Goal: Transaction & Acquisition: Purchase product/service

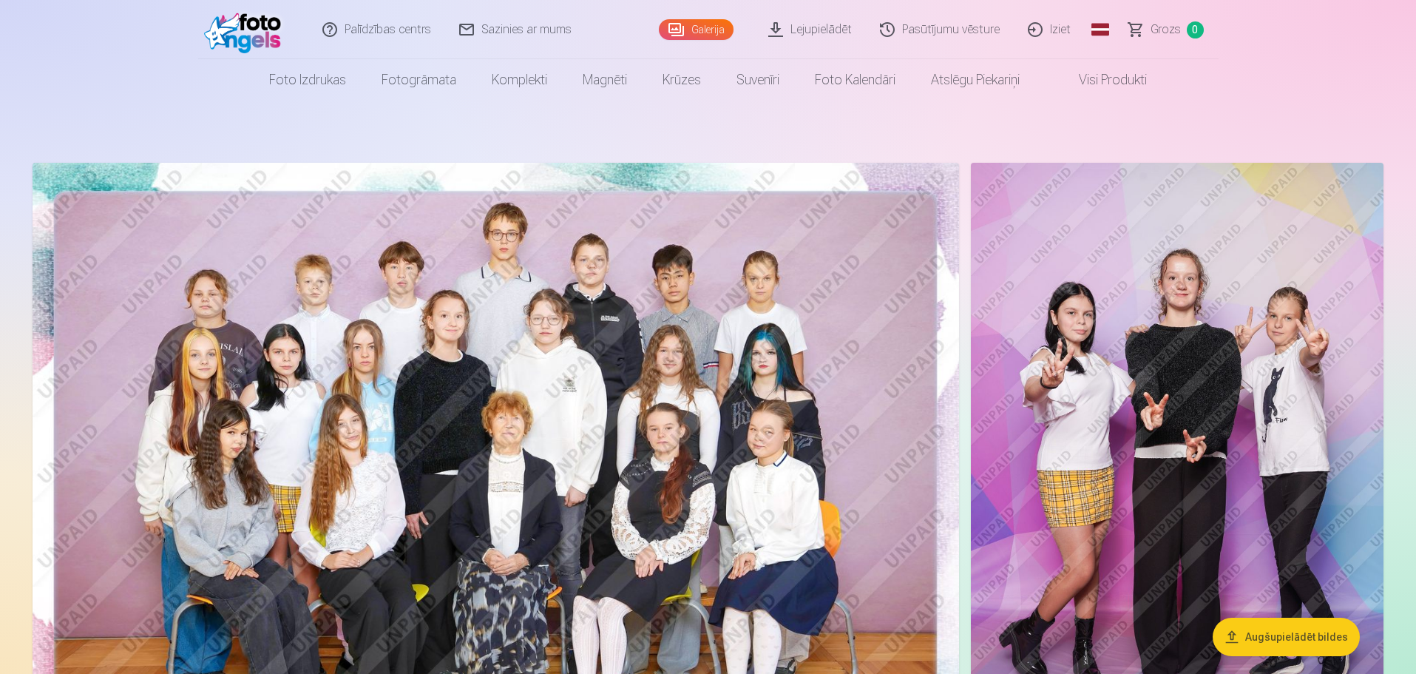
click at [1318, 633] on button "Augšupielādēt bildes" at bounding box center [1286, 636] width 147 height 38
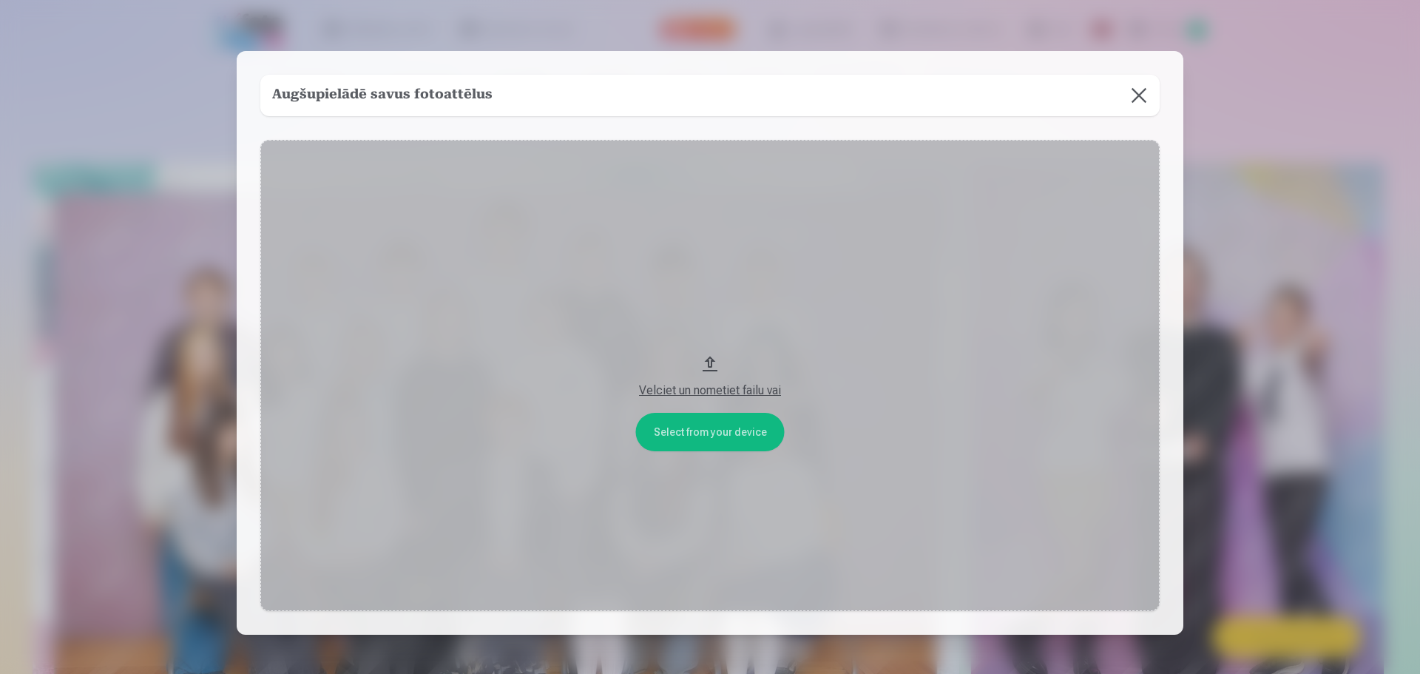
click at [1137, 89] on button at bounding box center [1138, 95] width 41 height 41
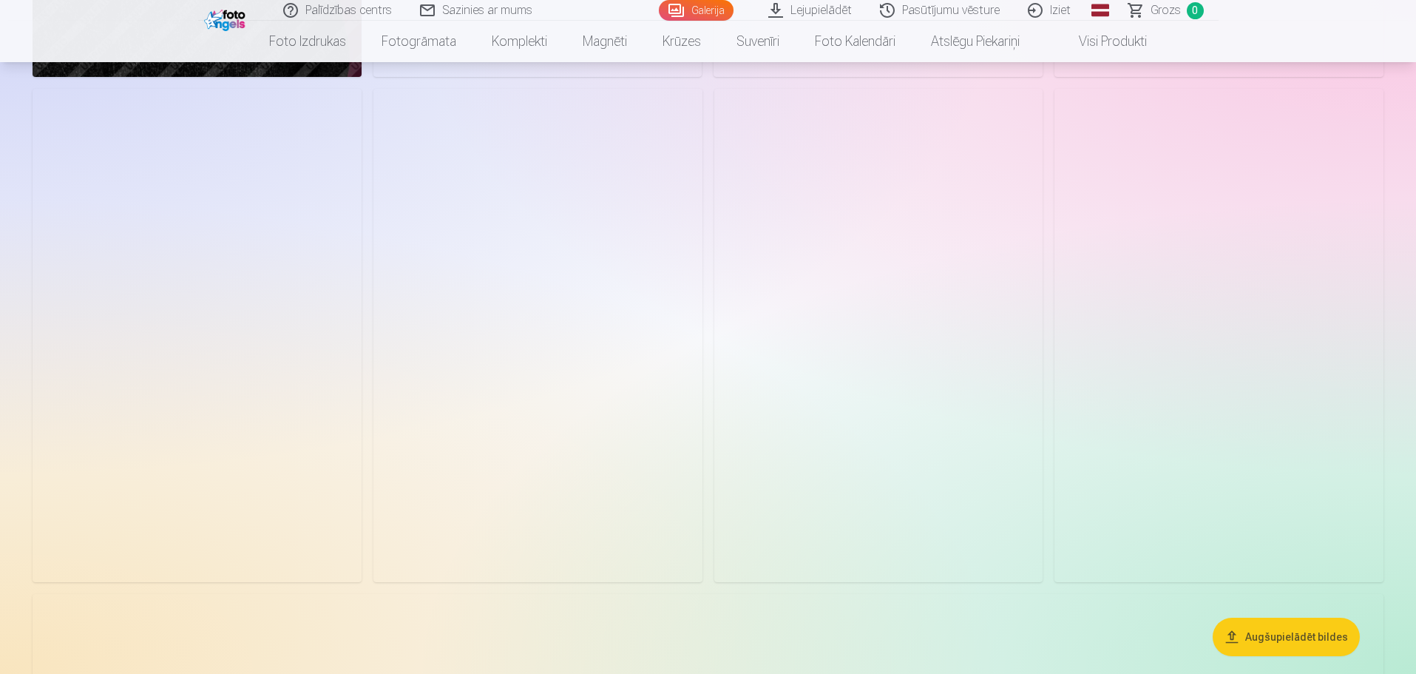
scroll to position [2810, 0]
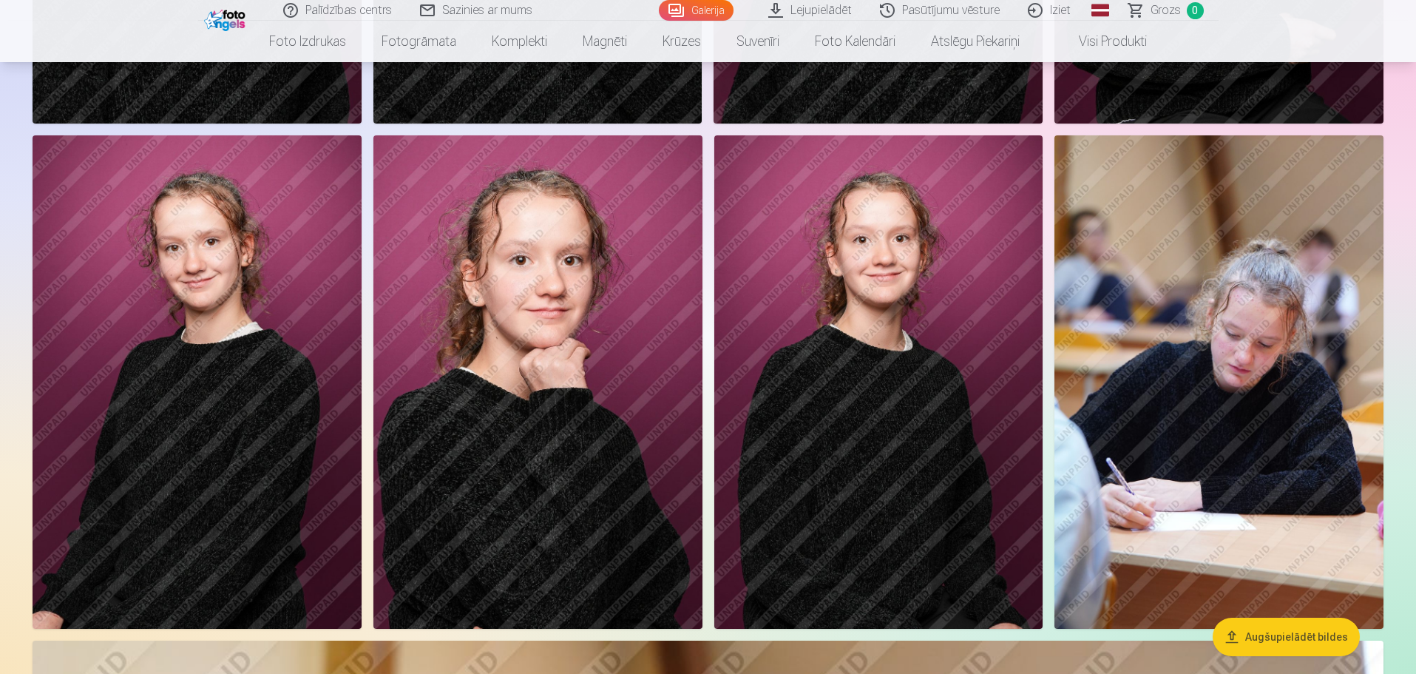
click at [532, 351] on img at bounding box center [537, 381] width 329 height 493
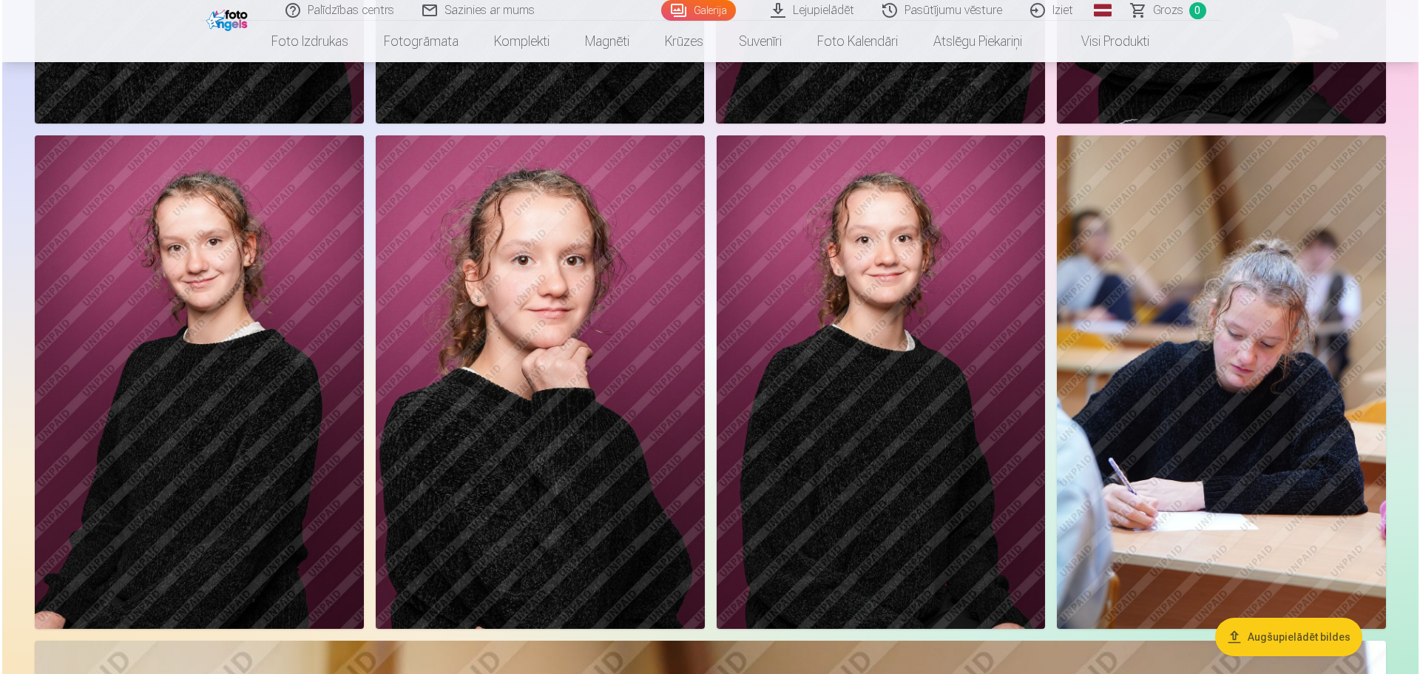
scroll to position [2816, 0]
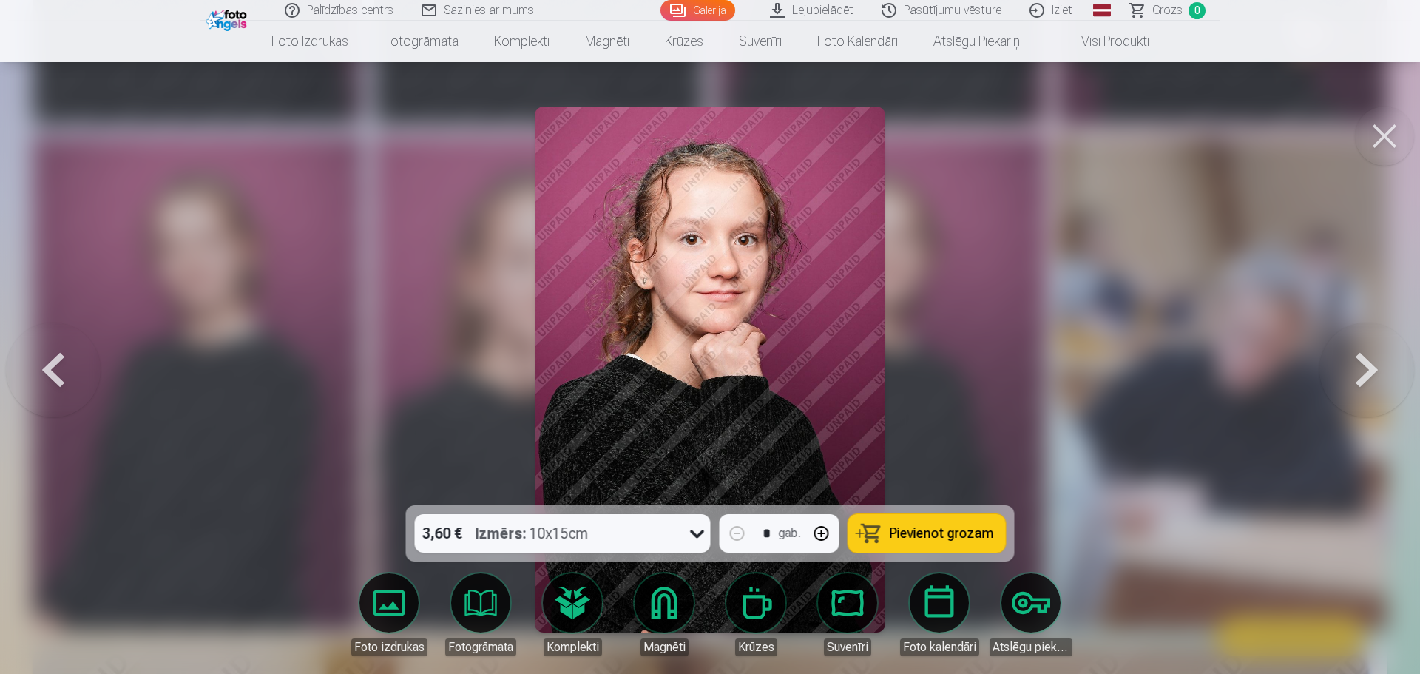
click at [1384, 131] on button at bounding box center [1383, 135] width 59 height 59
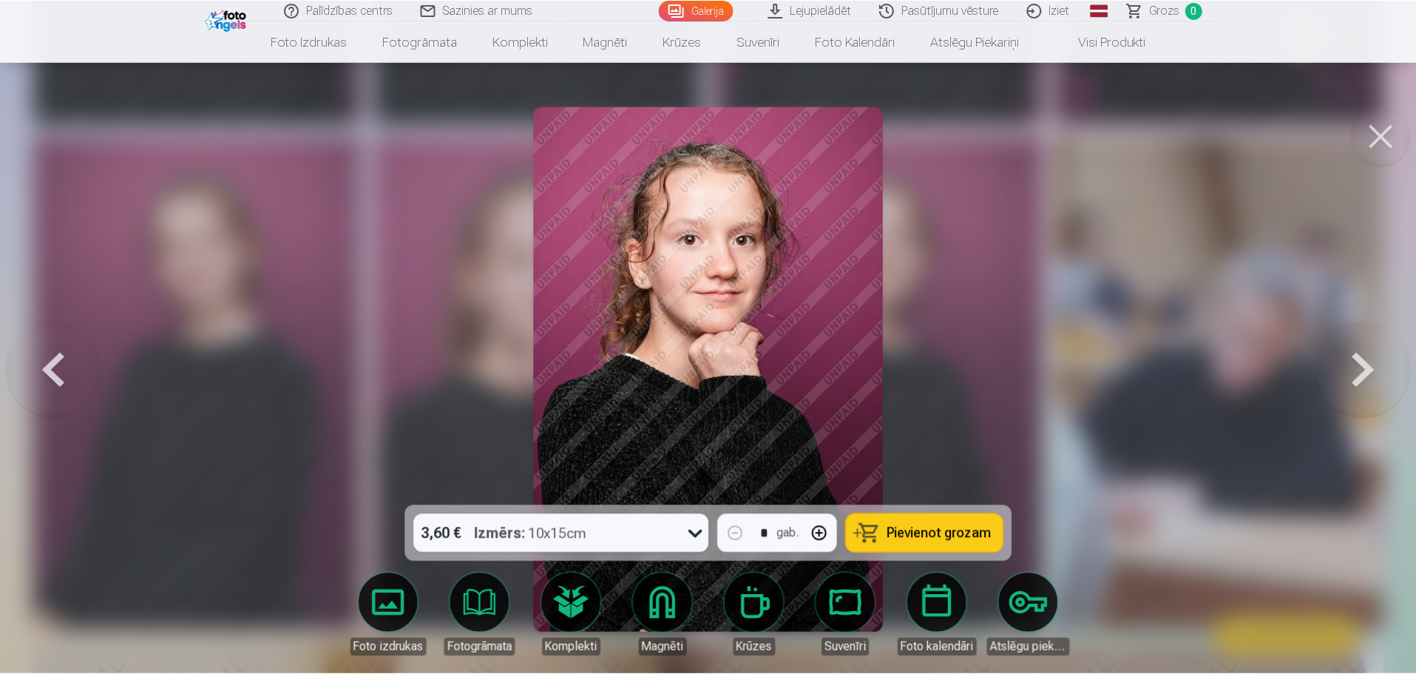
scroll to position [2810, 0]
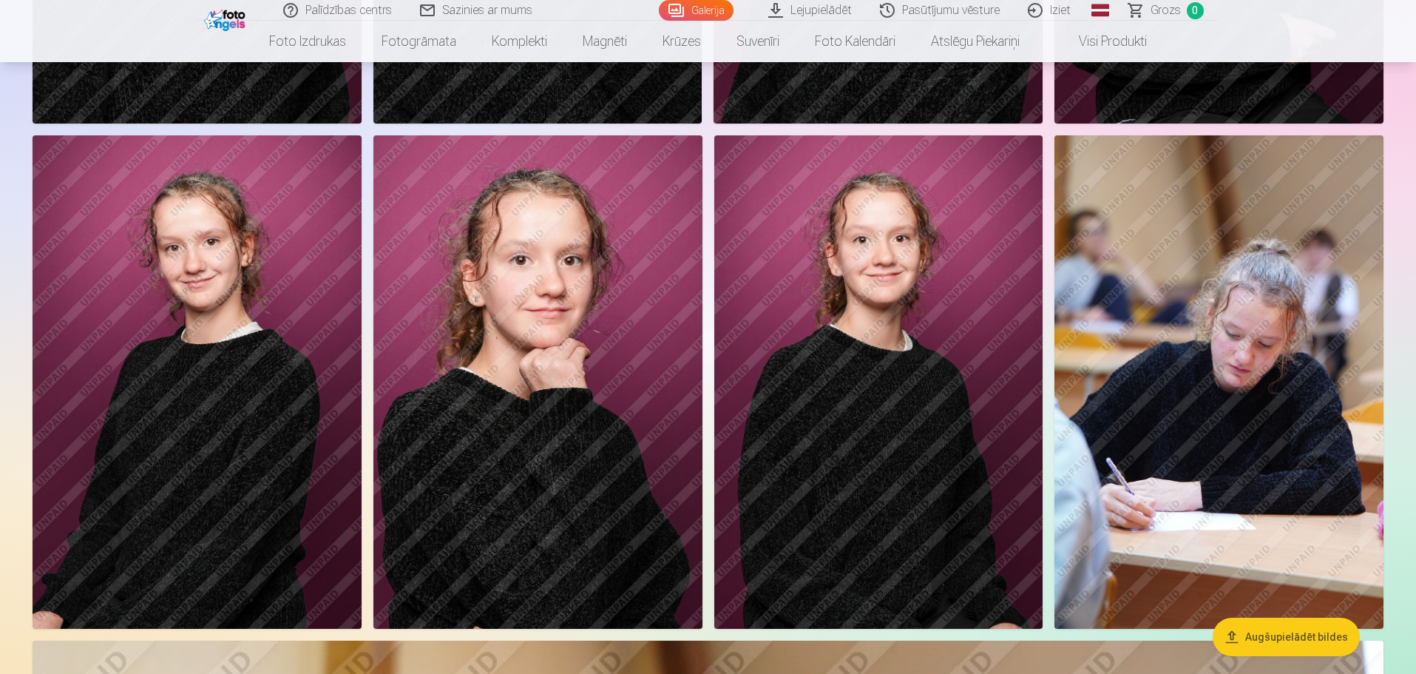
click at [538, 415] on img at bounding box center [537, 381] width 329 height 493
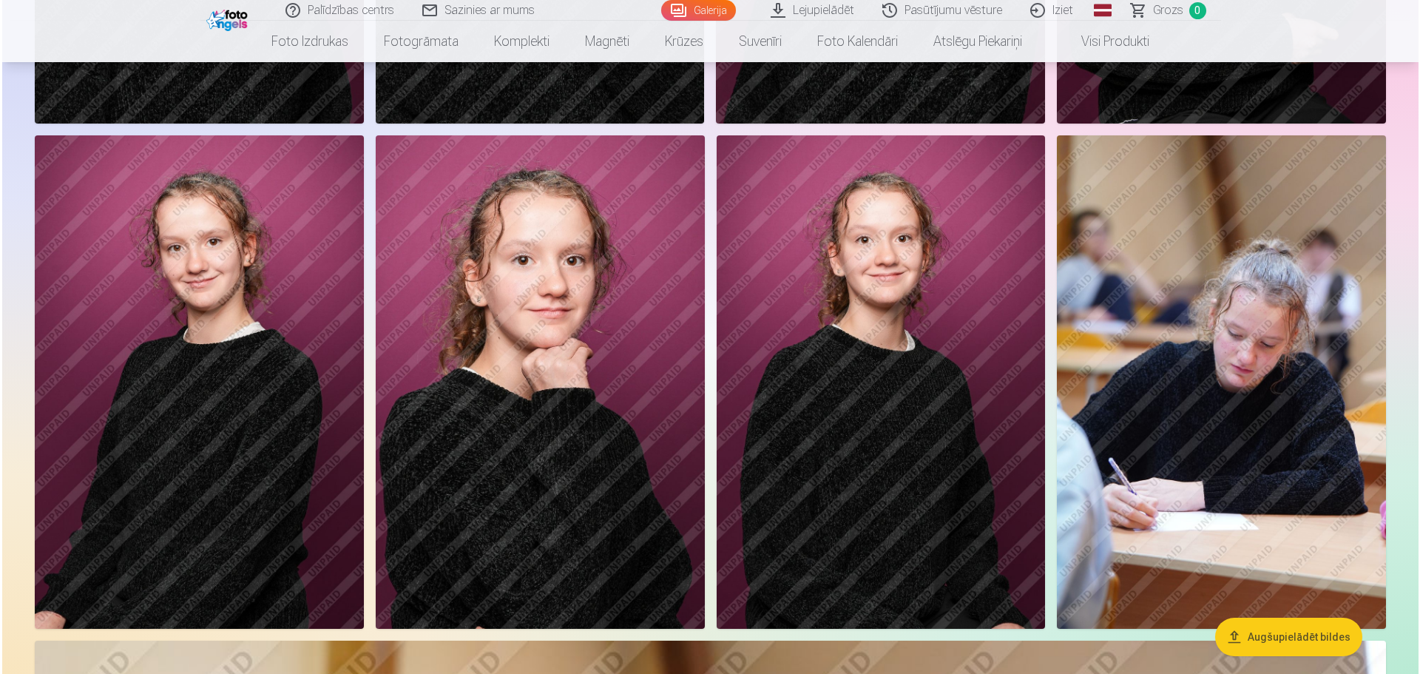
scroll to position [2816, 0]
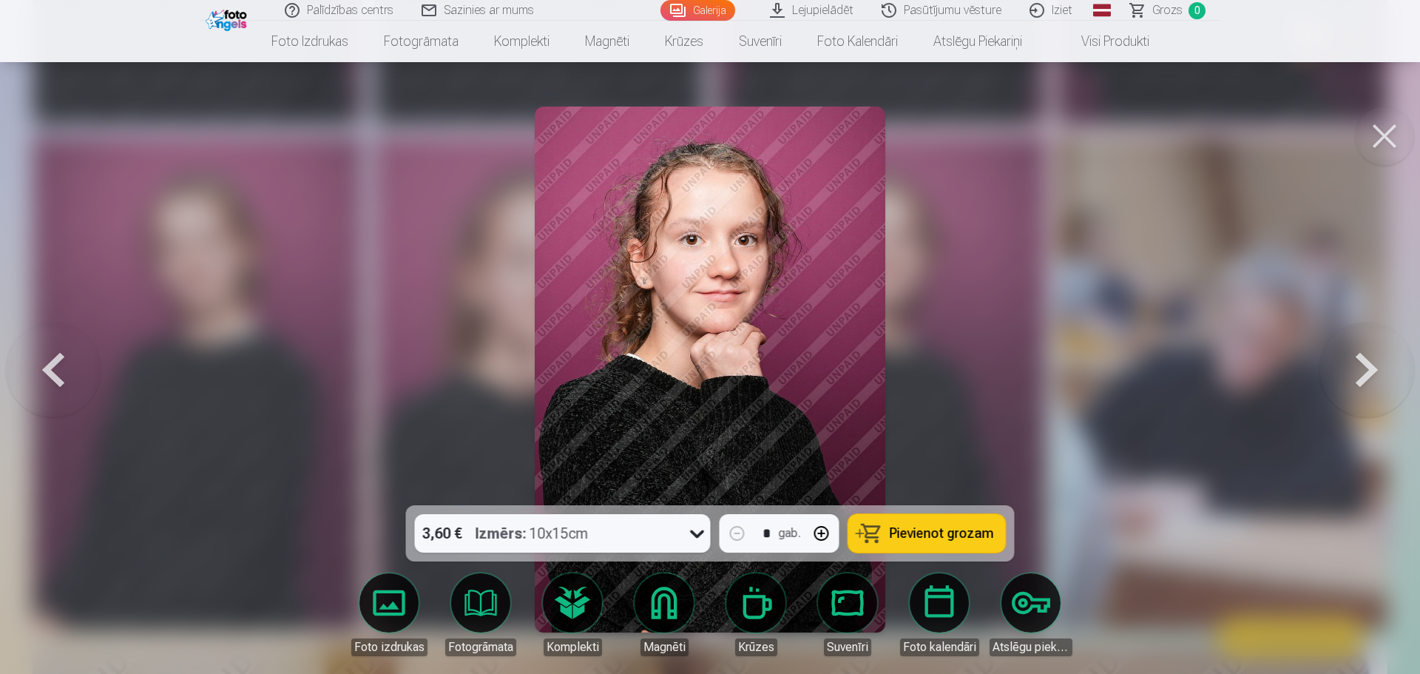
click at [902, 532] on span "Pievienot grozam" at bounding box center [941, 532] width 104 height 13
click at [1108, 437] on div at bounding box center [710, 337] width 1420 height 674
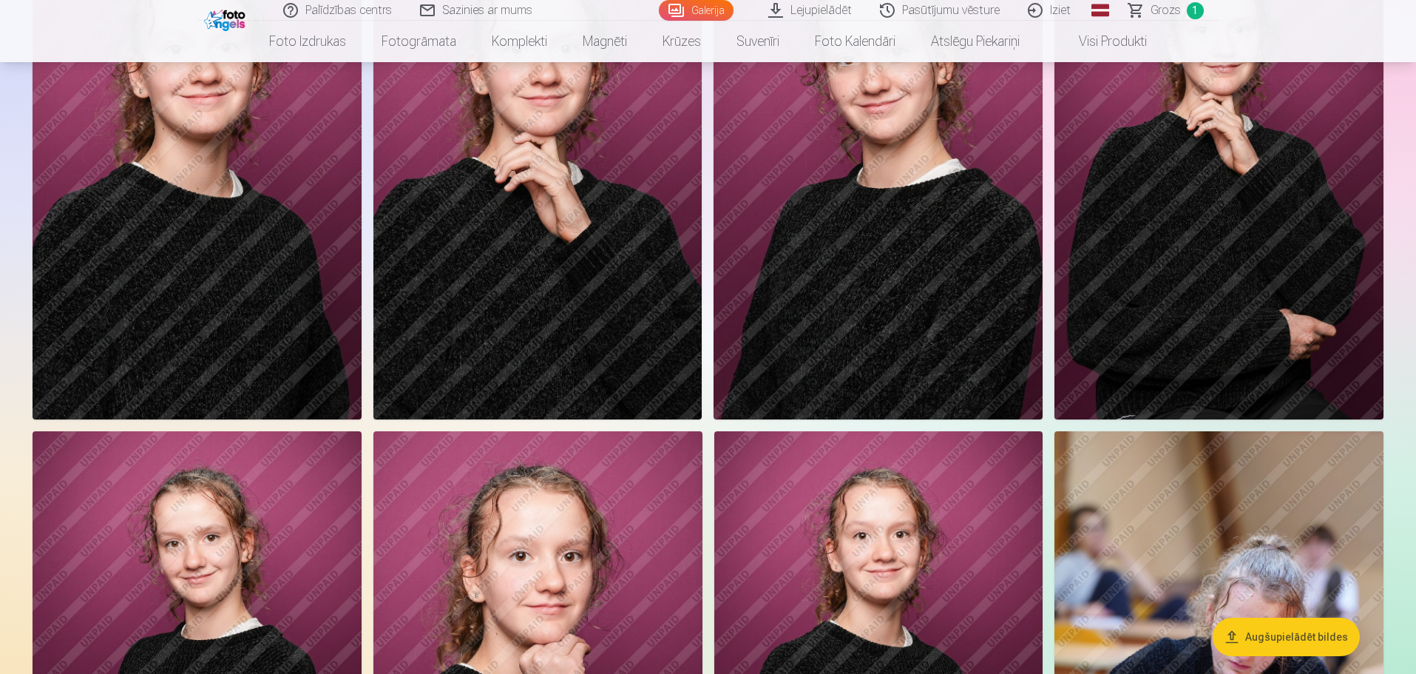
scroll to position [2292, 0]
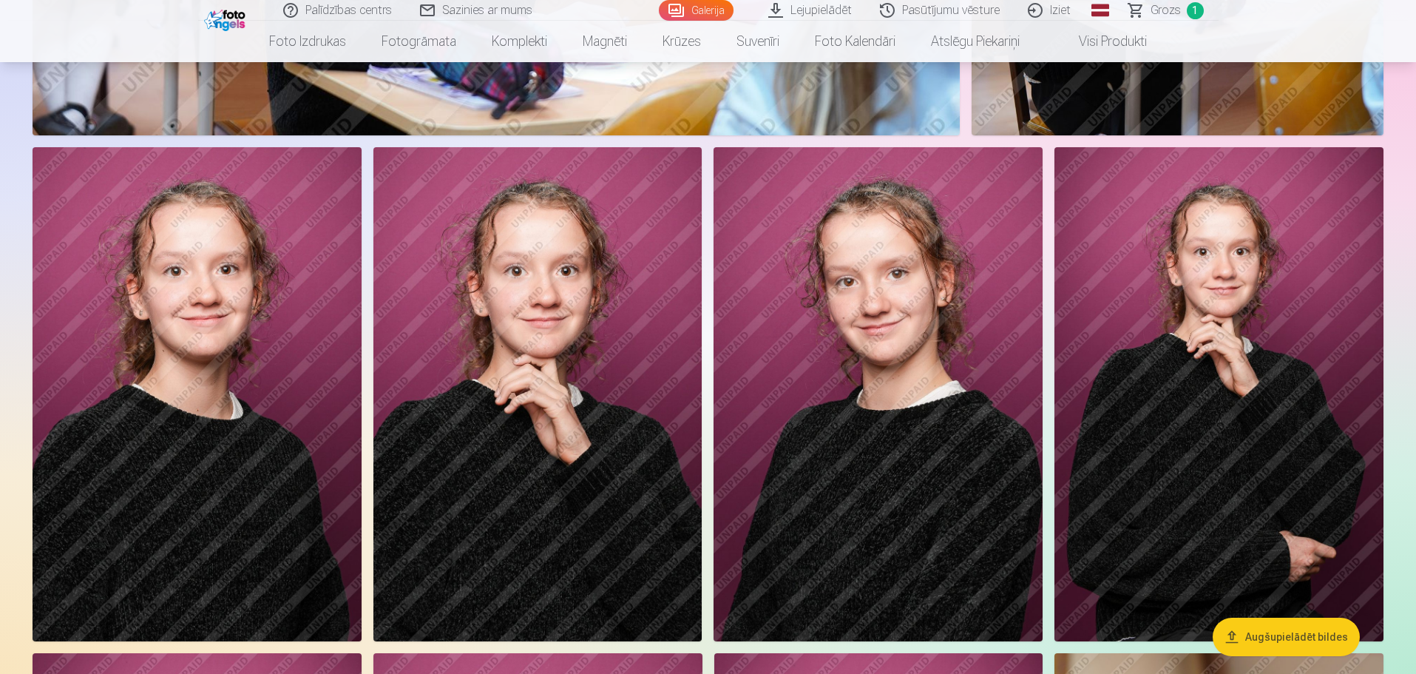
click at [266, 506] on img at bounding box center [197, 393] width 329 height 493
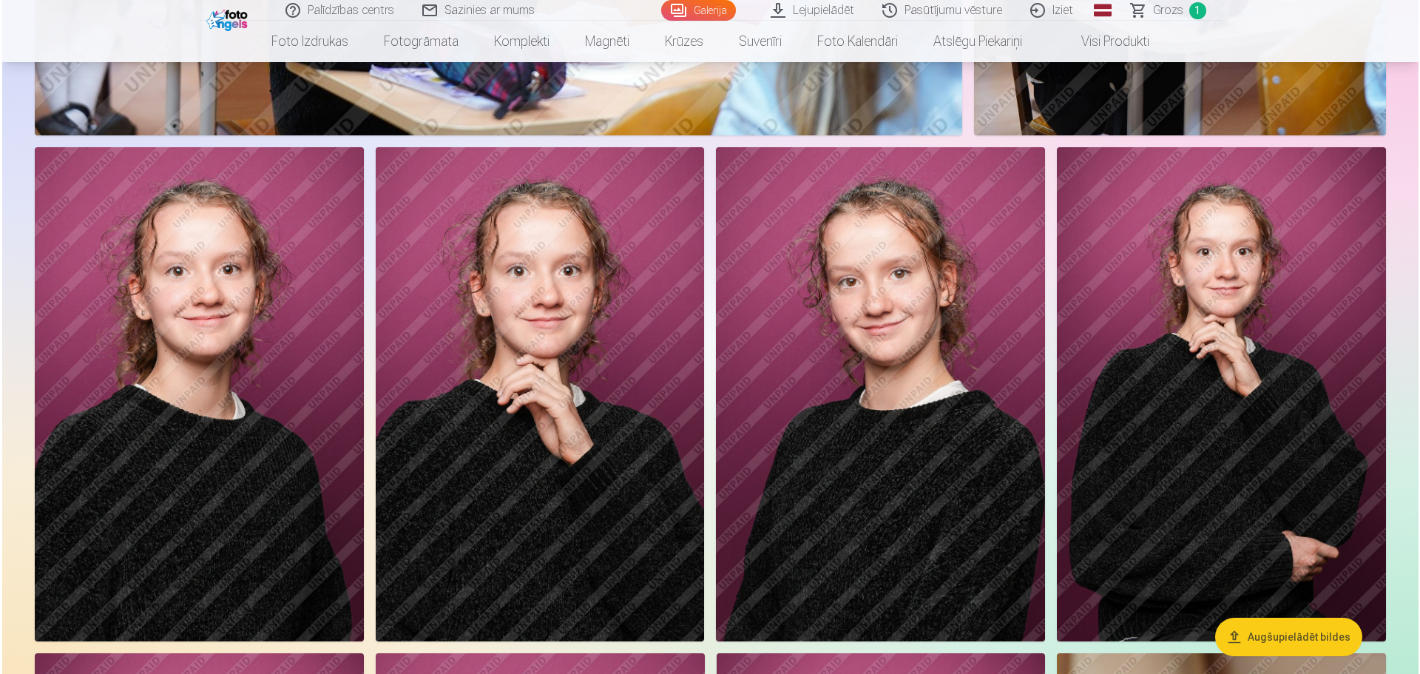
scroll to position [2296, 0]
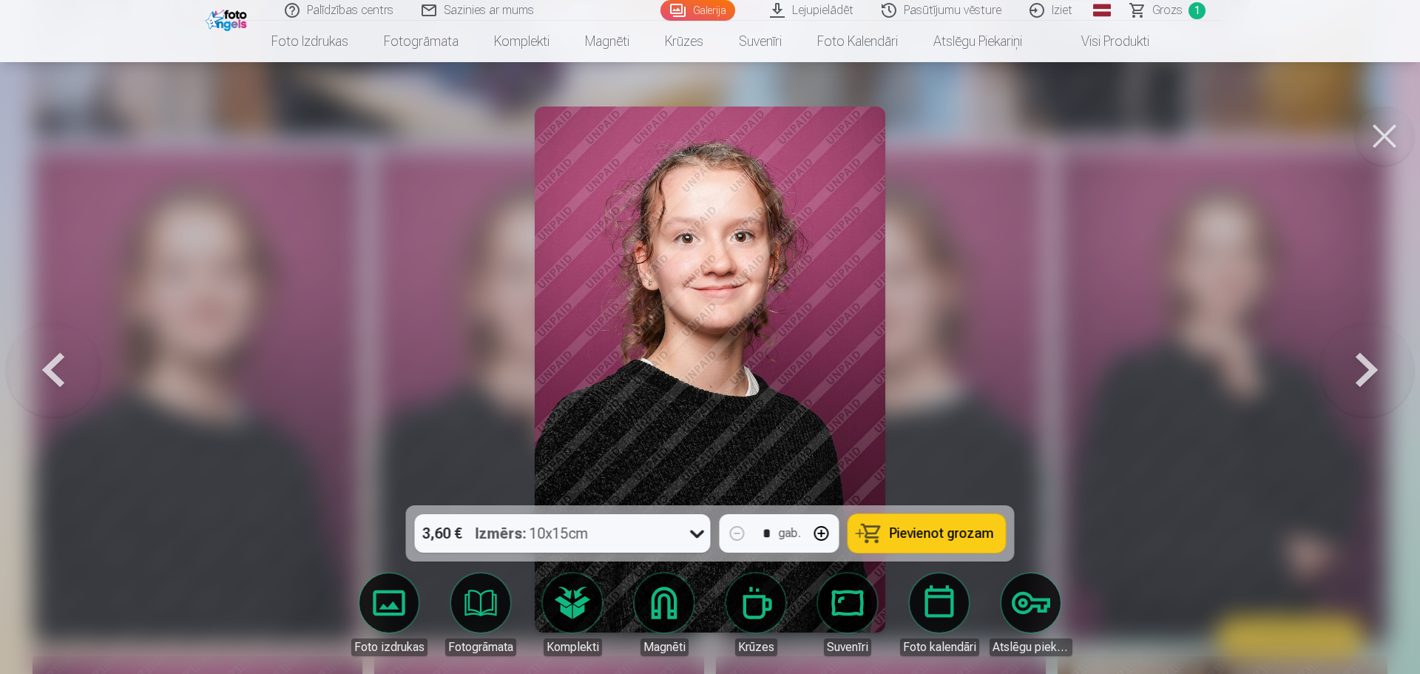
click at [926, 535] on span "Pievienot grozam" at bounding box center [941, 532] width 104 height 13
click at [1380, 136] on button at bounding box center [1383, 135] width 59 height 59
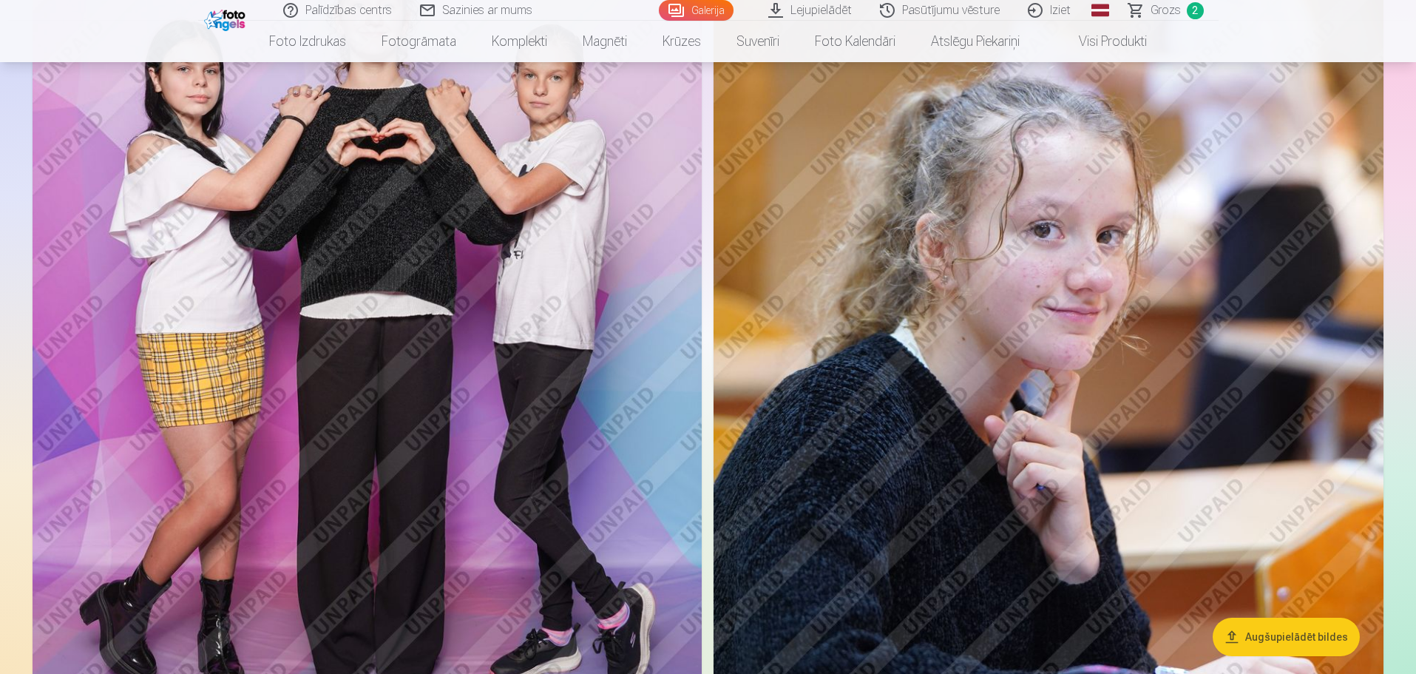
scroll to position [961, 0]
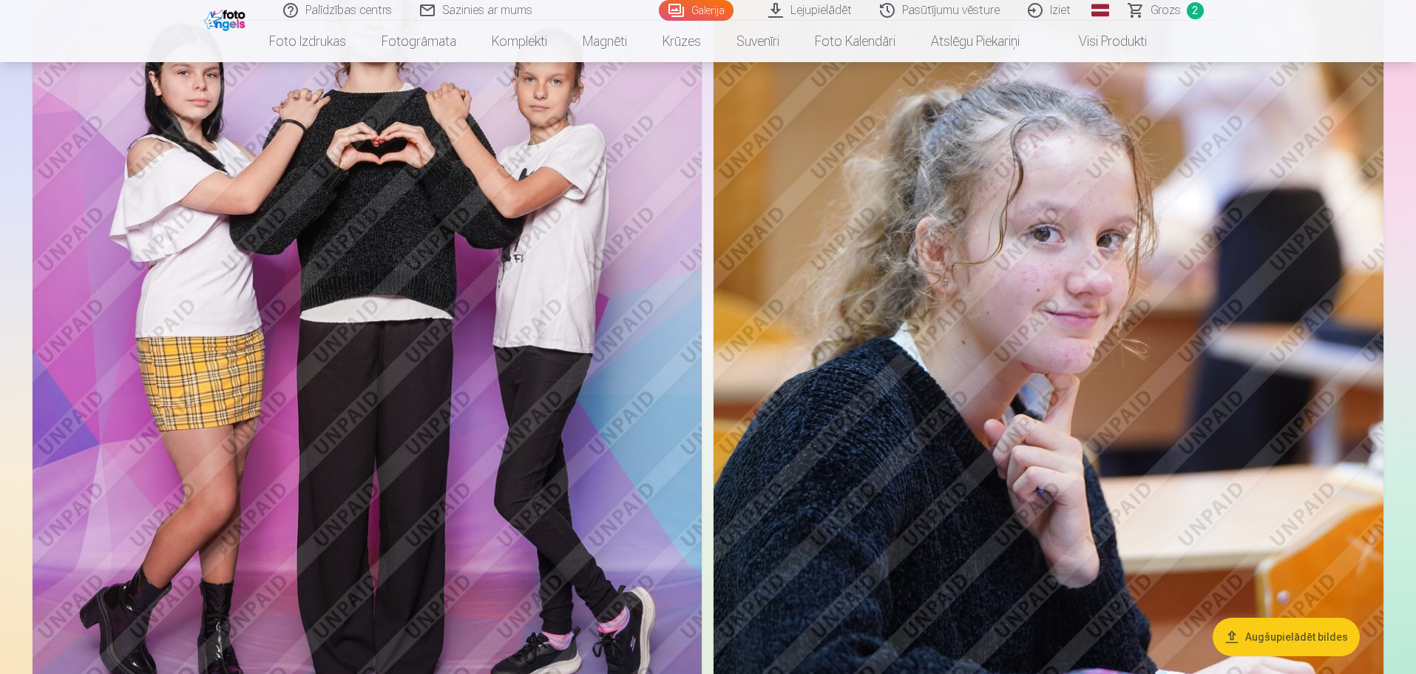
click at [1041, 403] on img at bounding box center [1048, 333] width 670 height 1003
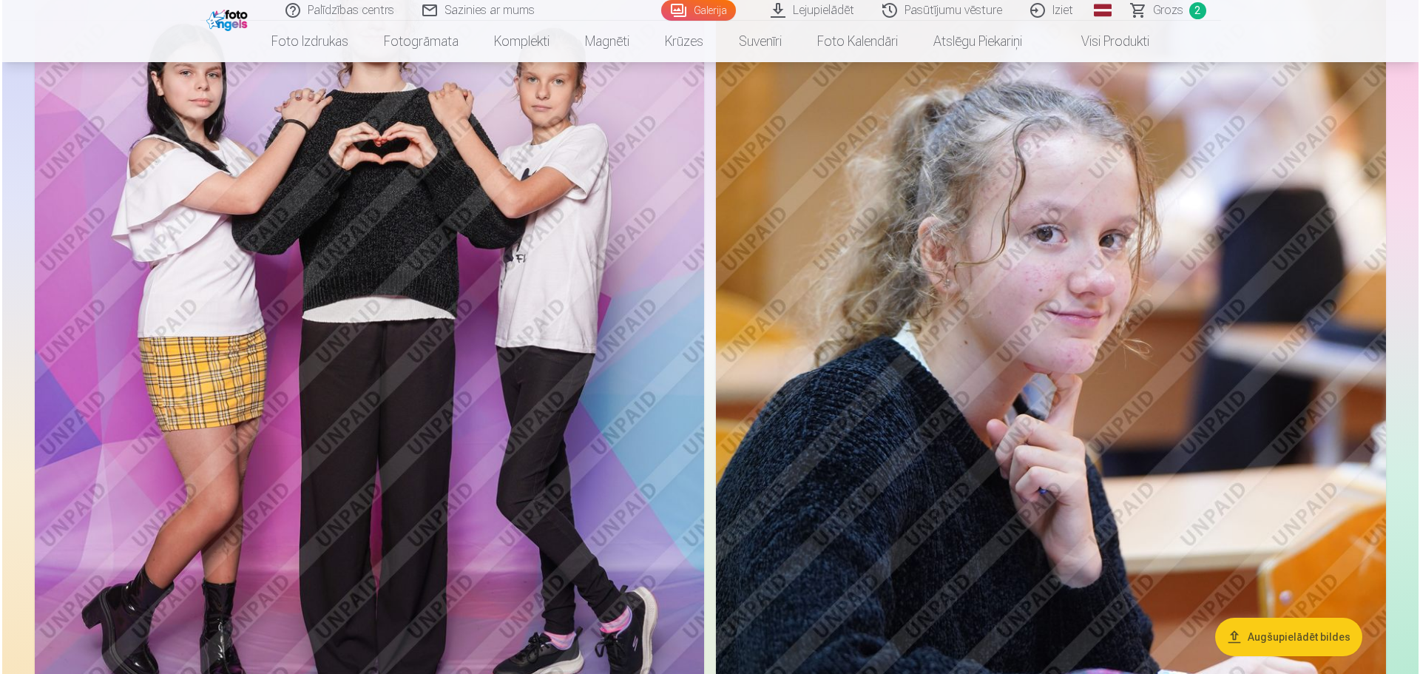
scroll to position [963, 0]
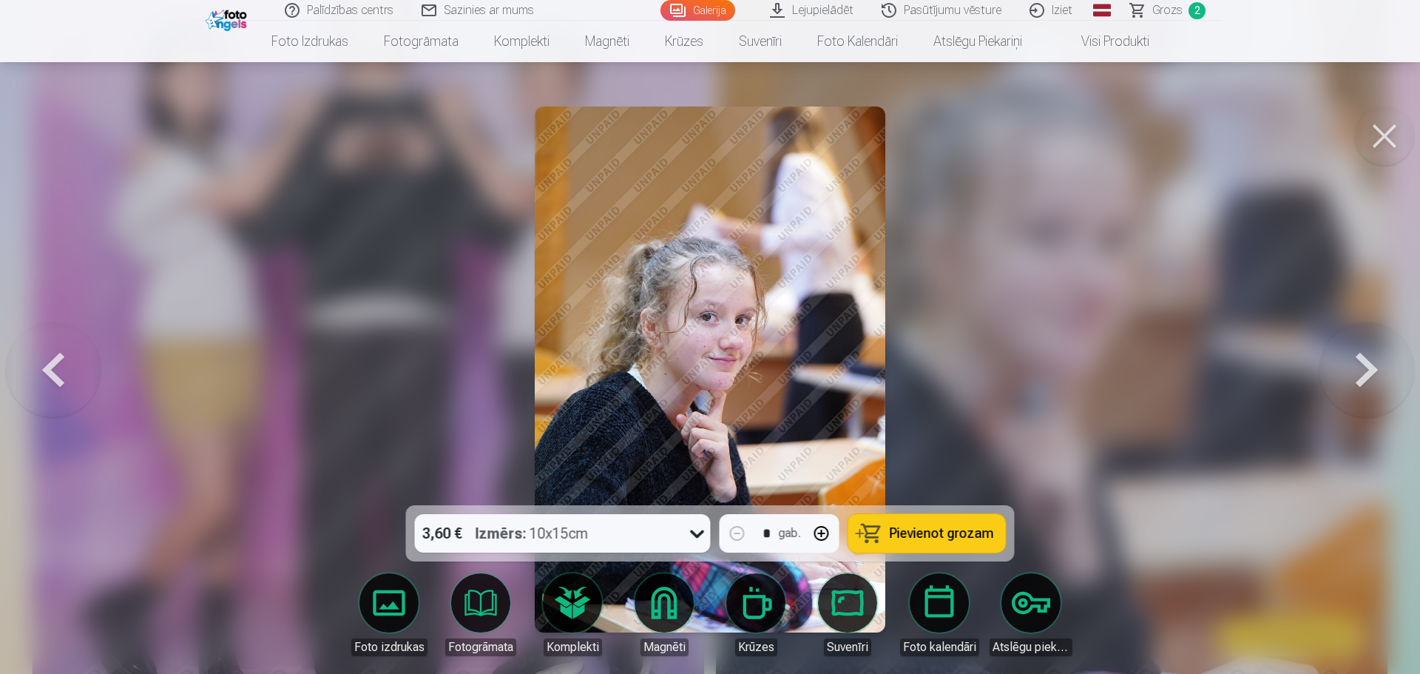
click at [953, 535] on span "Pievienot grozam" at bounding box center [941, 532] width 104 height 13
click at [1385, 140] on button at bounding box center [1383, 135] width 59 height 59
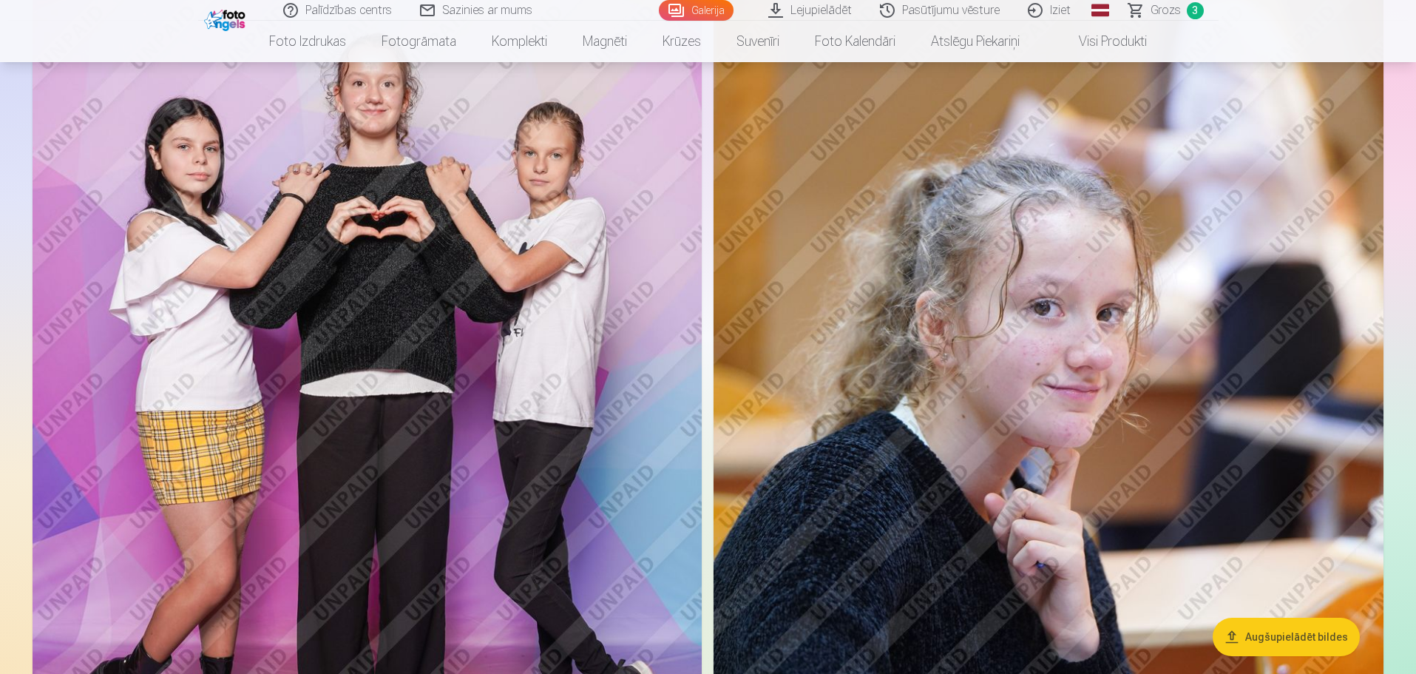
scroll to position [739, 0]
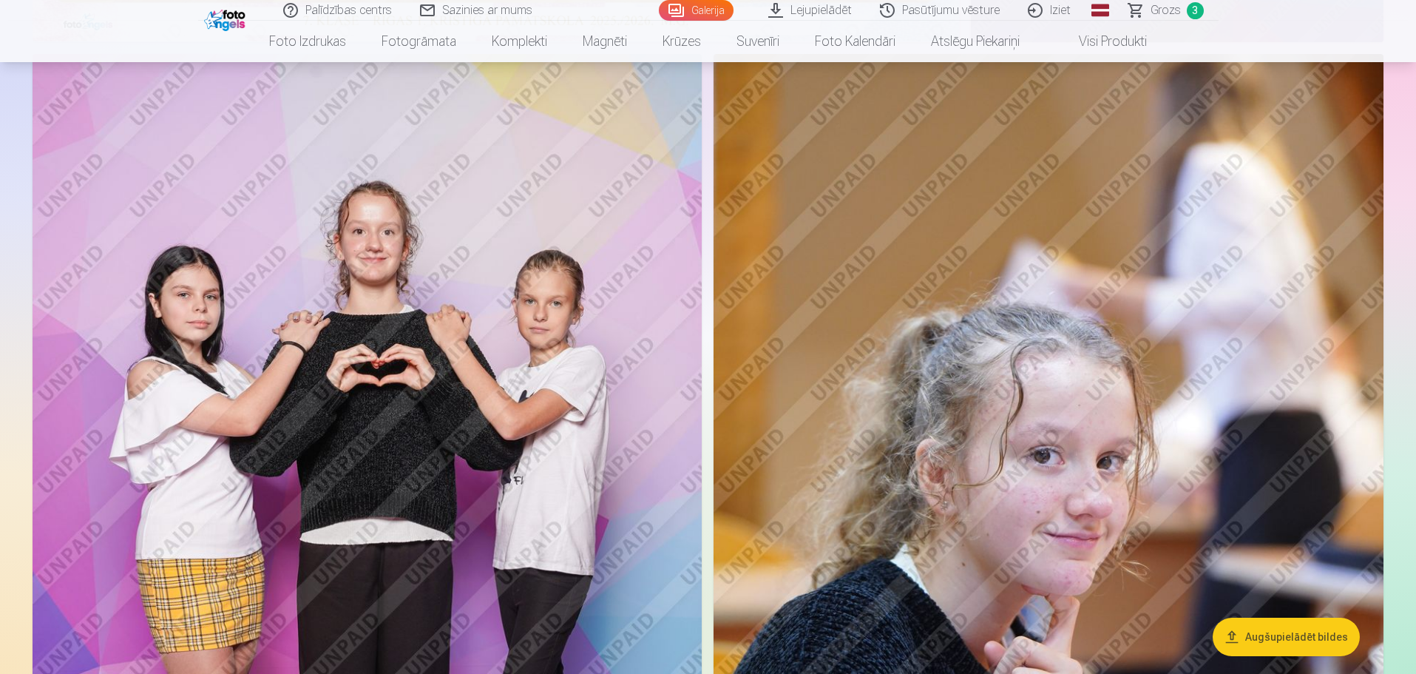
click at [446, 384] on img at bounding box center [367, 556] width 669 height 1005
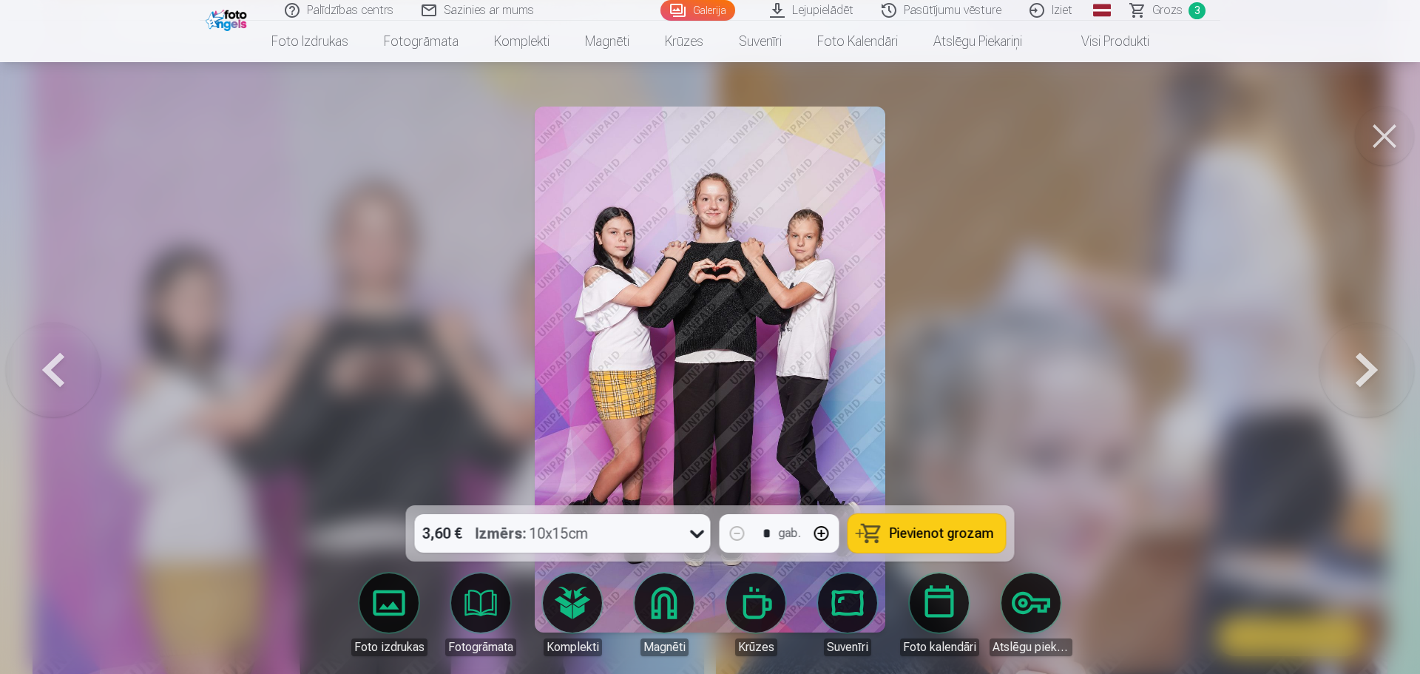
click at [920, 531] on span "Pievienot grozam" at bounding box center [941, 532] width 104 height 13
click at [1374, 143] on button at bounding box center [1383, 135] width 59 height 59
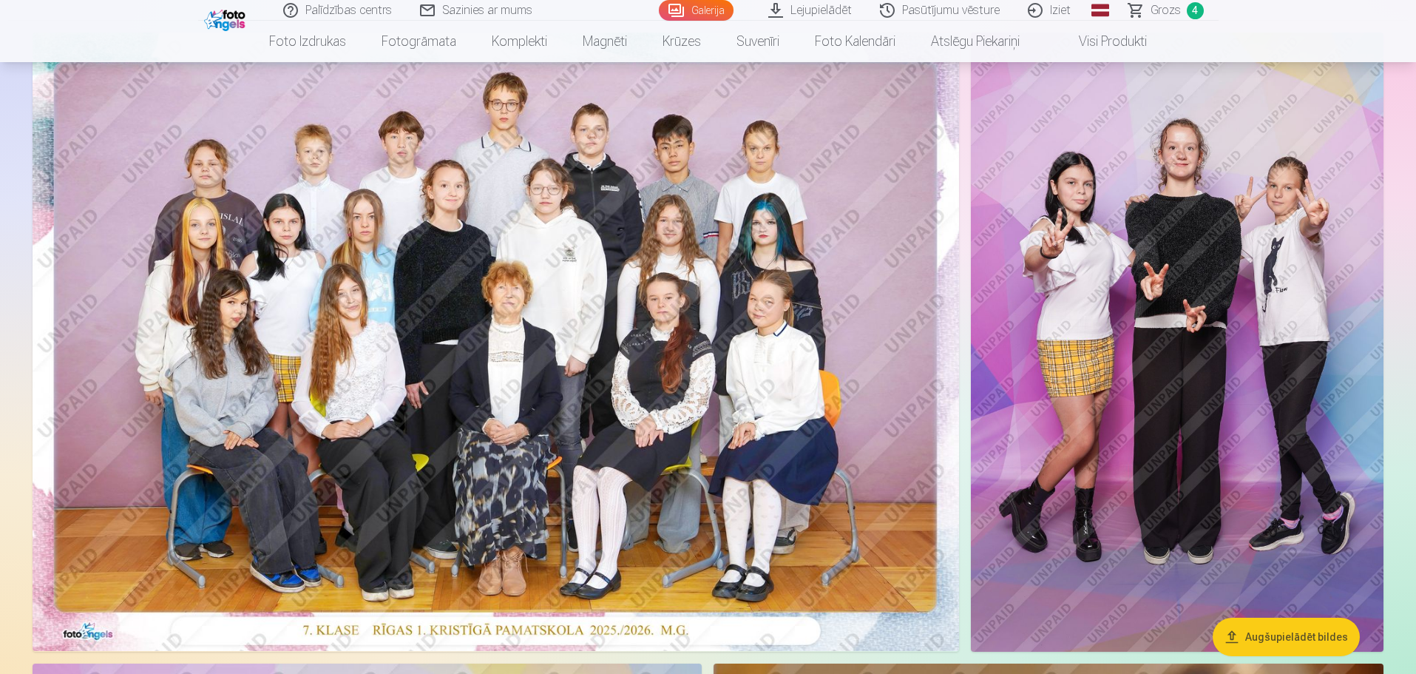
scroll to position [74, 0]
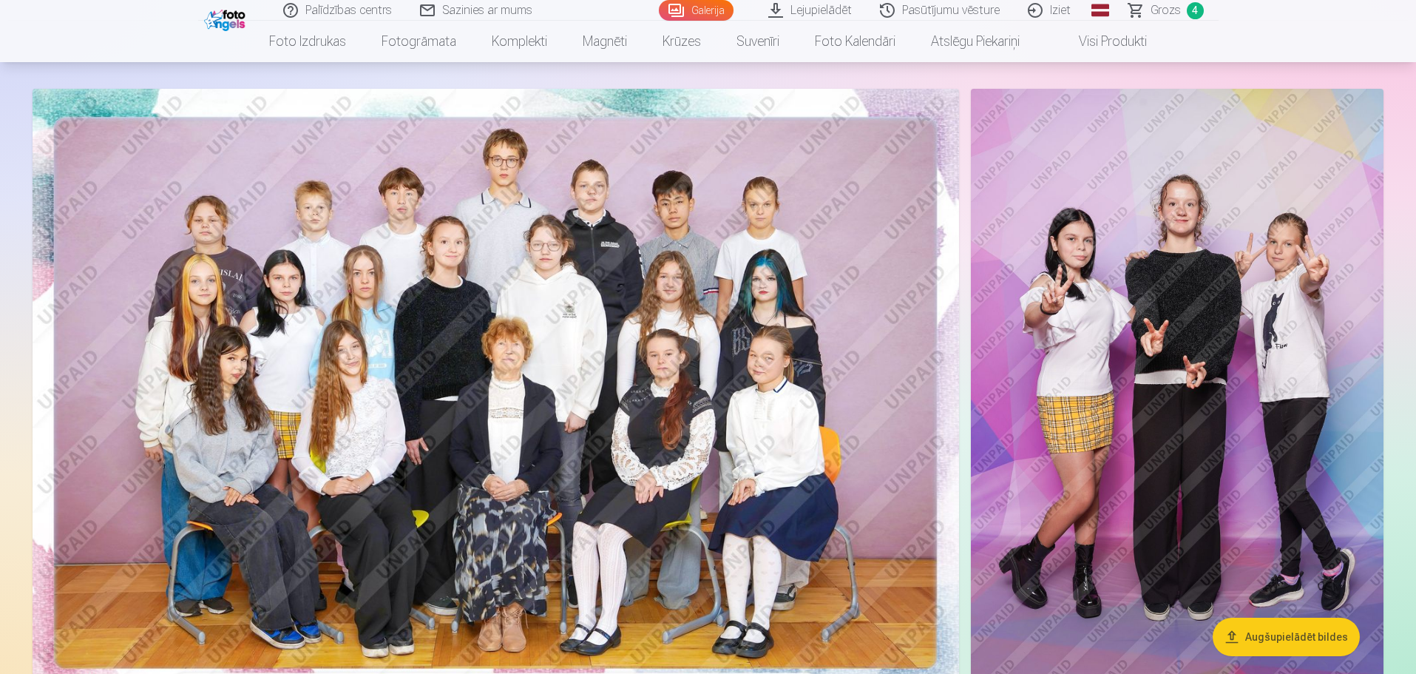
click at [1169, 294] on img at bounding box center [1177, 398] width 413 height 619
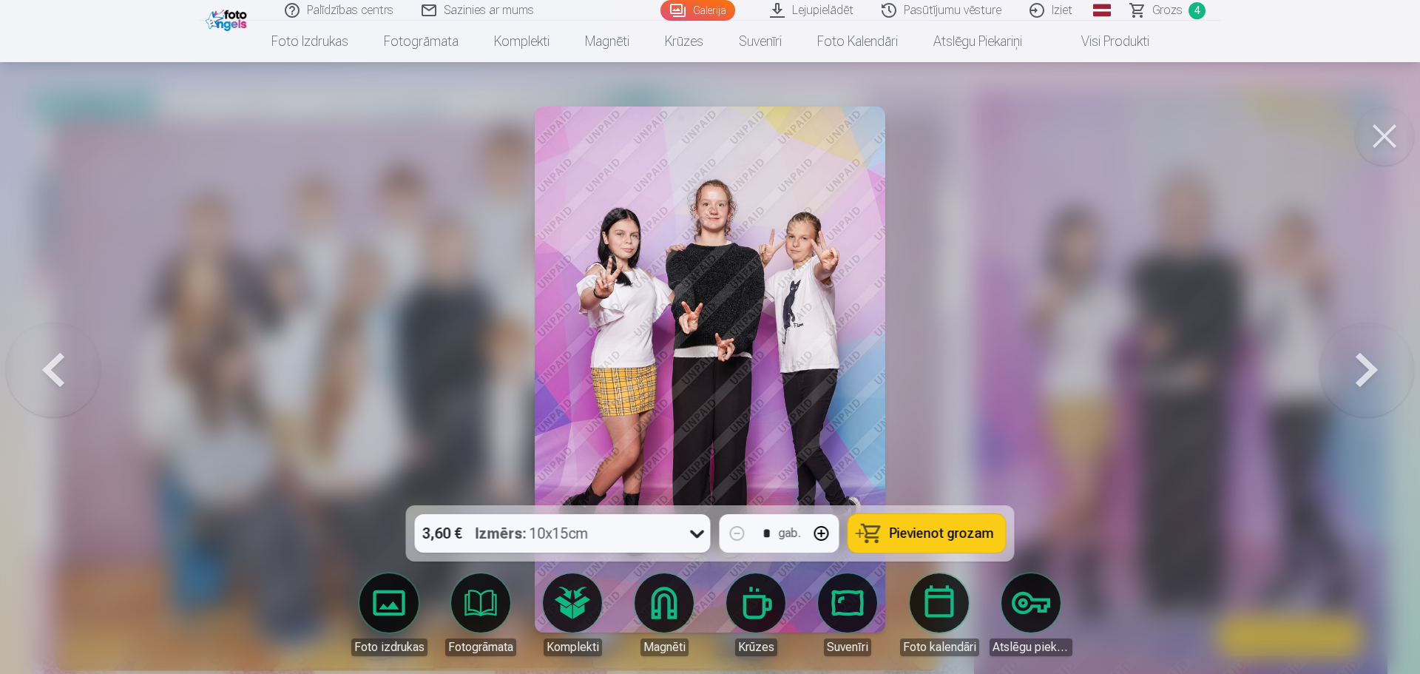
click at [967, 530] on span "Pievienot grozam" at bounding box center [941, 532] width 104 height 13
click at [1383, 129] on button at bounding box center [1383, 135] width 59 height 59
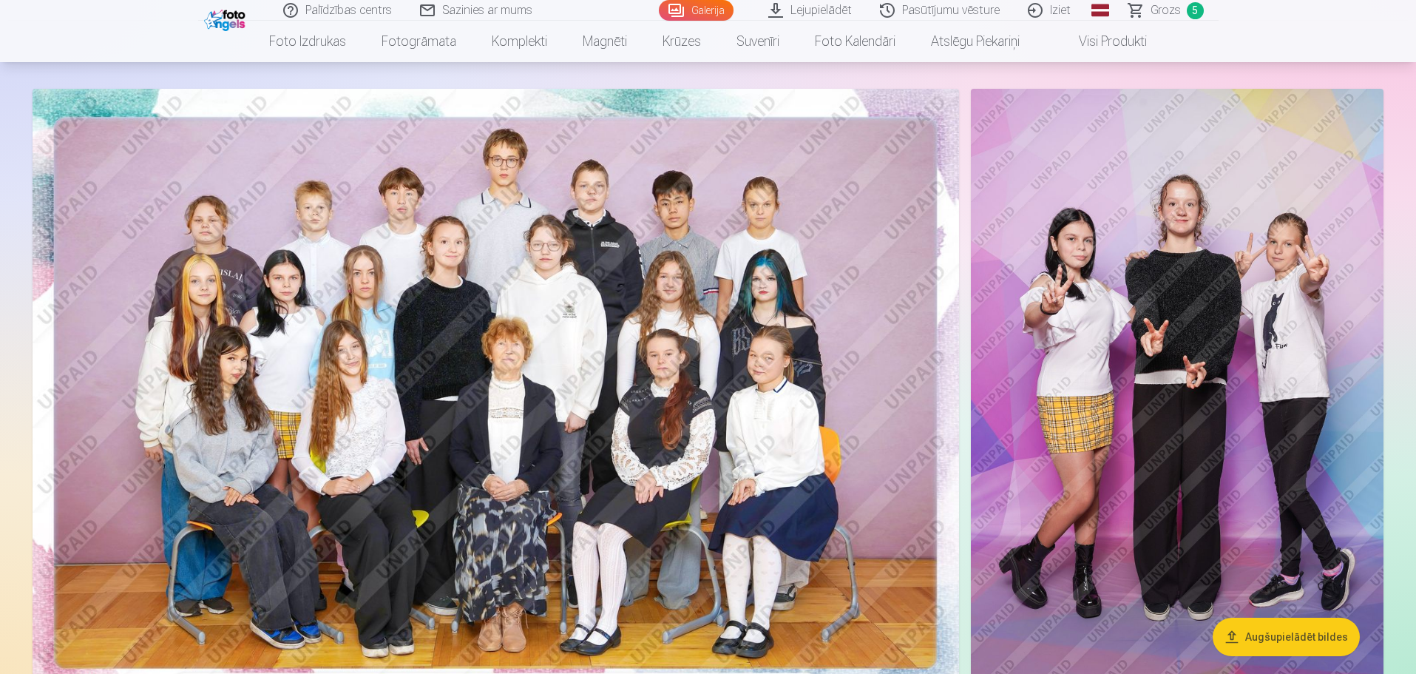
click at [567, 364] on img at bounding box center [496, 398] width 926 height 618
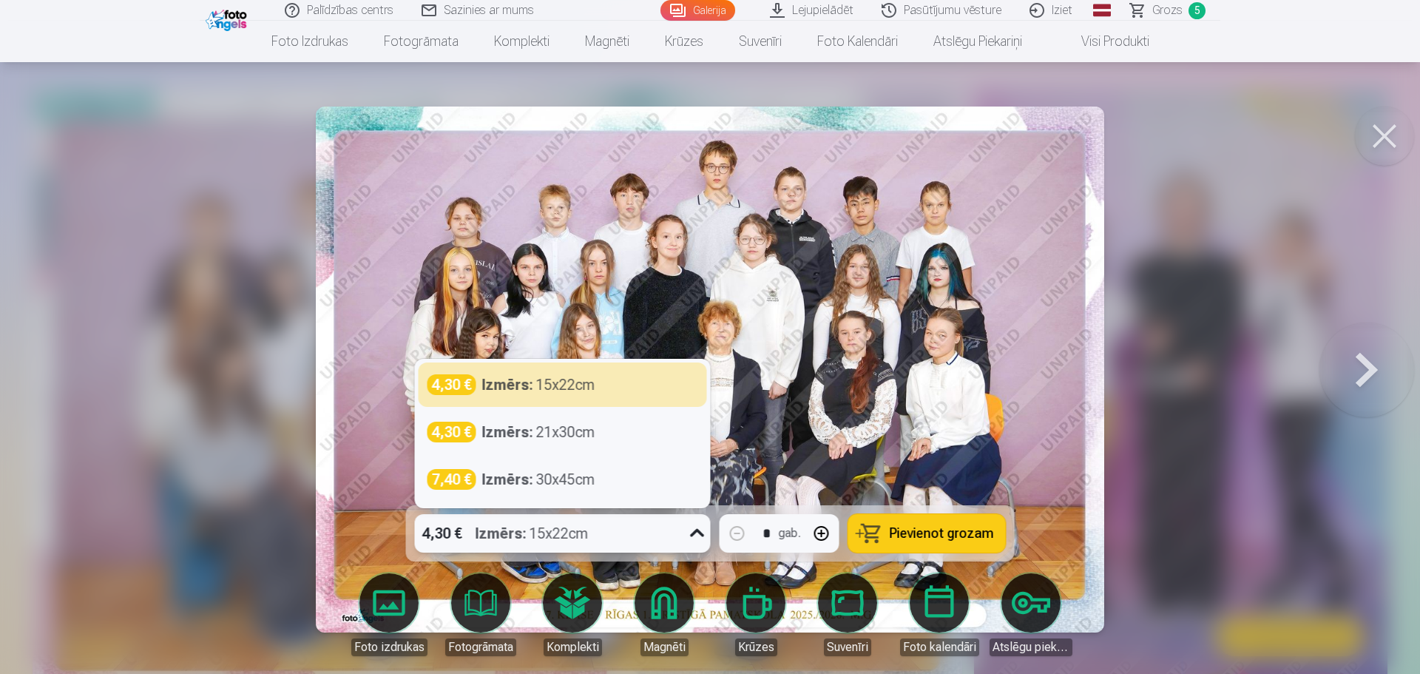
click at [694, 535] on icon at bounding box center [697, 533] width 24 height 24
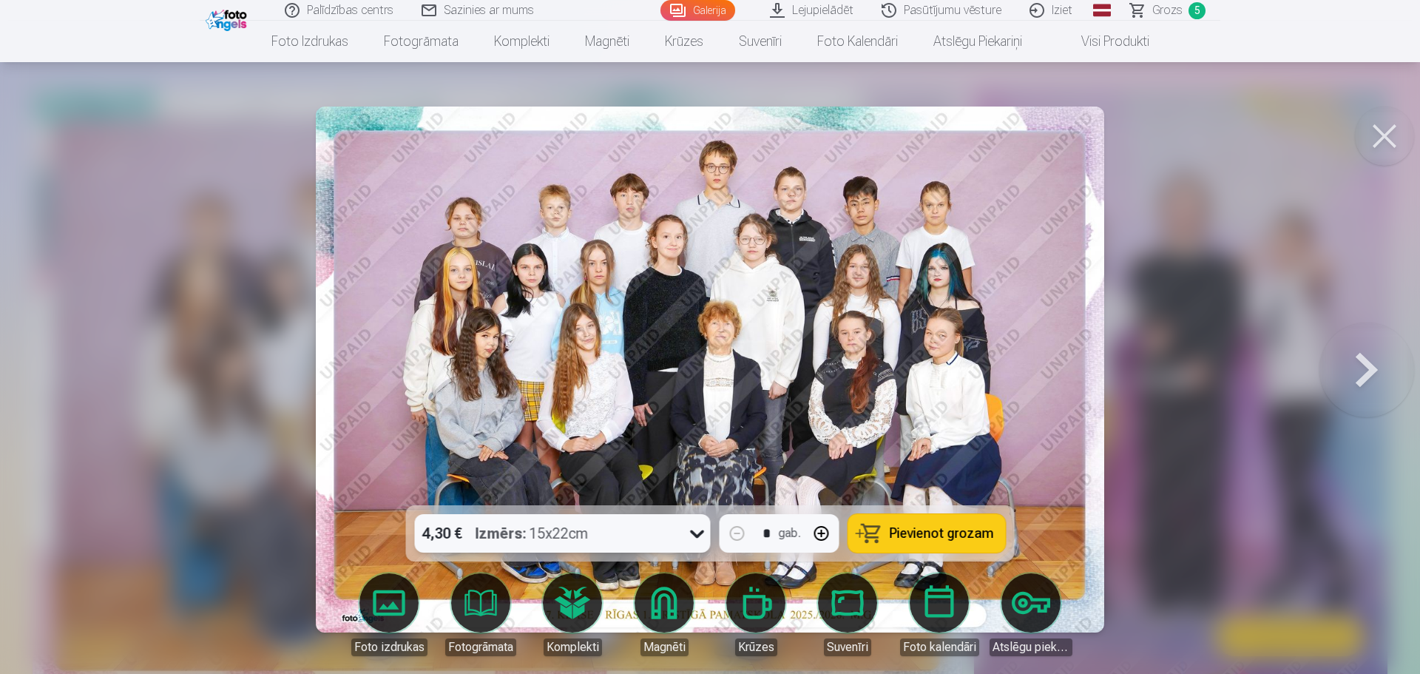
click at [912, 531] on span "Pievienot grozam" at bounding box center [941, 532] width 104 height 13
click at [1389, 128] on button at bounding box center [1383, 135] width 59 height 59
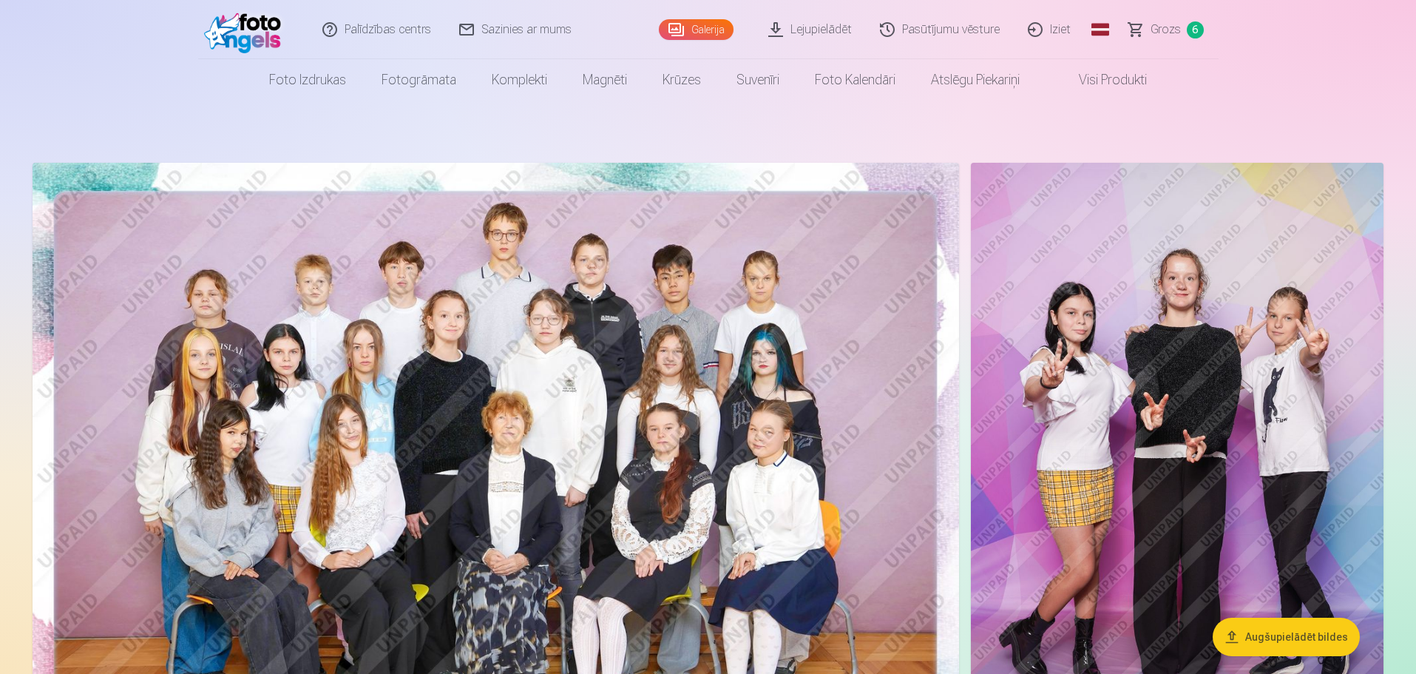
click at [1185, 24] on link "Grozs 6" at bounding box center [1167, 29] width 104 height 59
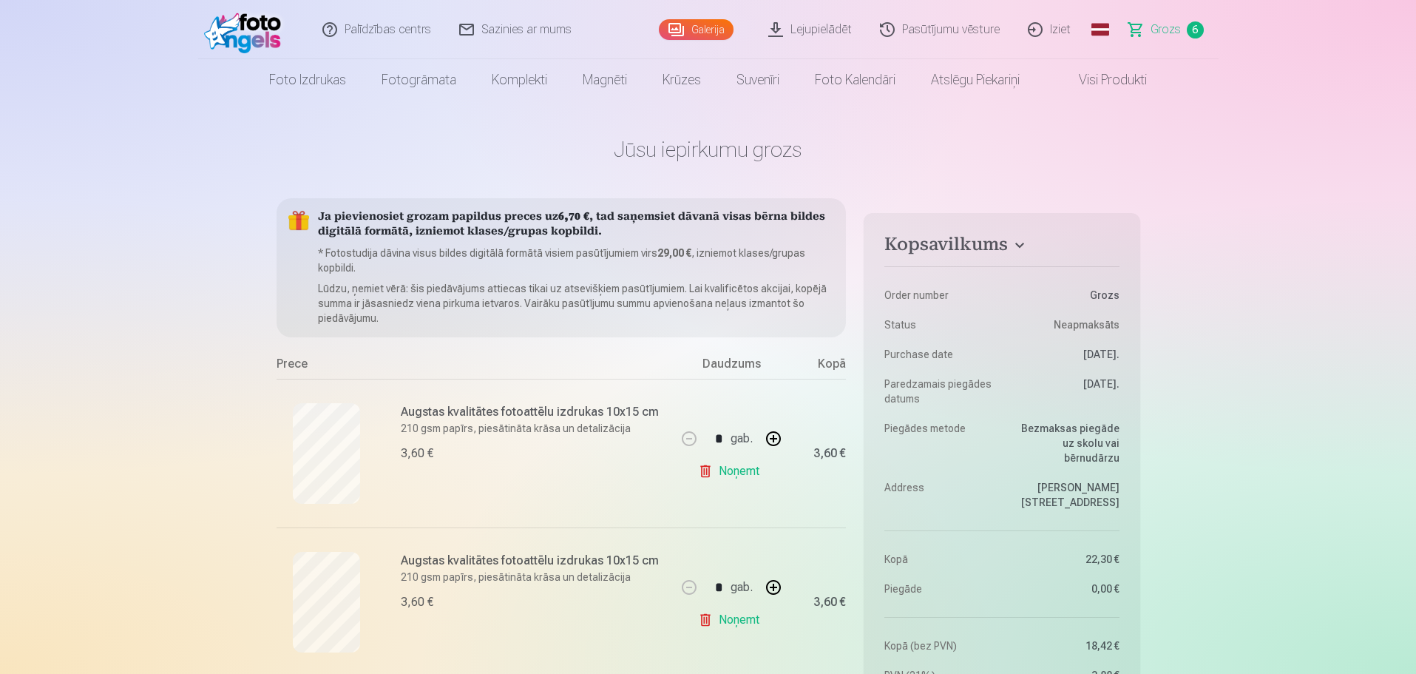
click at [1124, 75] on link "Visi produkti" at bounding box center [1100, 79] width 127 height 41
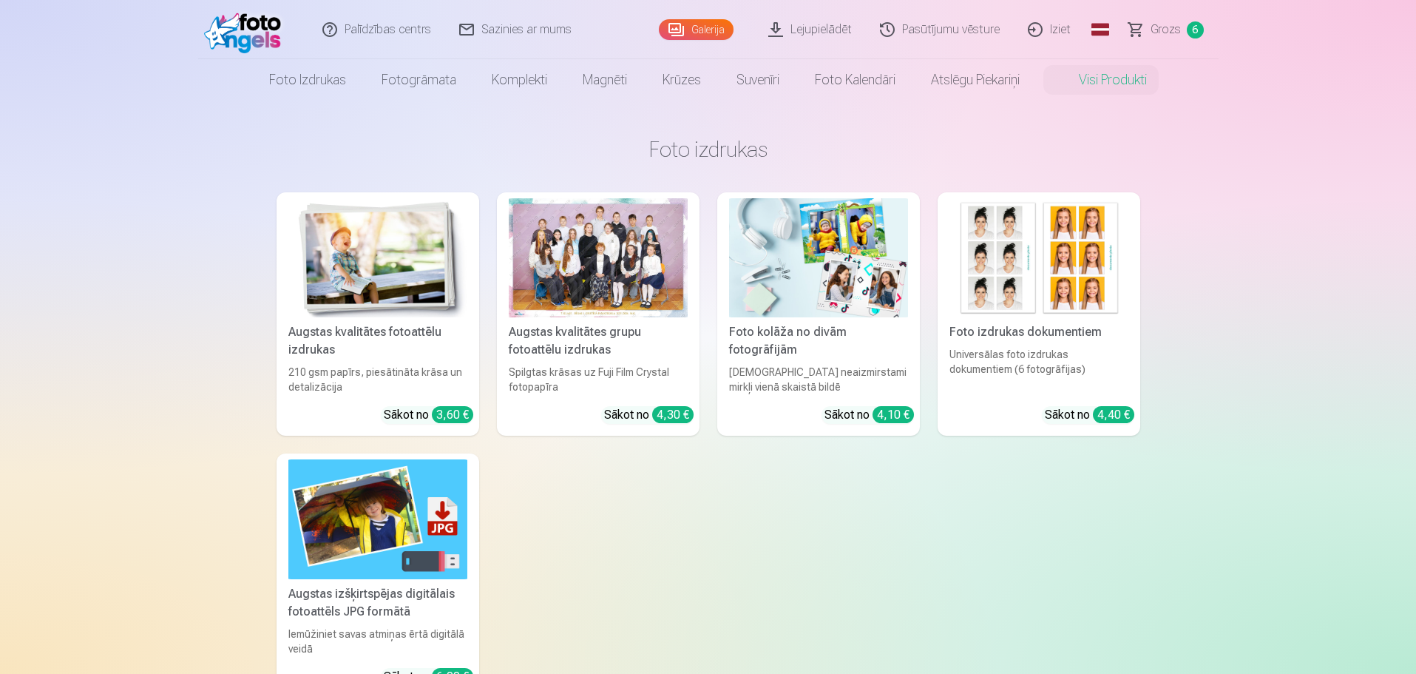
click at [1007, 350] on div "Universālas foto izdrukas dokumentiem (6 fotogrāfijas)" at bounding box center [1038, 370] width 191 height 47
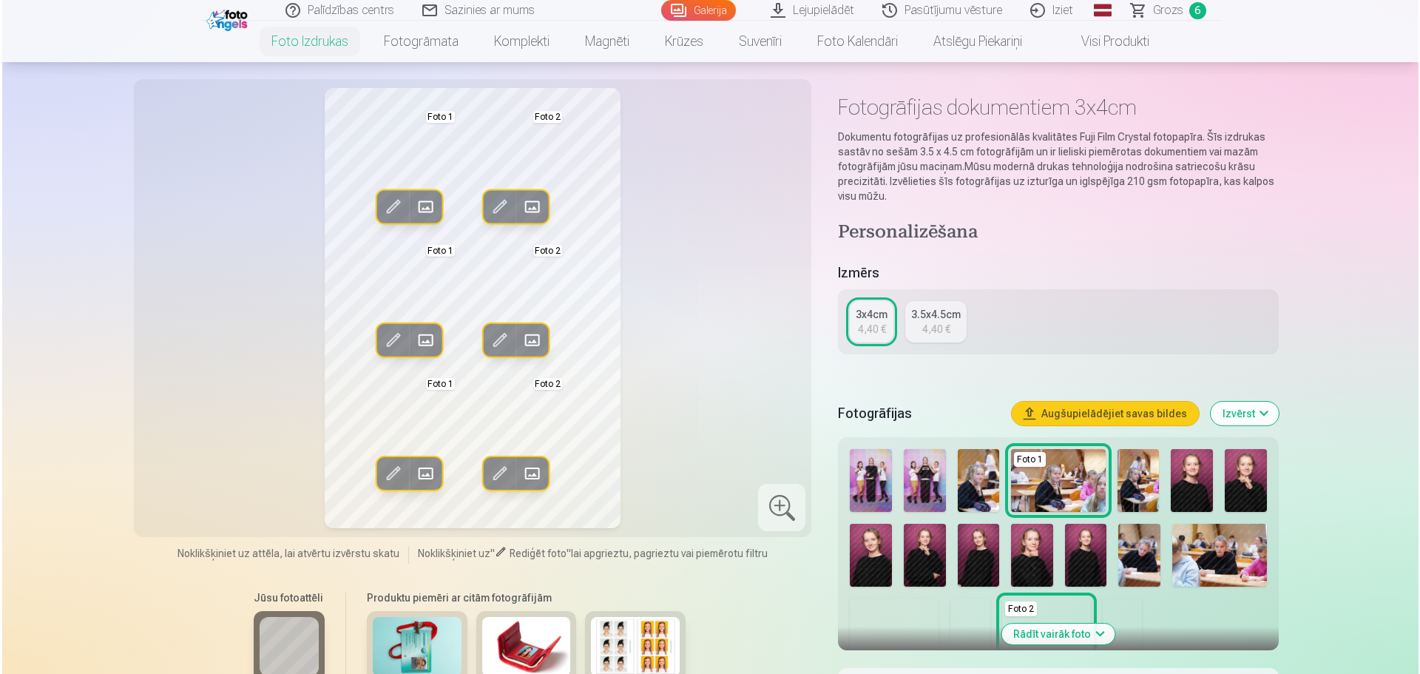
scroll to position [74, 0]
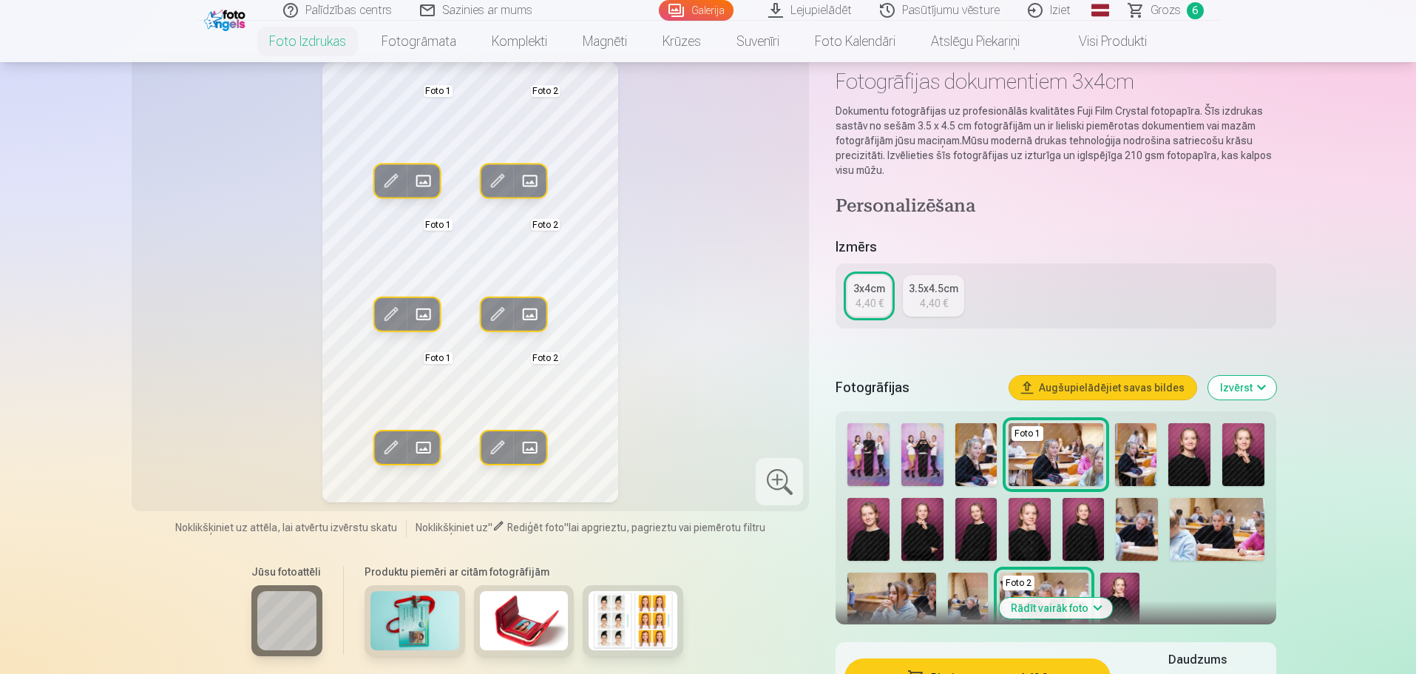
click at [390, 173] on span at bounding box center [391, 181] width 24 height 24
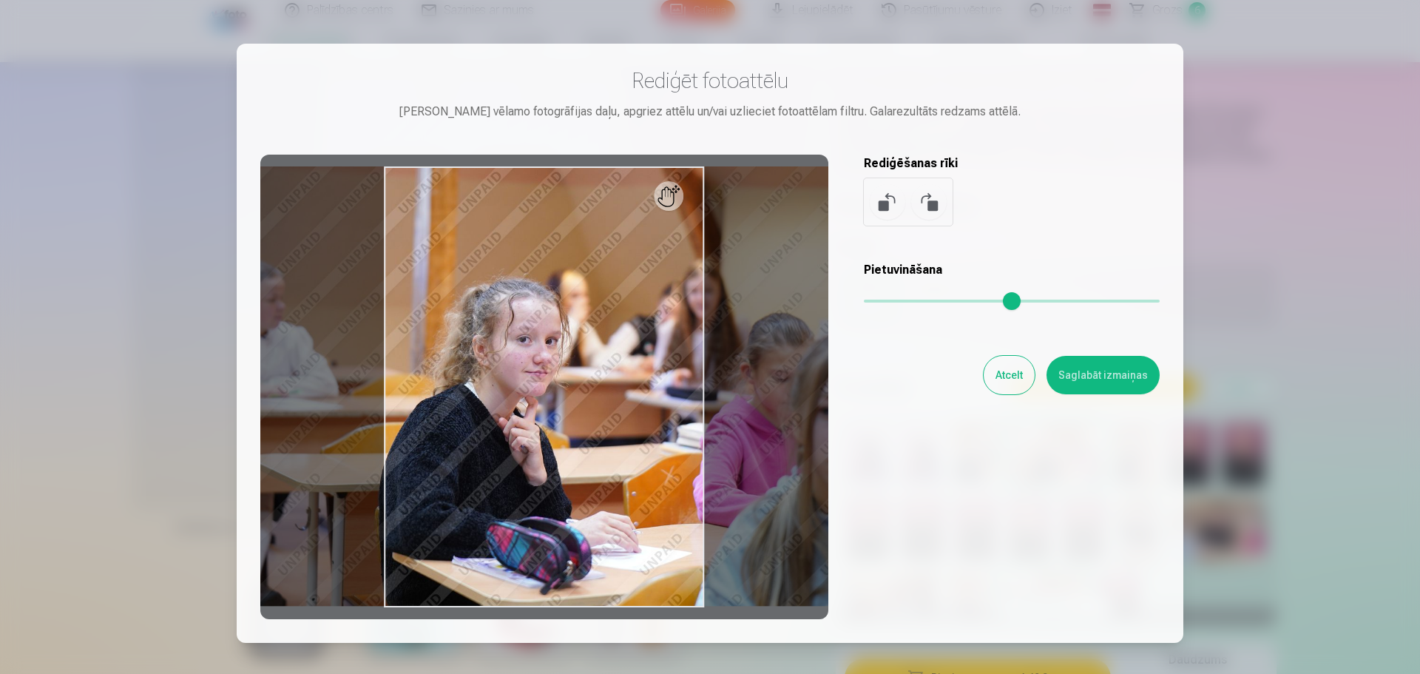
click at [1009, 373] on button "Atcelt" at bounding box center [1008, 375] width 51 height 38
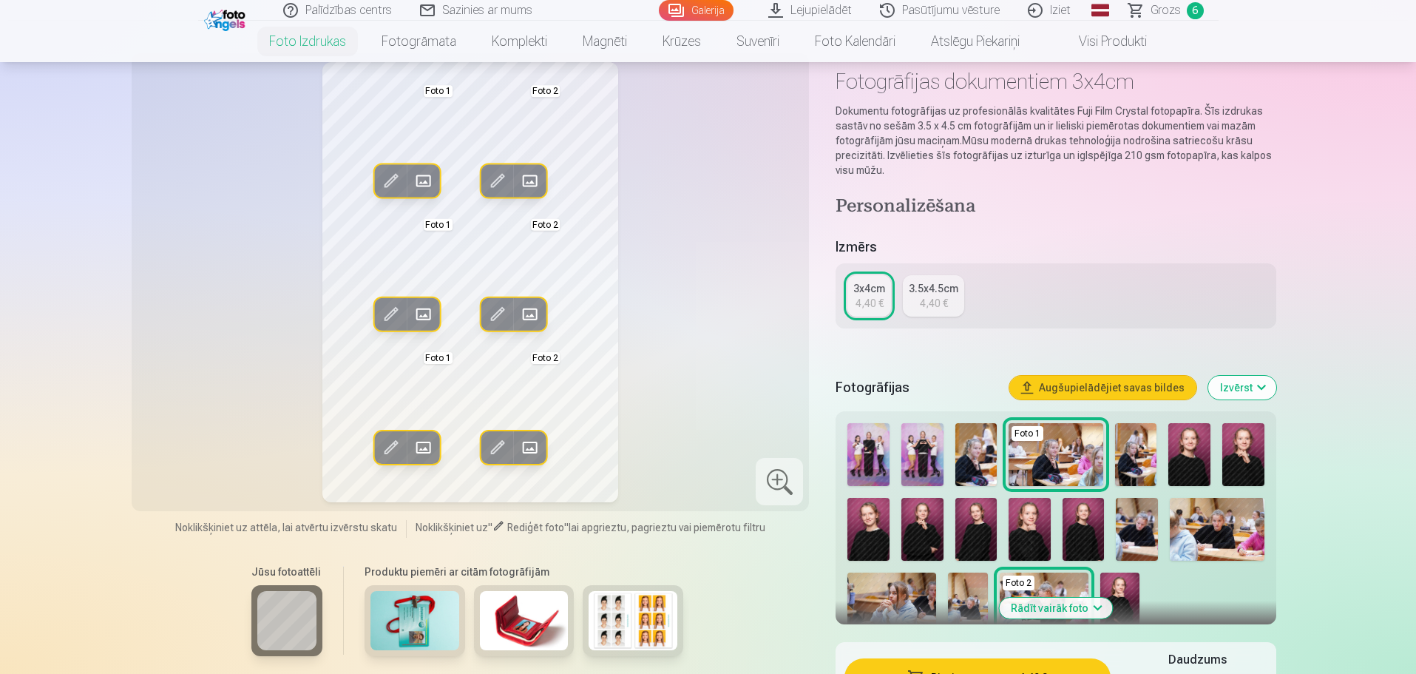
click at [420, 180] on span at bounding box center [423, 181] width 24 height 24
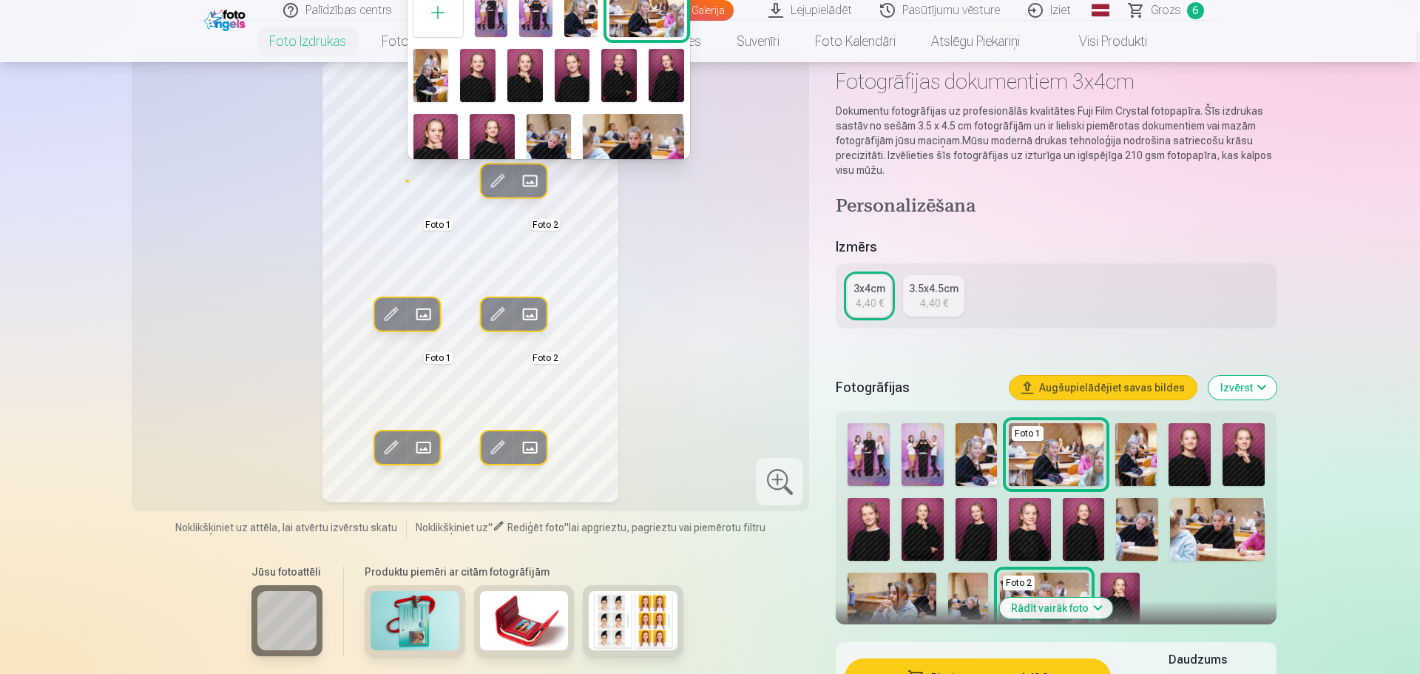
click at [523, 75] on img at bounding box center [524, 75] width 35 height 53
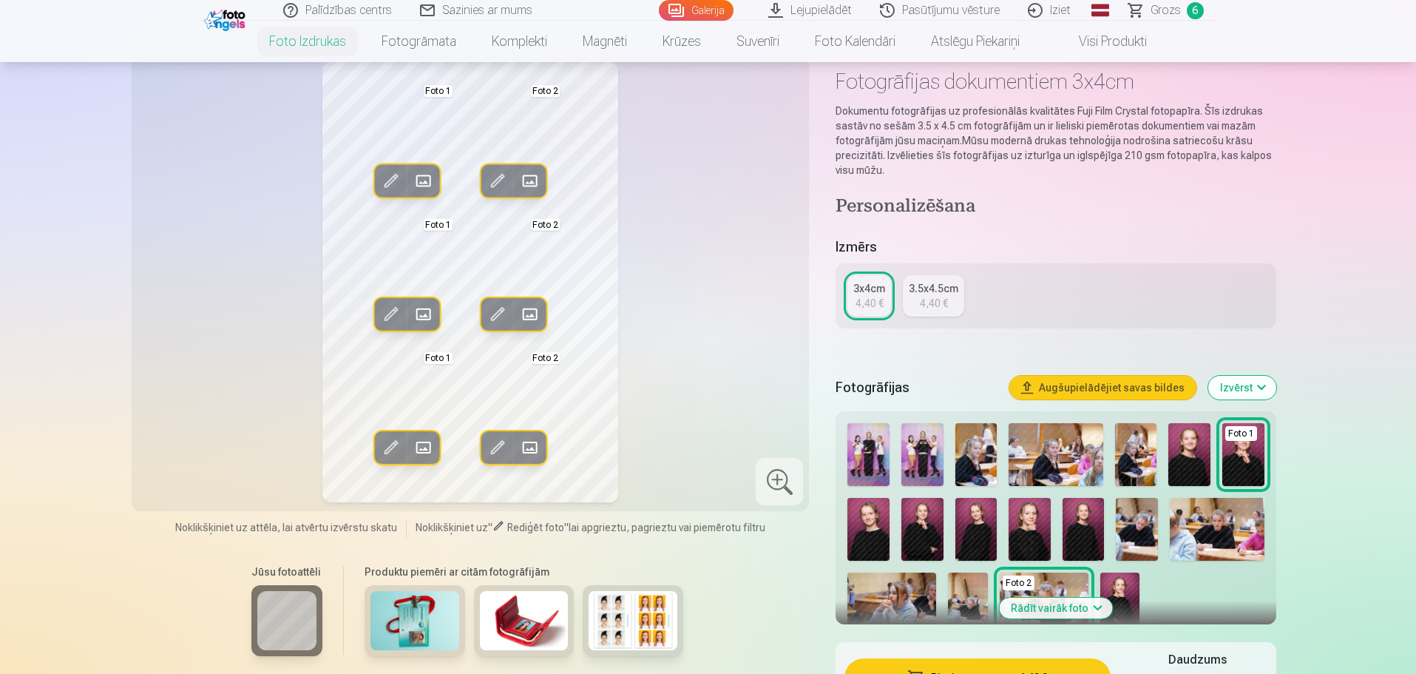
click at [421, 175] on span at bounding box center [423, 181] width 24 height 24
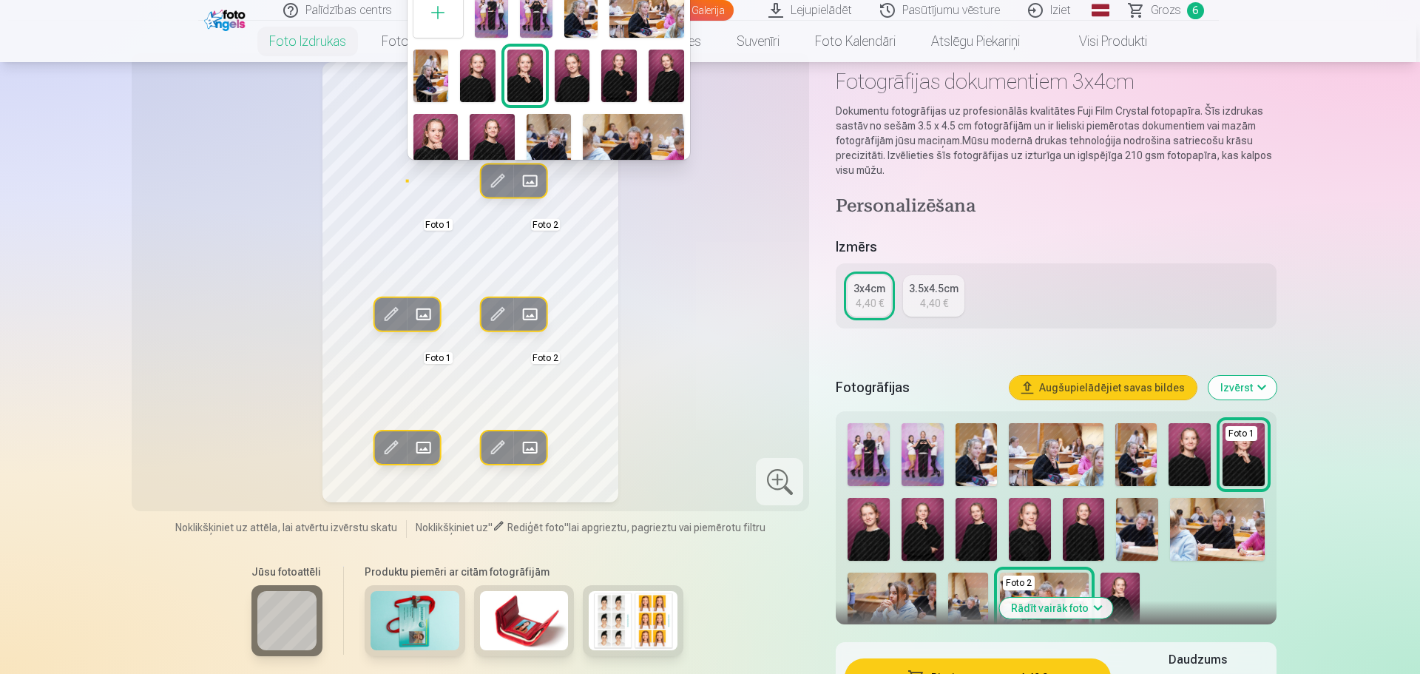
click at [571, 81] on img at bounding box center [572, 76] width 35 height 53
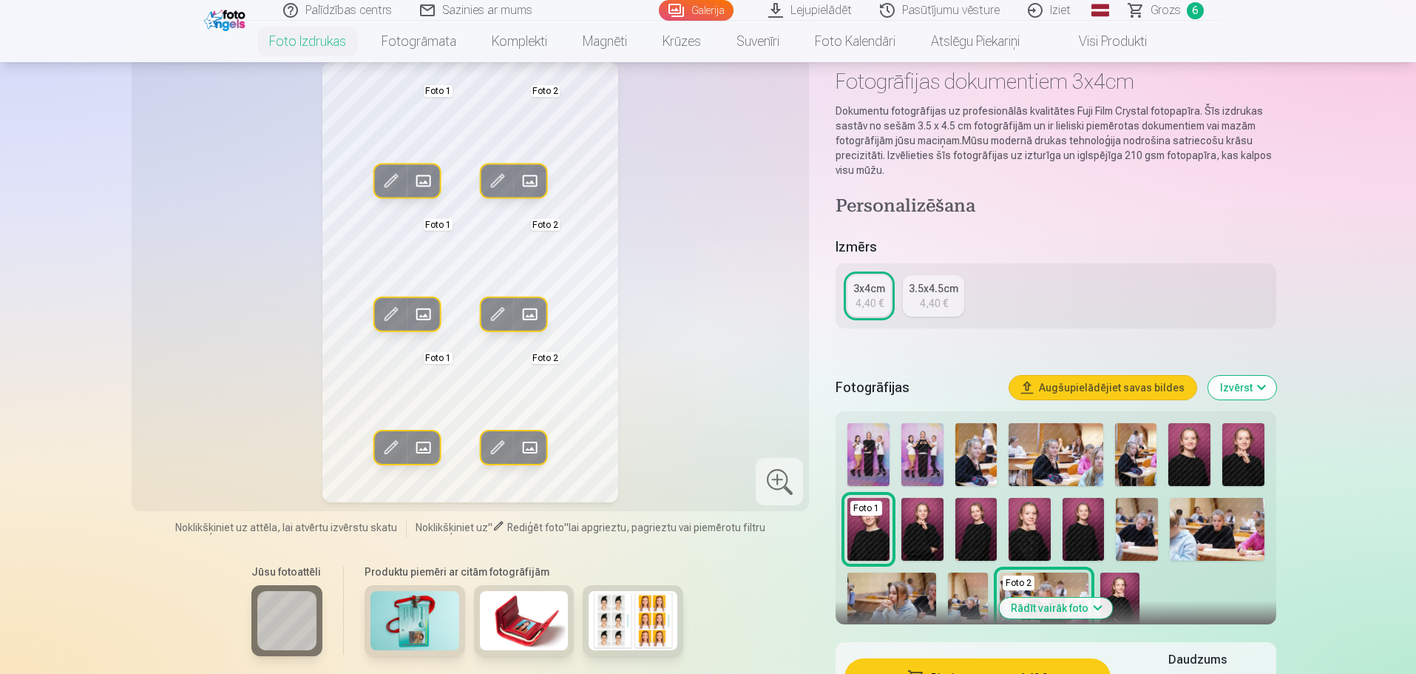
click at [421, 180] on span at bounding box center [423, 181] width 24 height 24
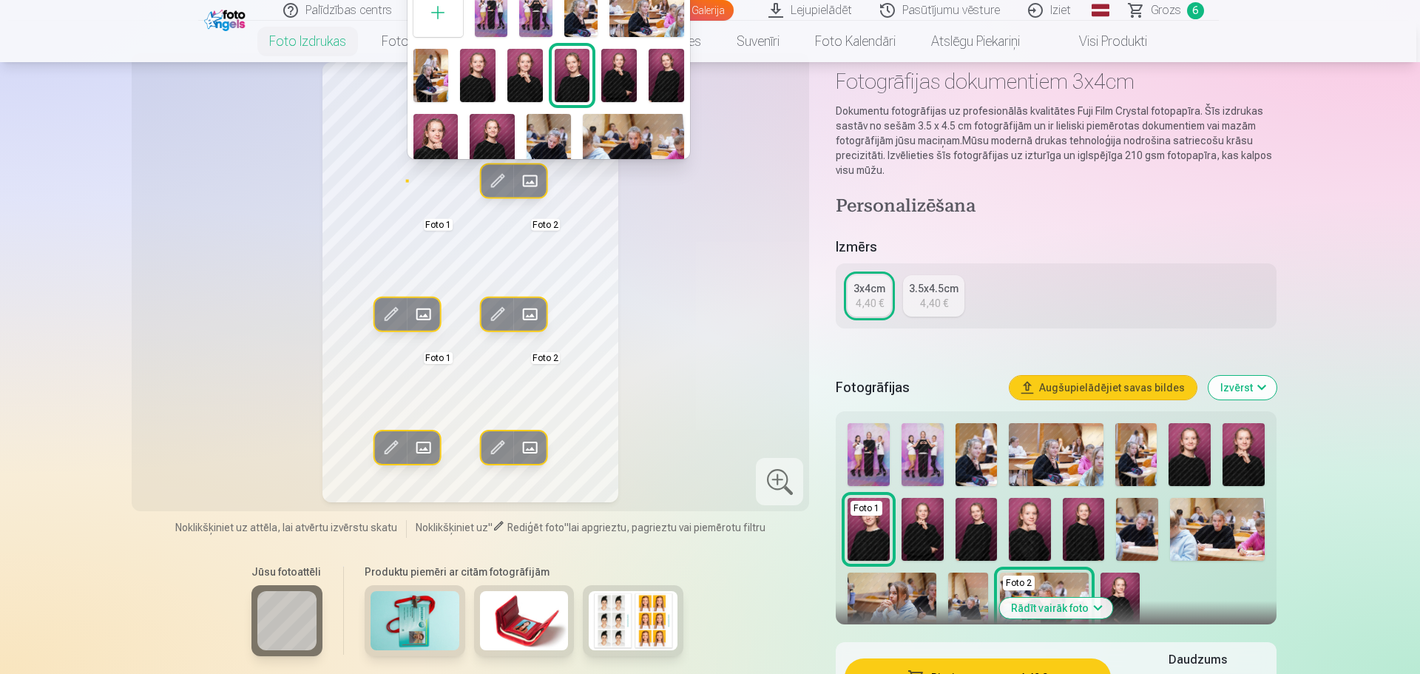
click at [481, 89] on img at bounding box center [477, 75] width 35 height 53
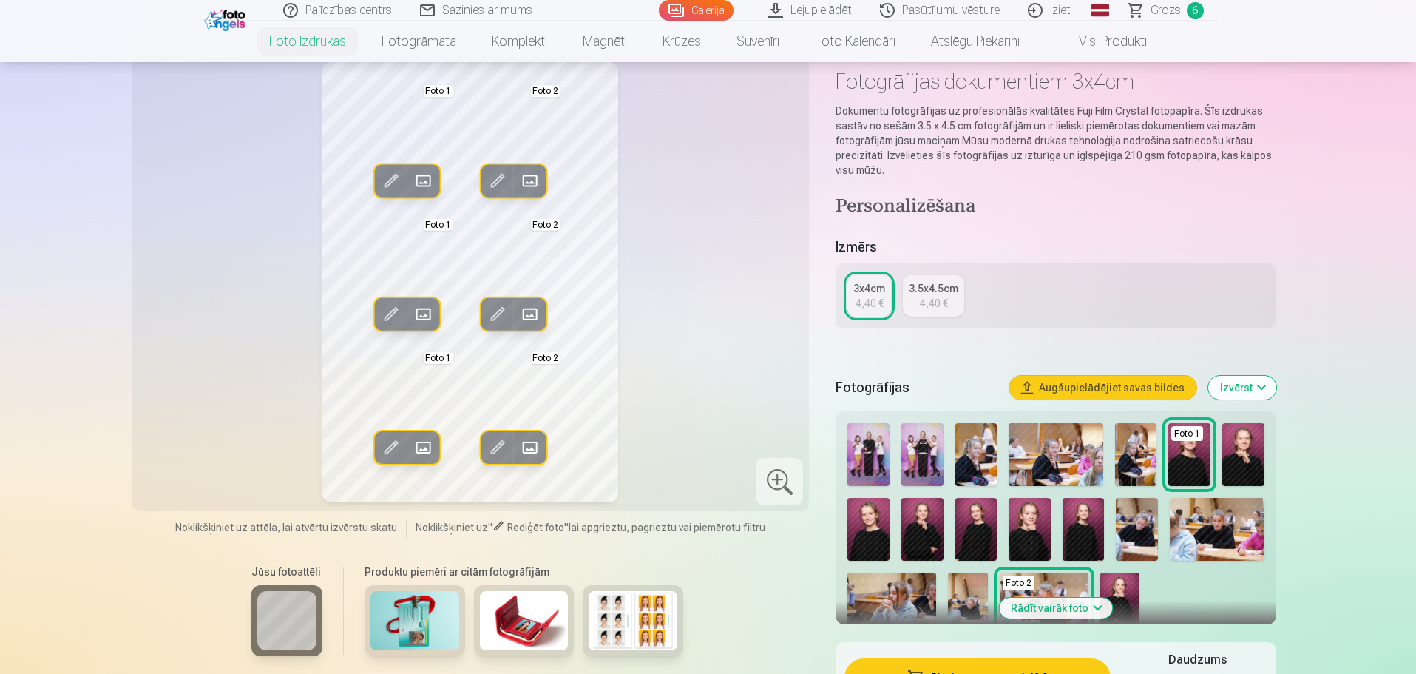
click at [424, 181] on span at bounding box center [423, 181] width 24 height 24
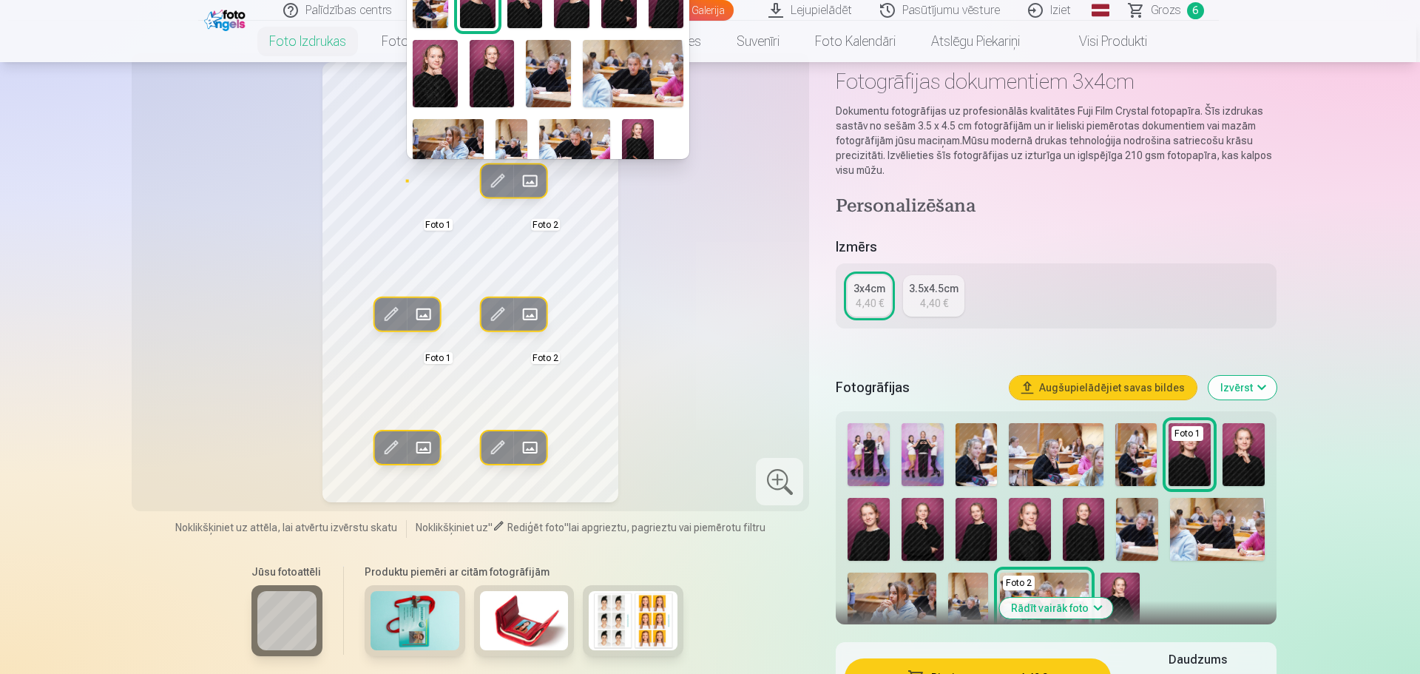
click at [437, 62] on img at bounding box center [435, 73] width 45 height 67
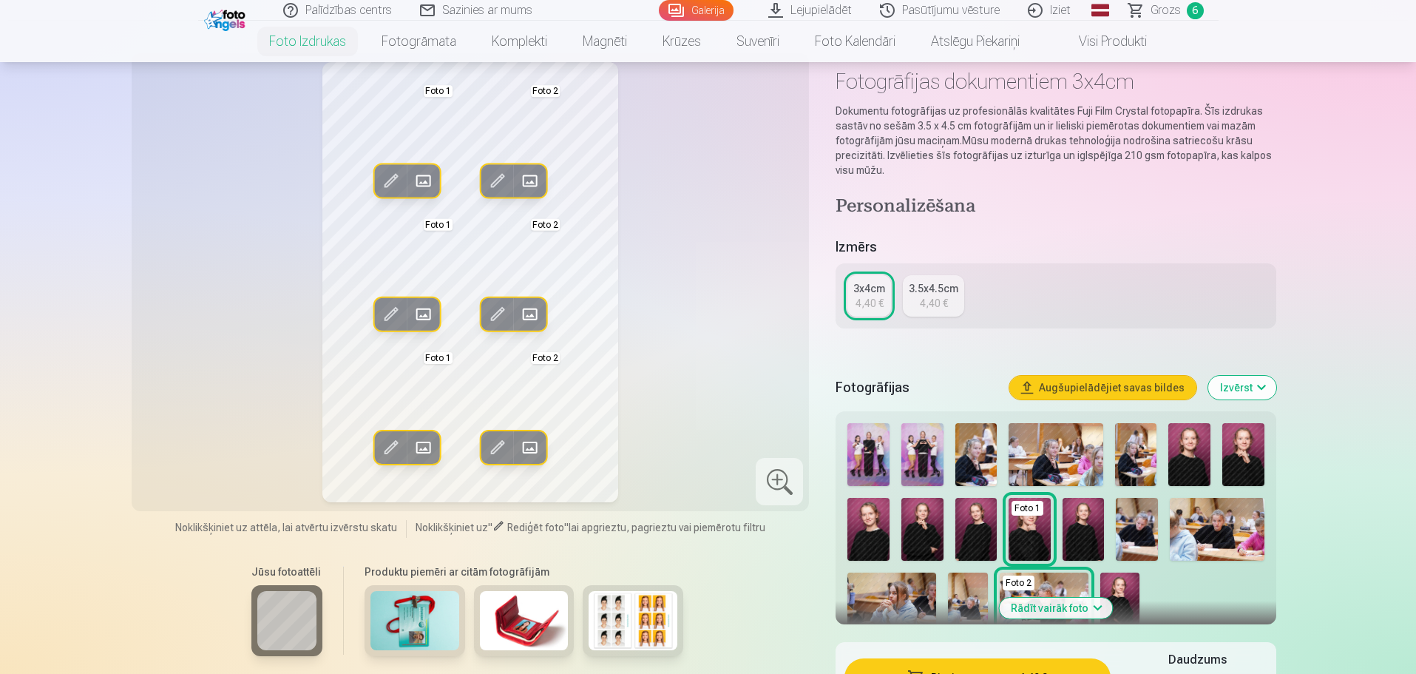
click at [734, 271] on div "Rediģēt foto Aizstāt Foto 1 Rediģēt foto Aizstāt Foto 2 Rediģēt foto Aizstāt Fo…" at bounding box center [470, 282] width 660 height 440
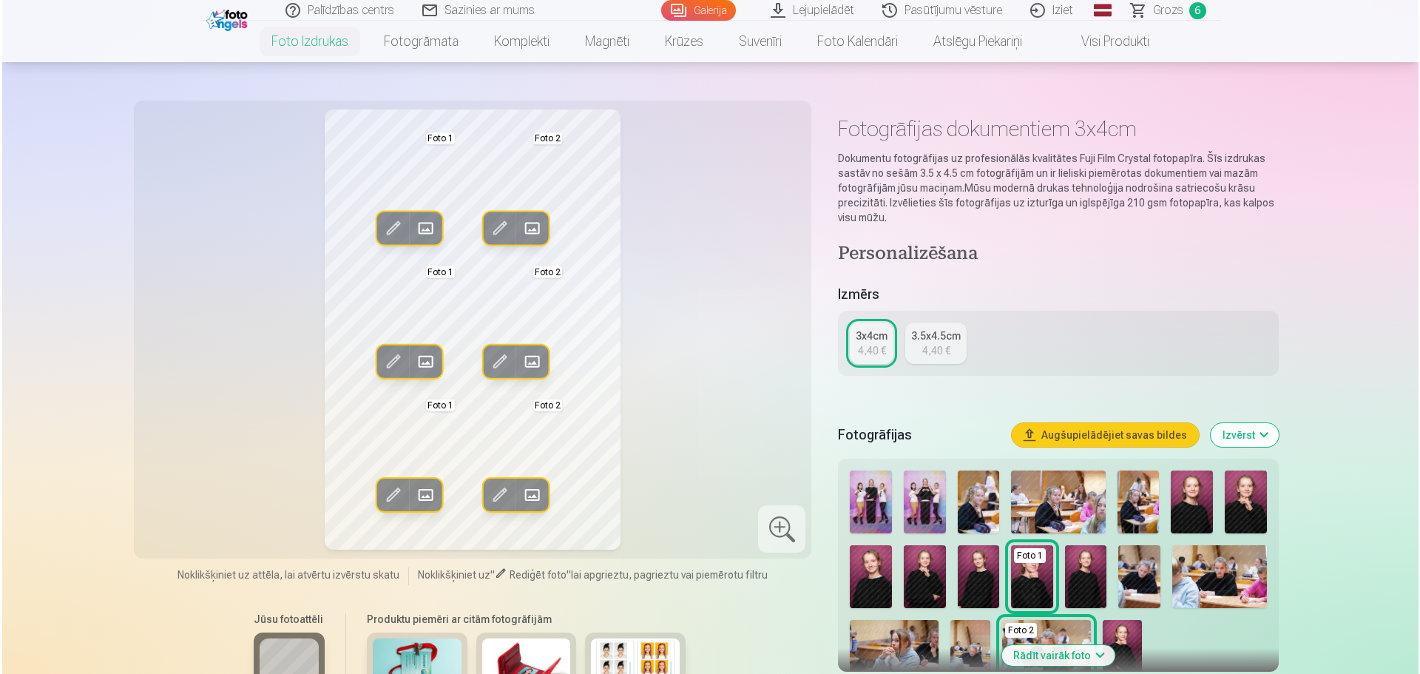
scroll to position [0, 0]
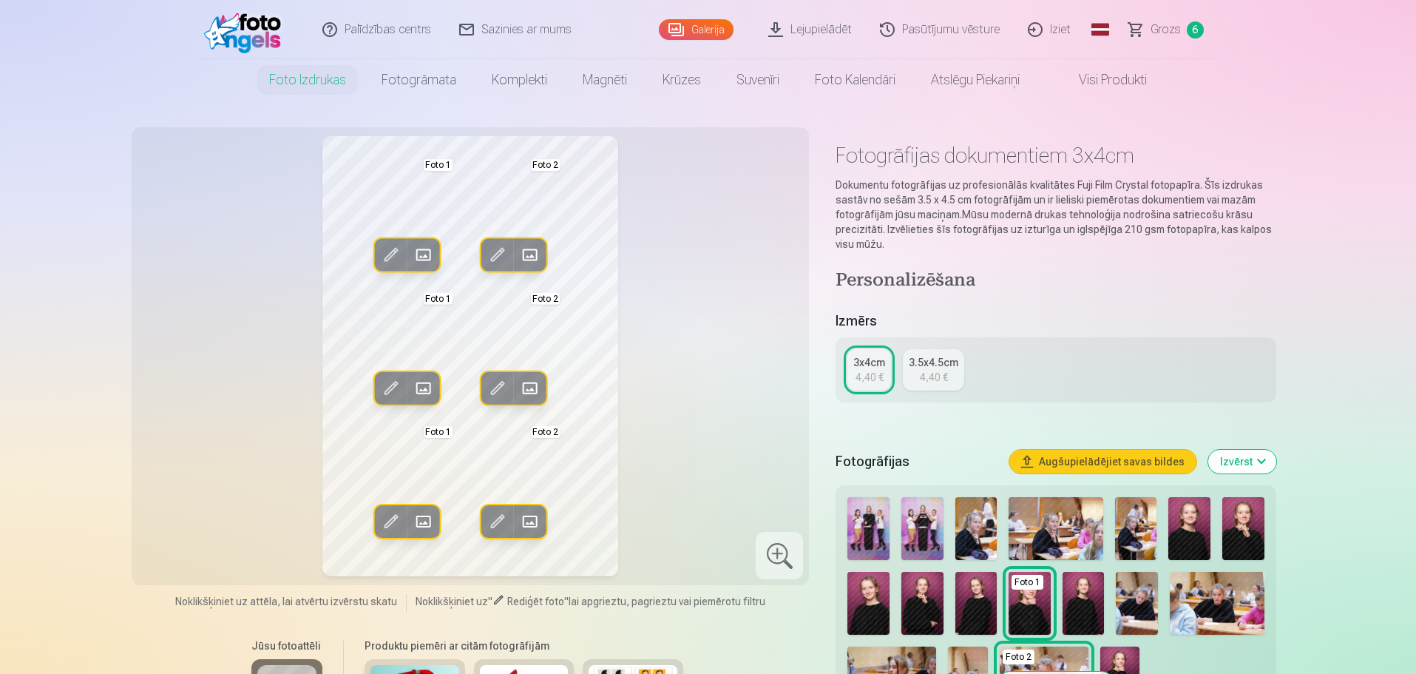
click at [528, 253] on span at bounding box center [530, 255] width 24 height 24
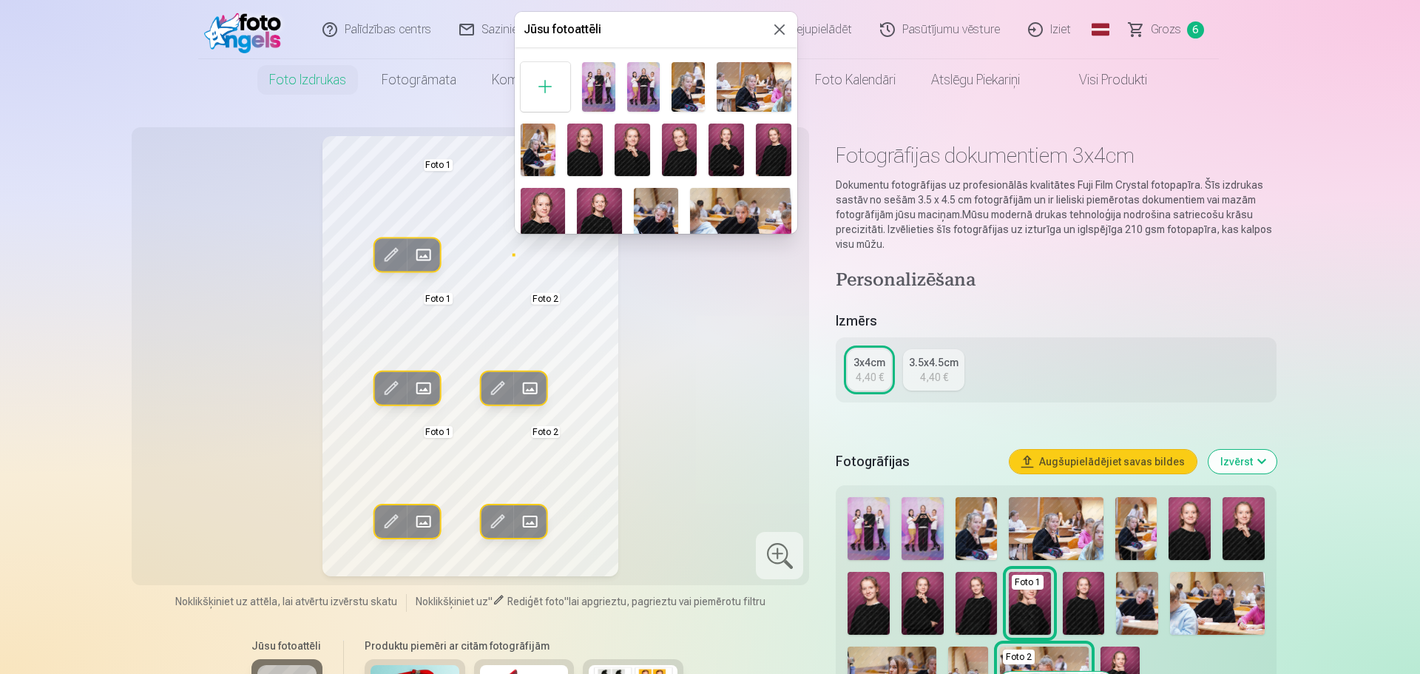
click at [590, 200] on img at bounding box center [599, 221] width 45 height 67
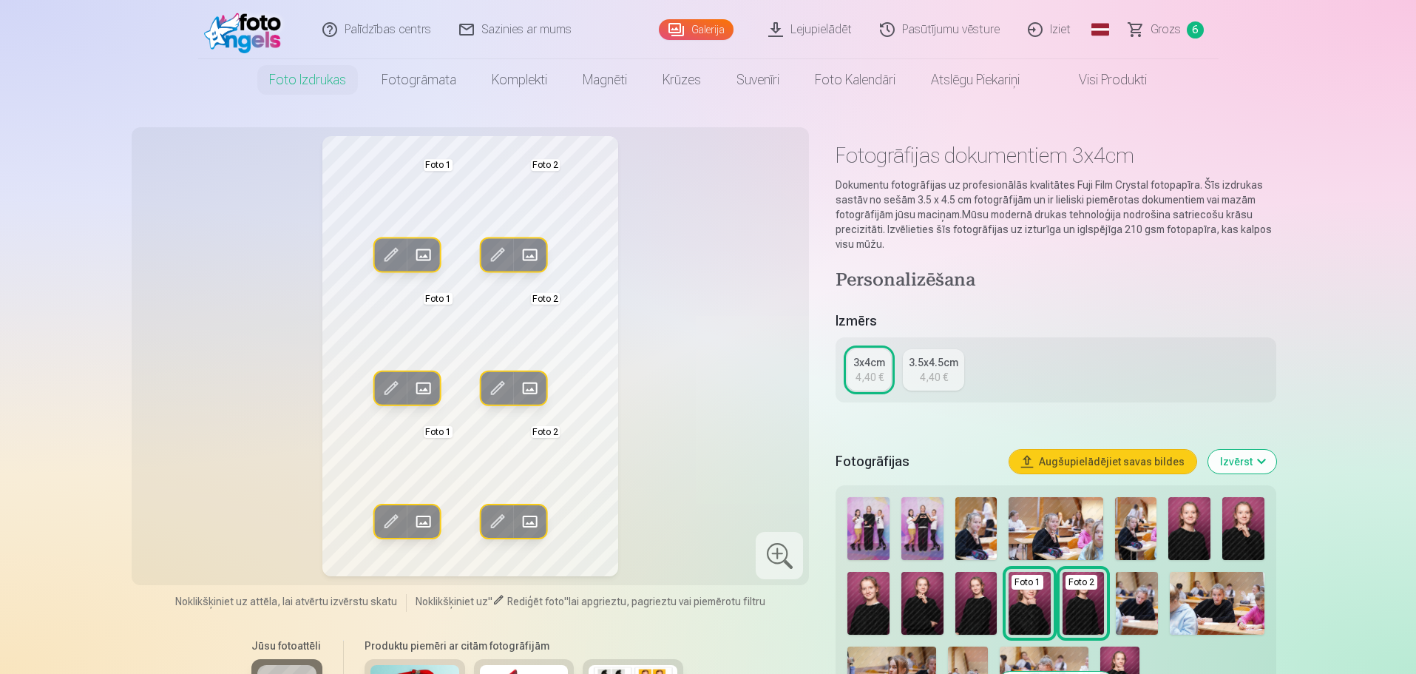
click at [668, 447] on div "Rediģēt foto Aizstāt Foto 1 Rediģēt foto Aizstāt Foto 2 Rediģēt foto Aizstāt Fo…" at bounding box center [470, 356] width 660 height 440
click at [531, 251] on span at bounding box center [530, 255] width 24 height 24
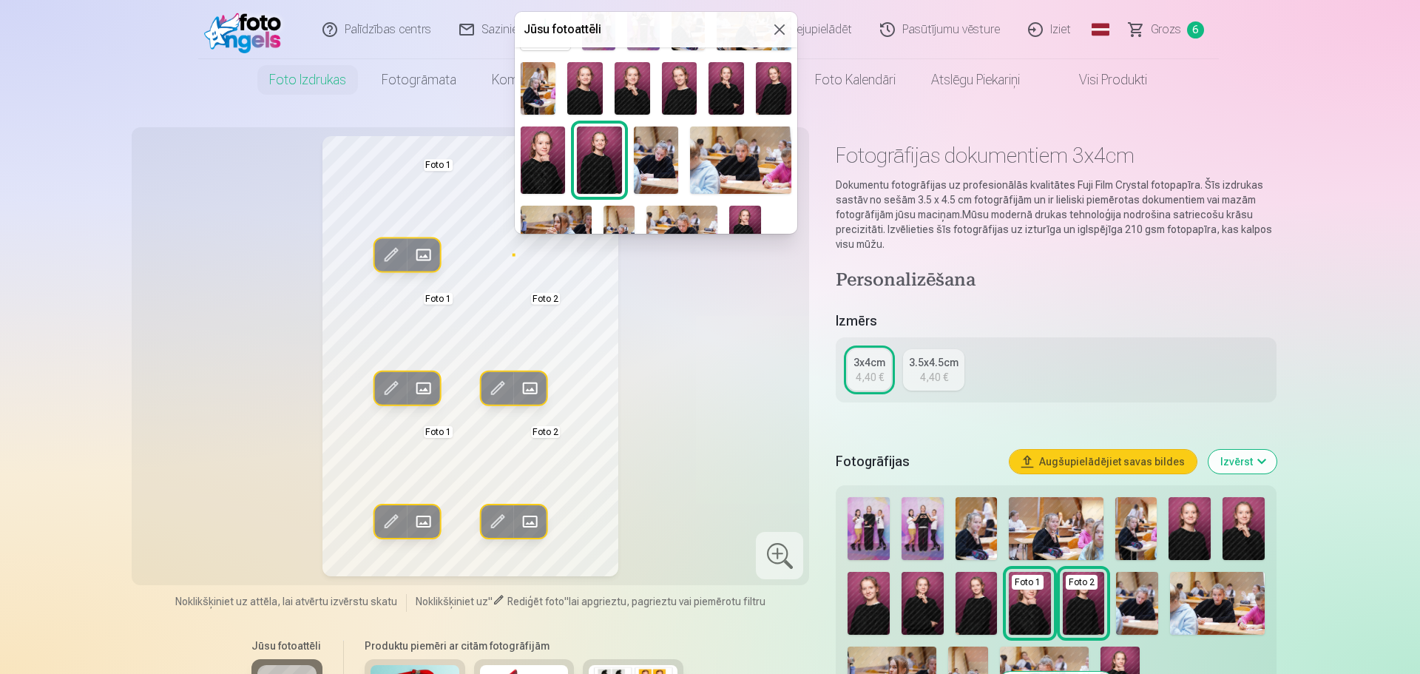
scroll to position [84, 0]
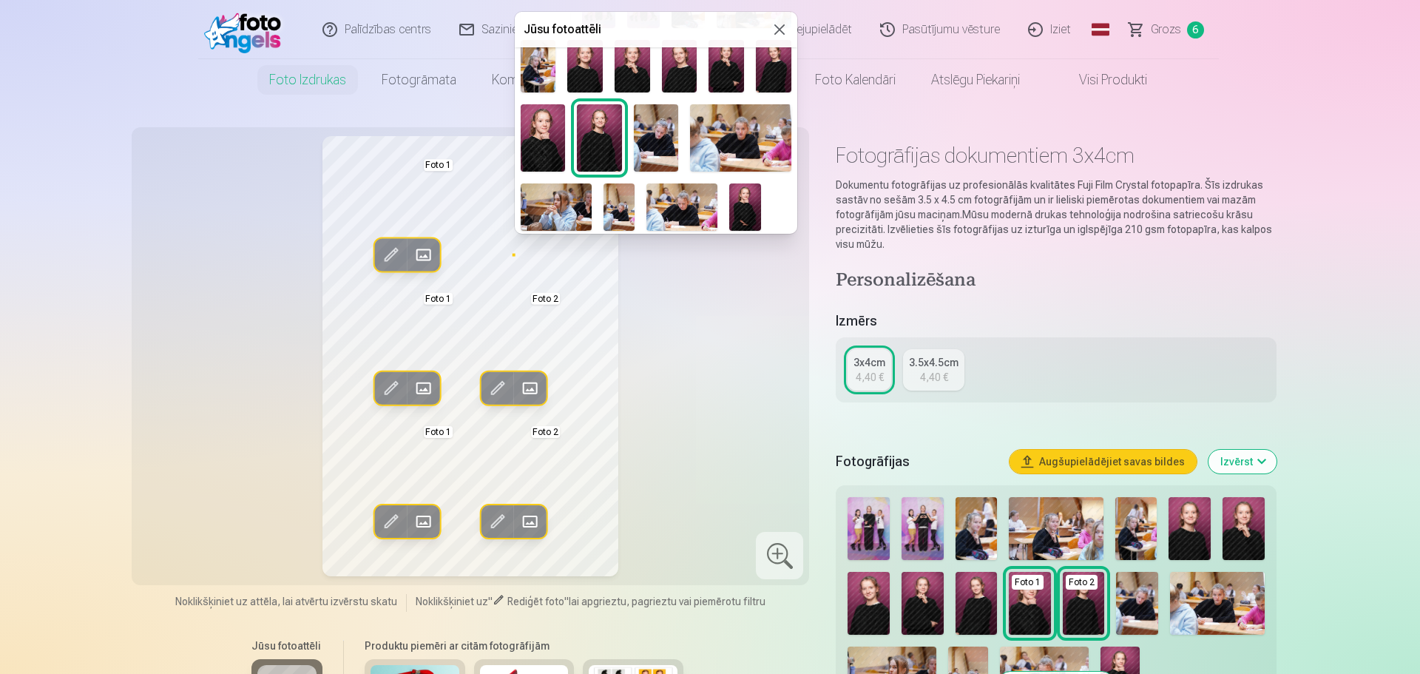
click at [601, 134] on img at bounding box center [599, 137] width 45 height 67
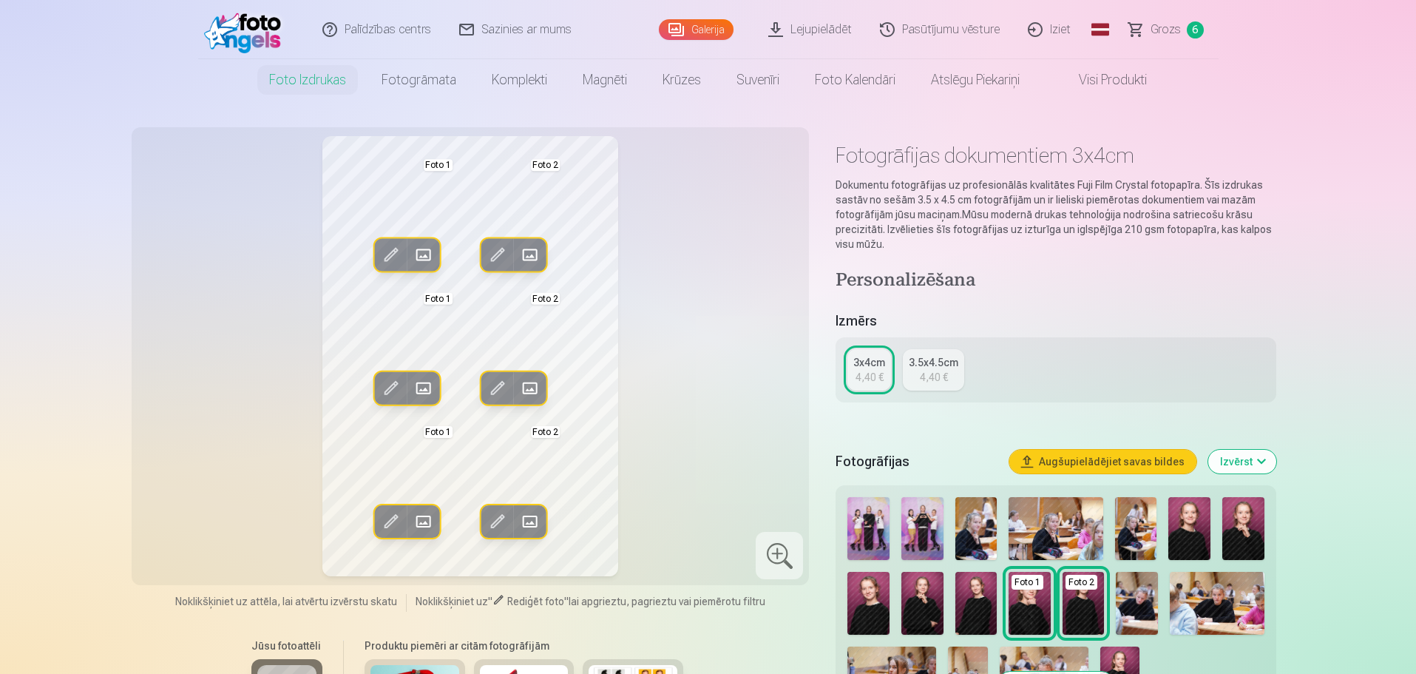
click at [490, 249] on span at bounding box center [498, 255] width 24 height 24
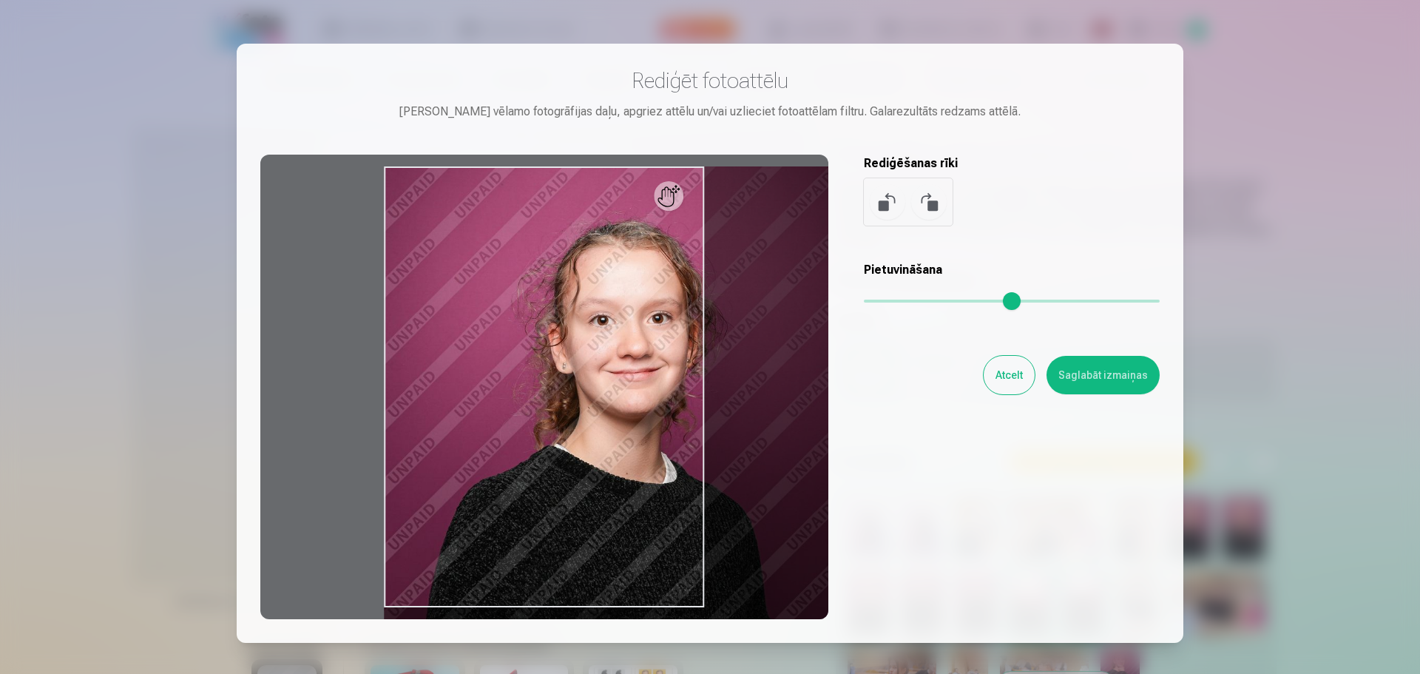
drag, startPoint x: 875, startPoint y: 295, endPoint x: 896, endPoint y: 296, distance: 21.5
click at [896, 299] on input "range" at bounding box center [1012, 300] width 296 height 3
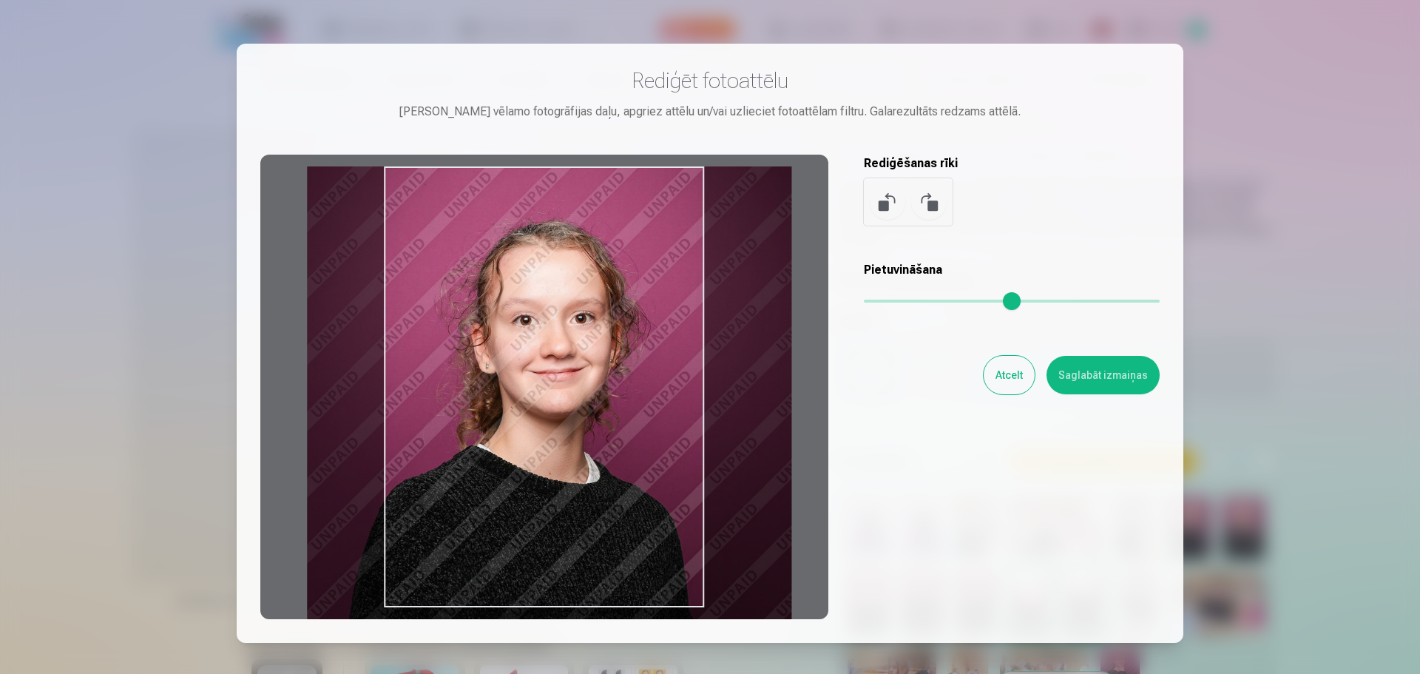
drag, startPoint x: 612, startPoint y: 433, endPoint x: 535, endPoint y: 488, distance: 94.8
click at [535, 488] on div at bounding box center [544, 387] width 568 height 464
type input "****"
click at [1004, 379] on button "Atcelt" at bounding box center [1008, 375] width 51 height 38
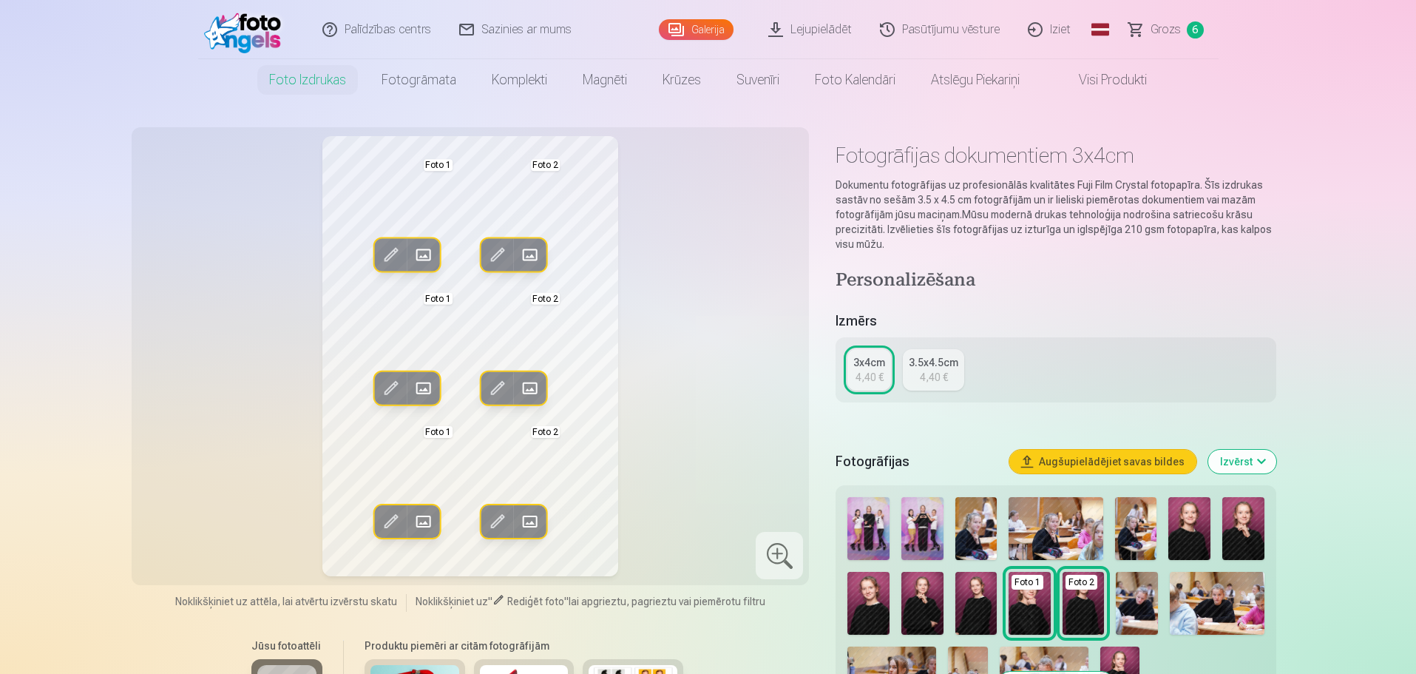
click at [528, 246] on span at bounding box center [530, 255] width 24 height 24
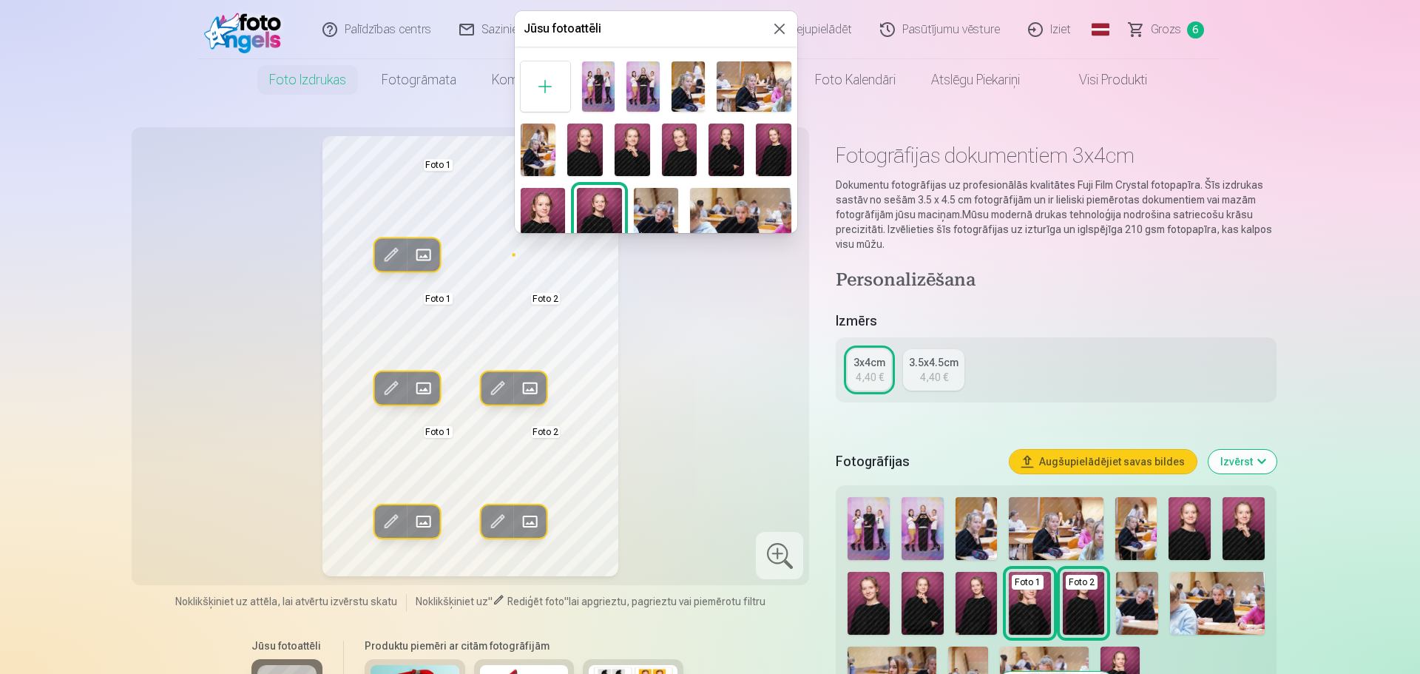
click at [583, 140] on img at bounding box center [584, 149] width 35 height 53
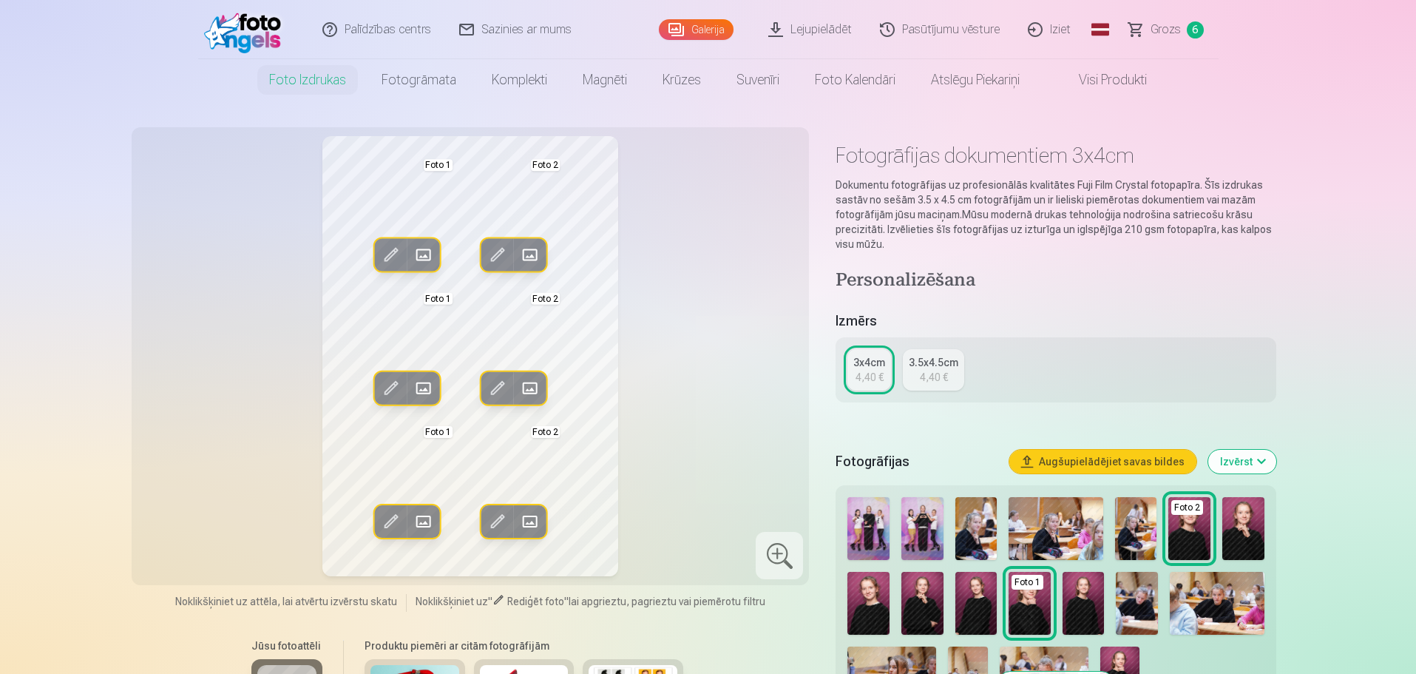
click at [493, 255] on span at bounding box center [498, 255] width 24 height 24
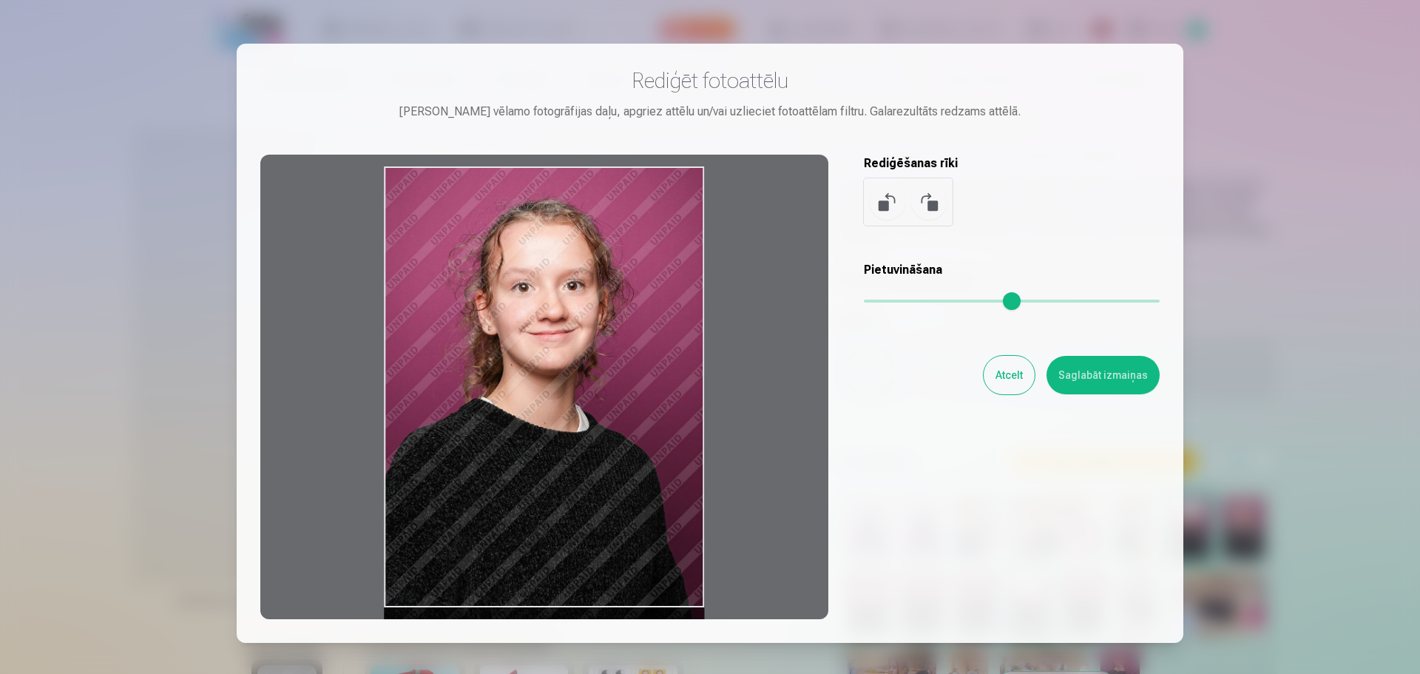
drag, startPoint x: 588, startPoint y: 427, endPoint x: 585, endPoint y: 539, distance: 112.4
click at [585, 539] on div at bounding box center [544, 387] width 568 height 464
click at [1005, 378] on button "Atcelt" at bounding box center [1008, 375] width 51 height 38
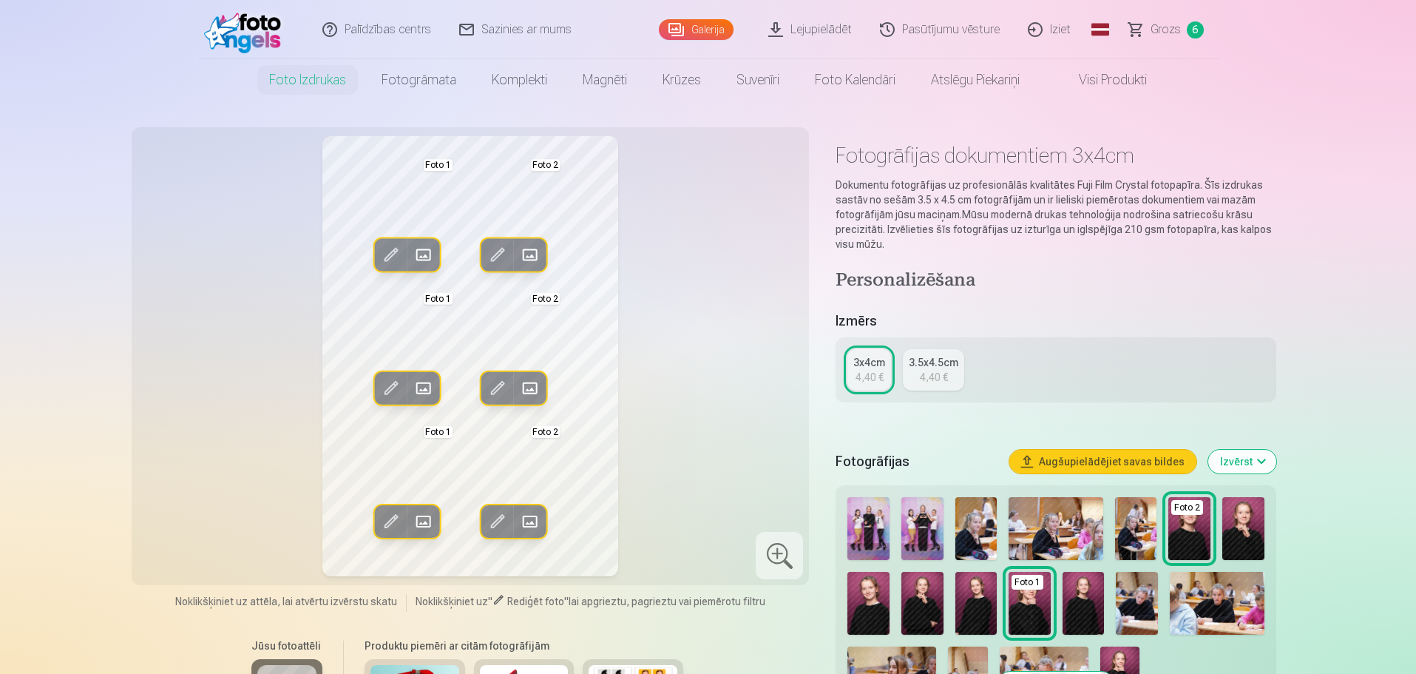
click at [527, 251] on span at bounding box center [530, 255] width 24 height 24
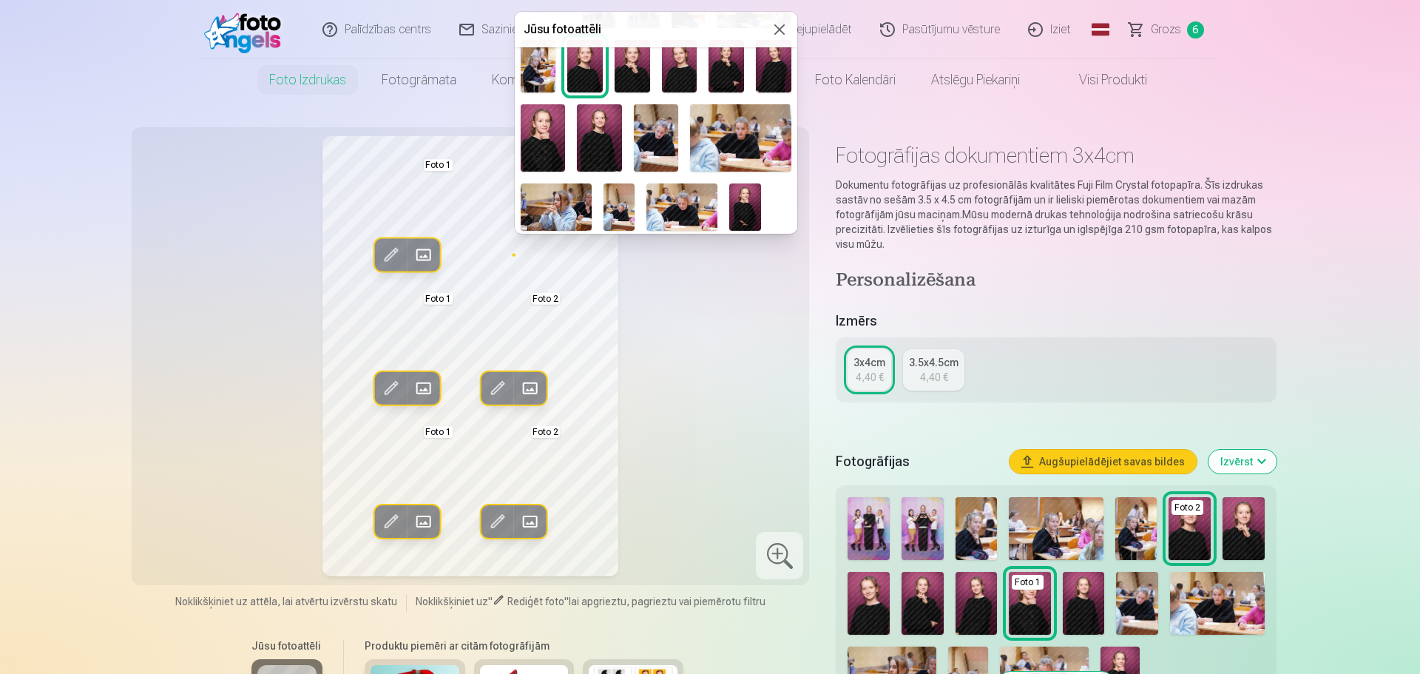
click at [597, 146] on img at bounding box center [599, 137] width 45 height 67
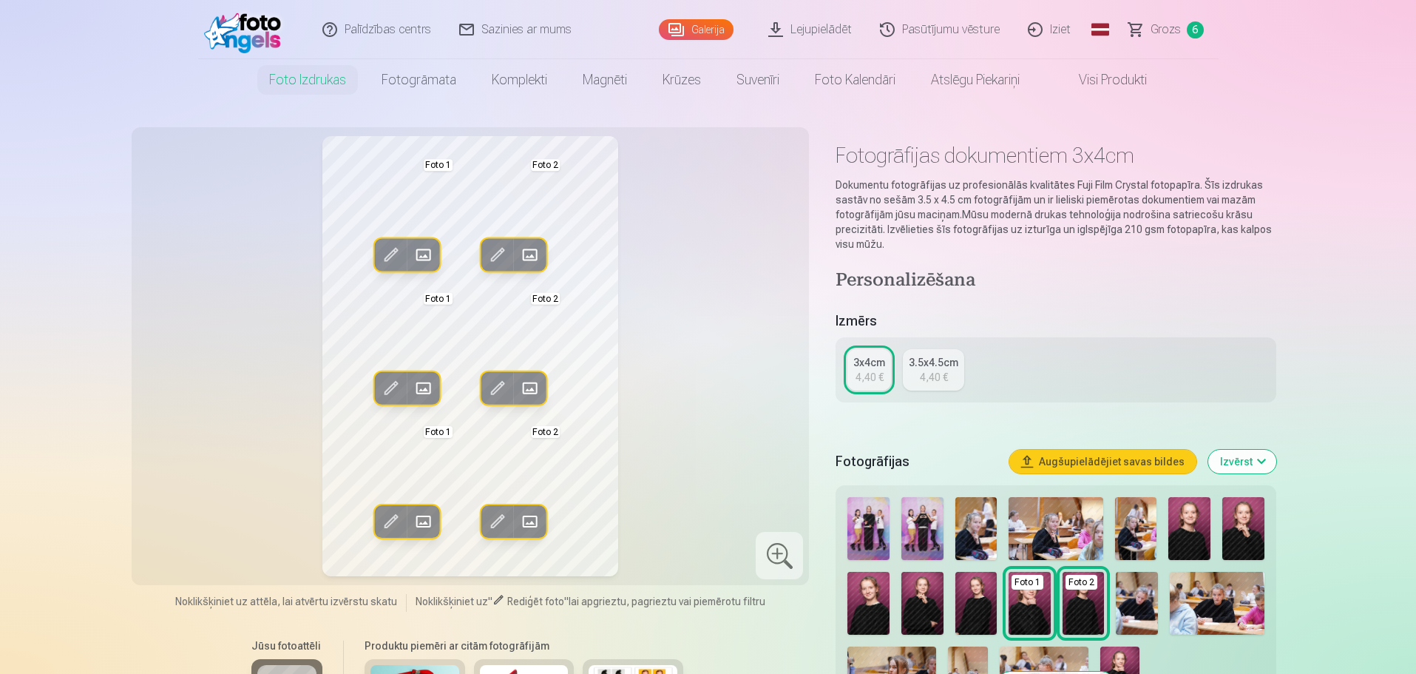
click at [492, 388] on span at bounding box center [498, 388] width 24 height 24
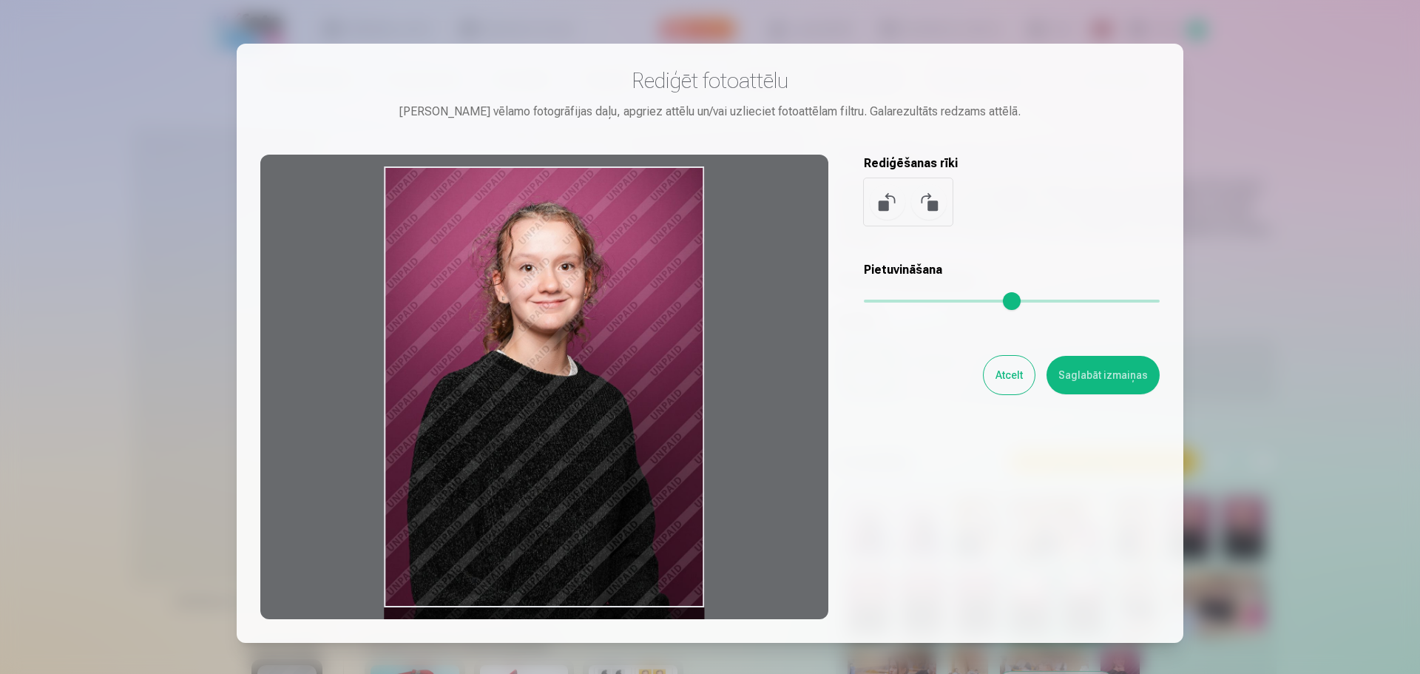
drag, startPoint x: 544, startPoint y: 386, endPoint x: 508, endPoint y: 581, distance: 198.5
click at [508, 581] on div at bounding box center [544, 387] width 568 height 464
click at [924, 299] on input "range" at bounding box center [1012, 300] width 296 height 3
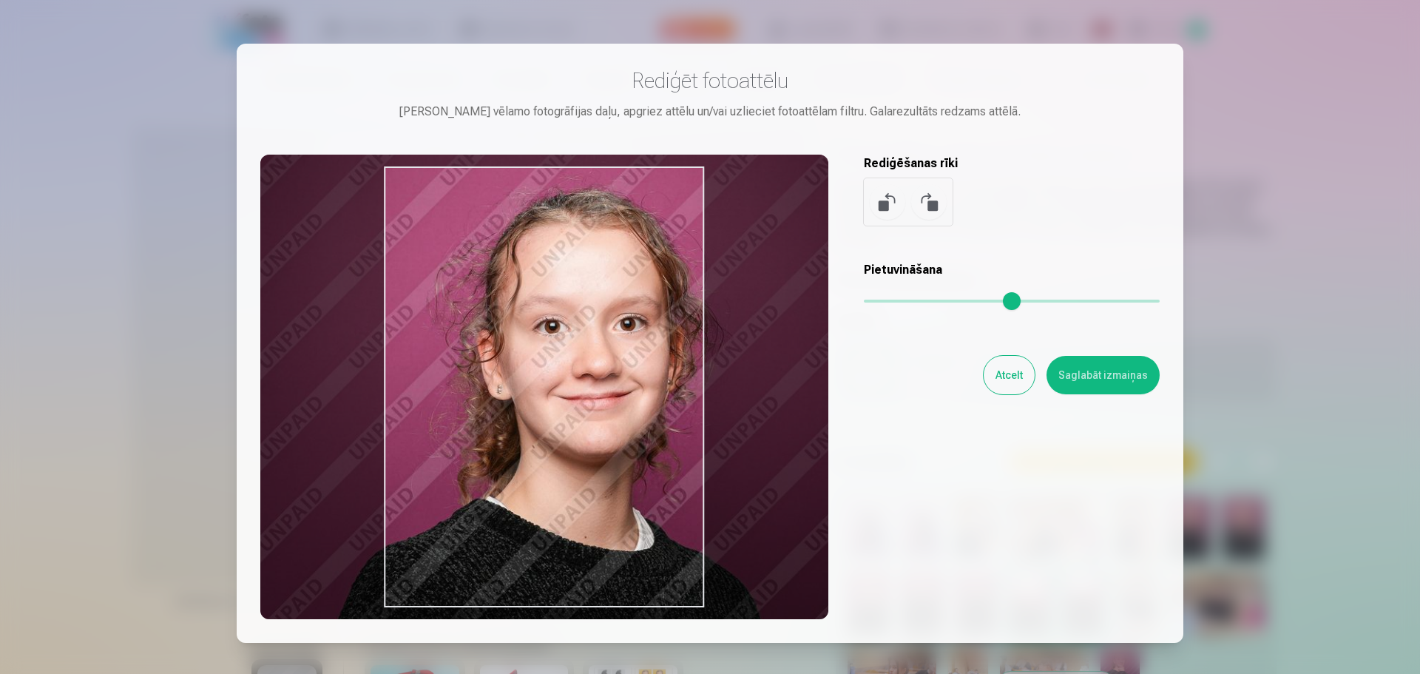
drag, startPoint x: 575, startPoint y: 427, endPoint x: 434, endPoint y: 375, distance: 150.7
click at [434, 375] on div at bounding box center [544, 387] width 568 height 464
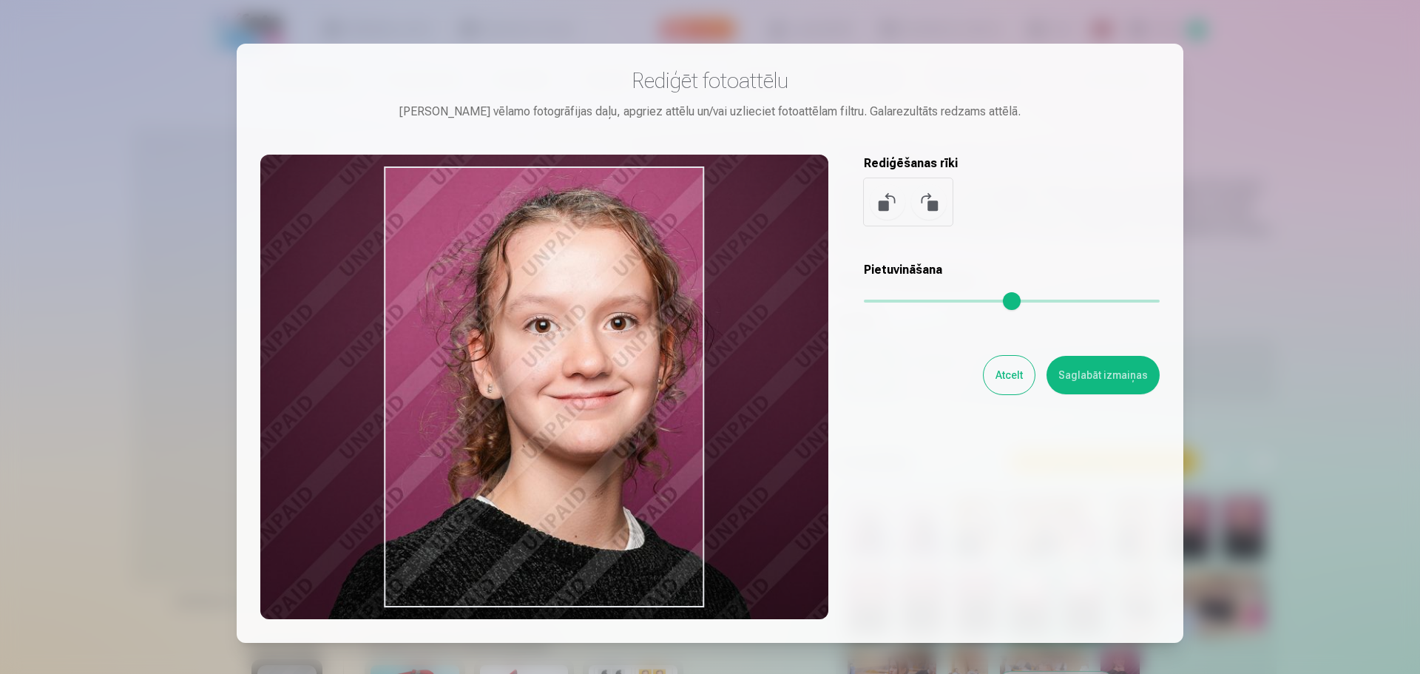
type input "***"
click at [898, 302] on input "range" at bounding box center [1012, 300] width 296 height 3
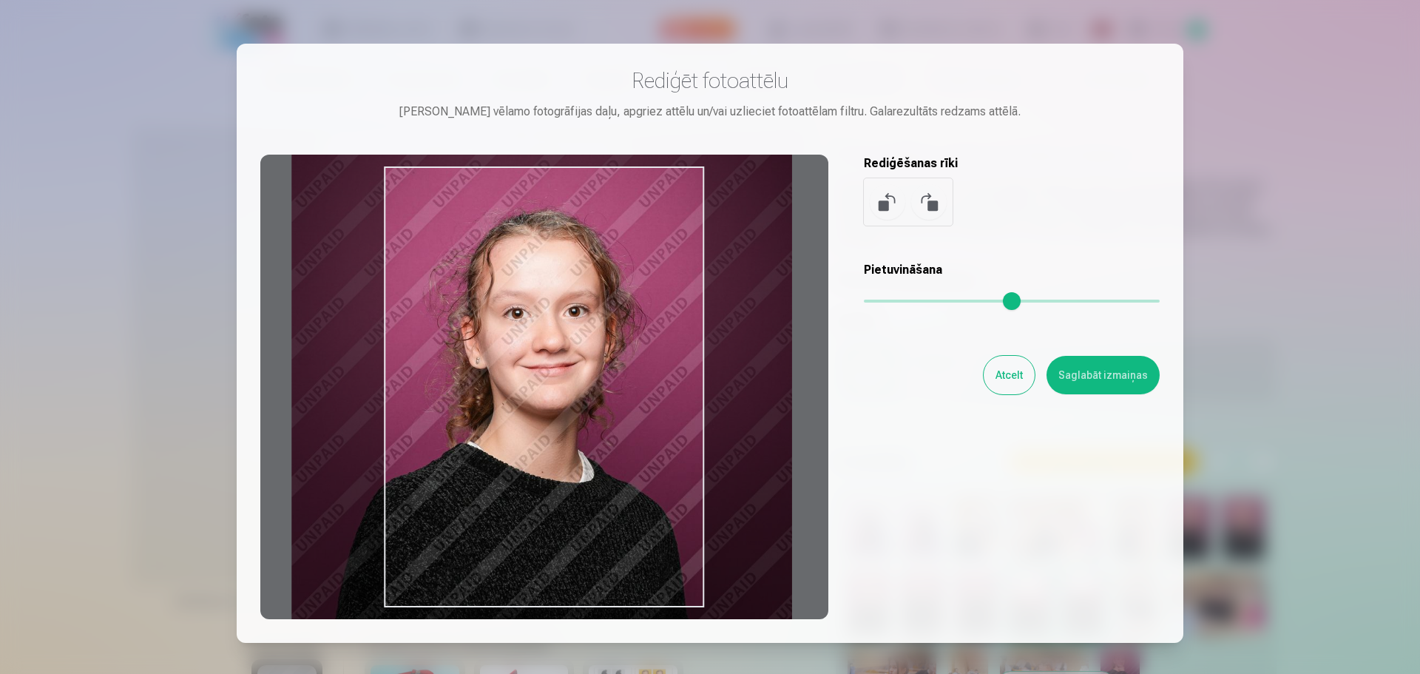
drag, startPoint x: 569, startPoint y: 403, endPoint x: 617, endPoint y: 443, distance: 63.0
click at [617, 443] on div at bounding box center [544, 387] width 568 height 464
click at [1079, 385] on button "Saglabāt izmaiņas" at bounding box center [1102, 375] width 113 height 38
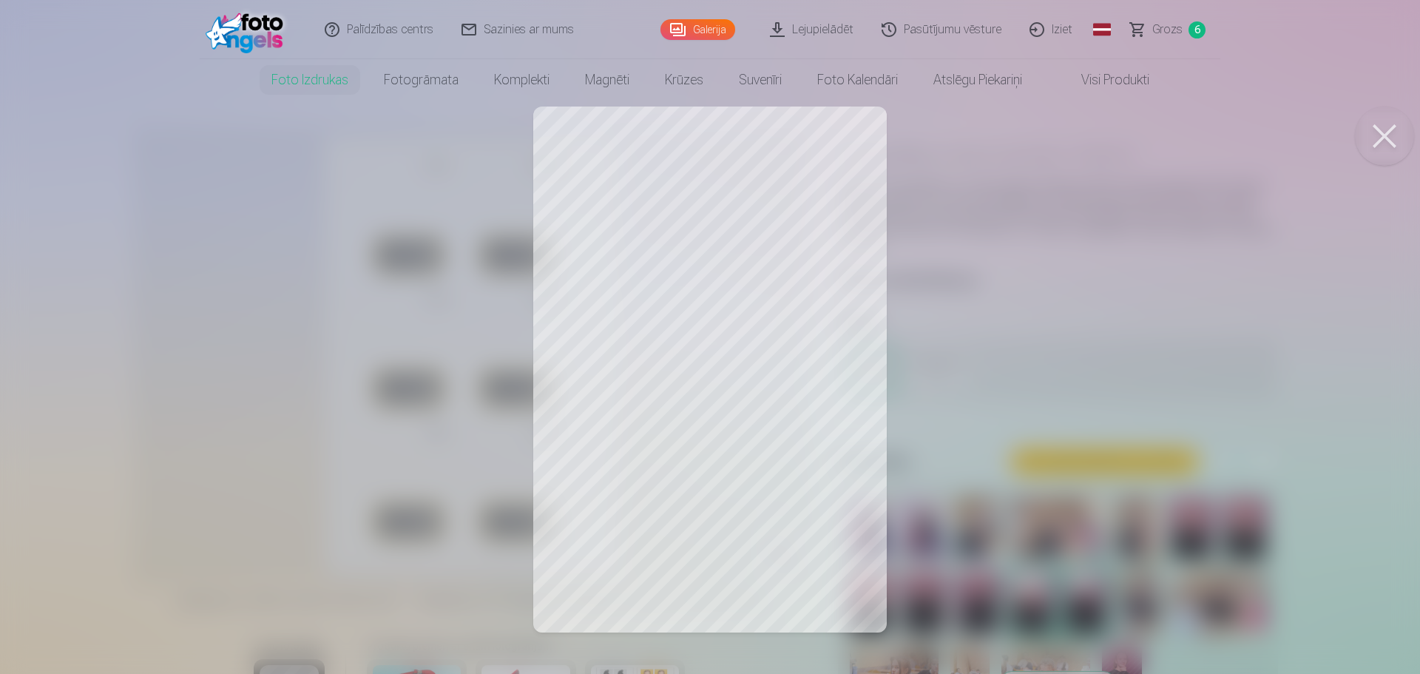
click at [1378, 139] on button at bounding box center [1383, 135] width 59 height 59
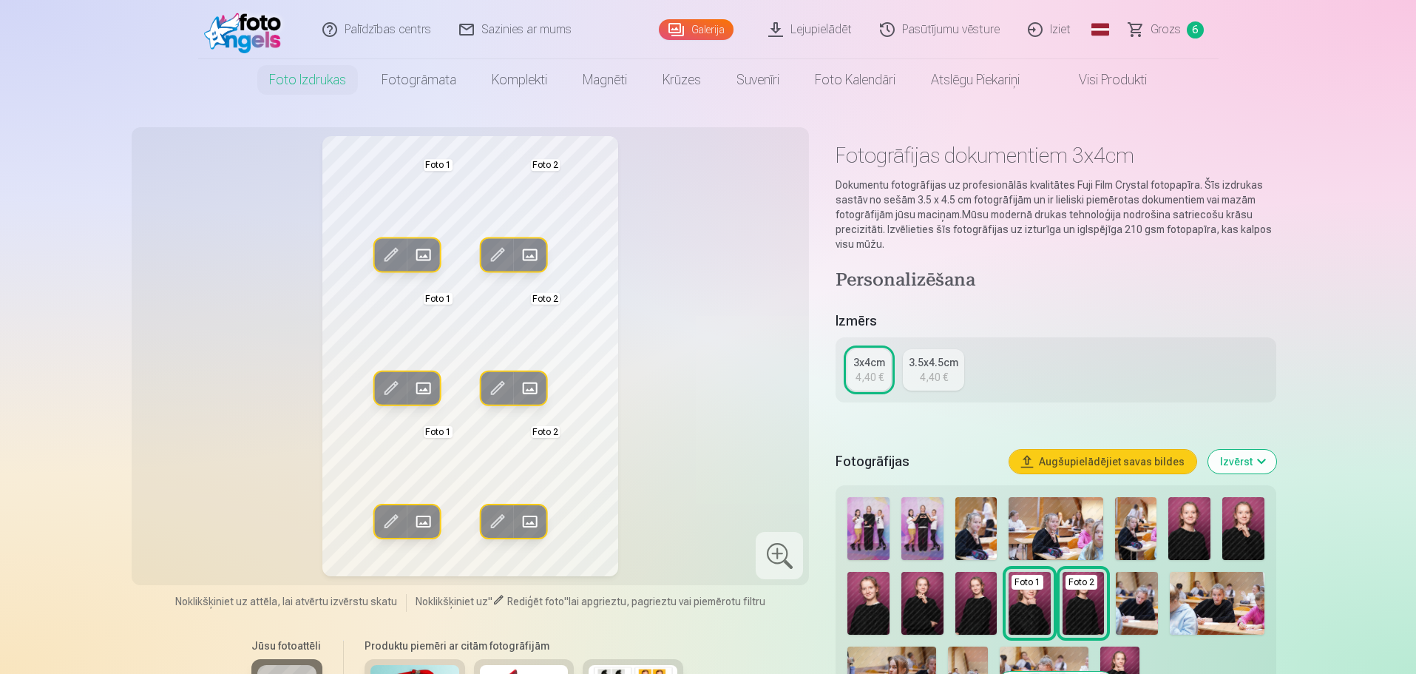
click at [390, 250] on span at bounding box center [391, 255] width 24 height 24
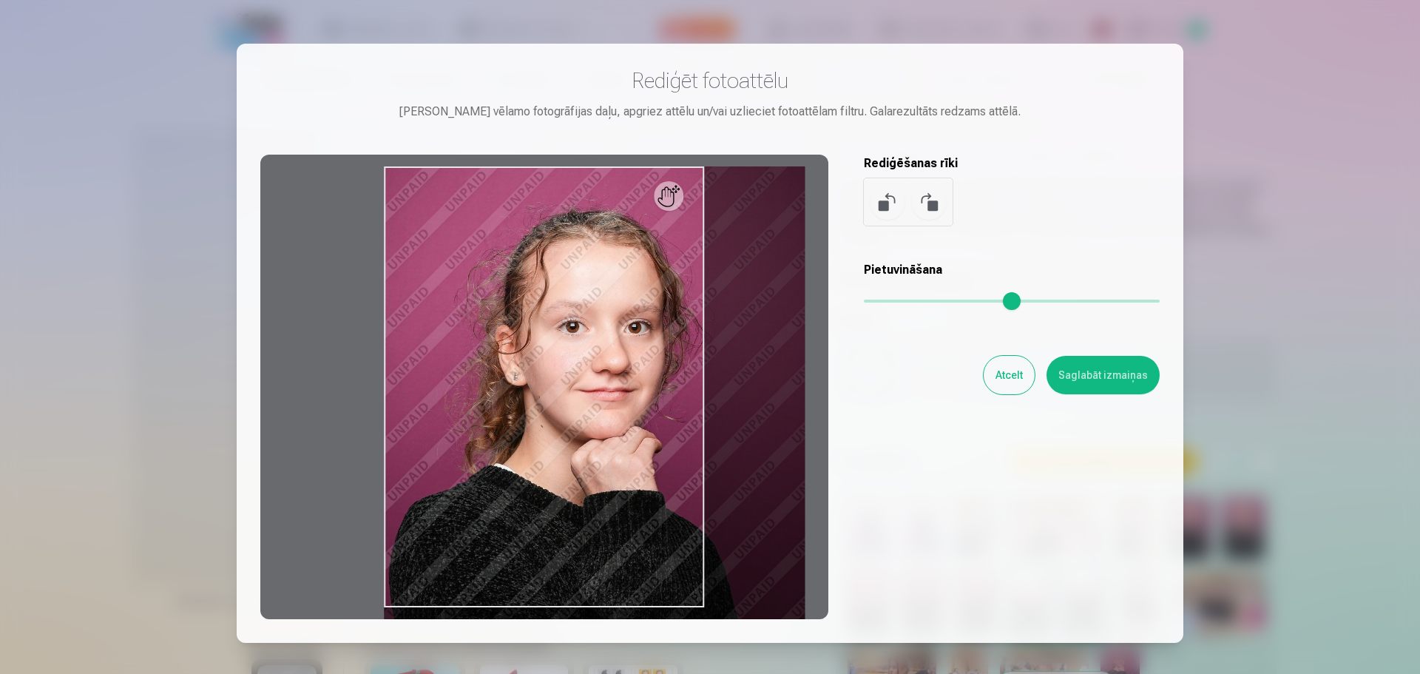
click at [894, 301] on input "range" at bounding box center [1012, 300] width 296 height 3
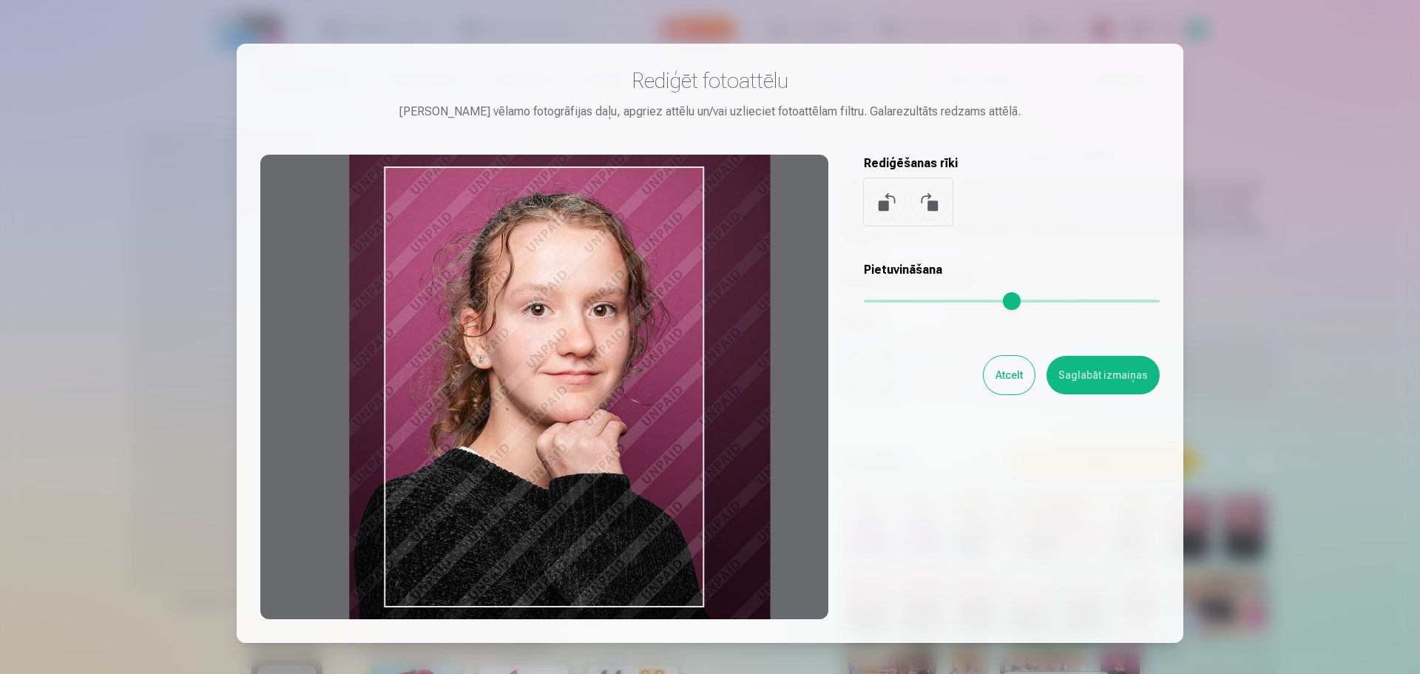
type input "****"
drag, startPoint x: 630, startPoint y: 446, endPoint x: 594, endPoint y: 429, distance: 39.4
click at [594, 429] on div at bounding box center [544, 387] width 568 height 464
click at [1135, 373] on button "Saglabāt izmaiņas" at bounding box center [1102, 375] width 113 height 38
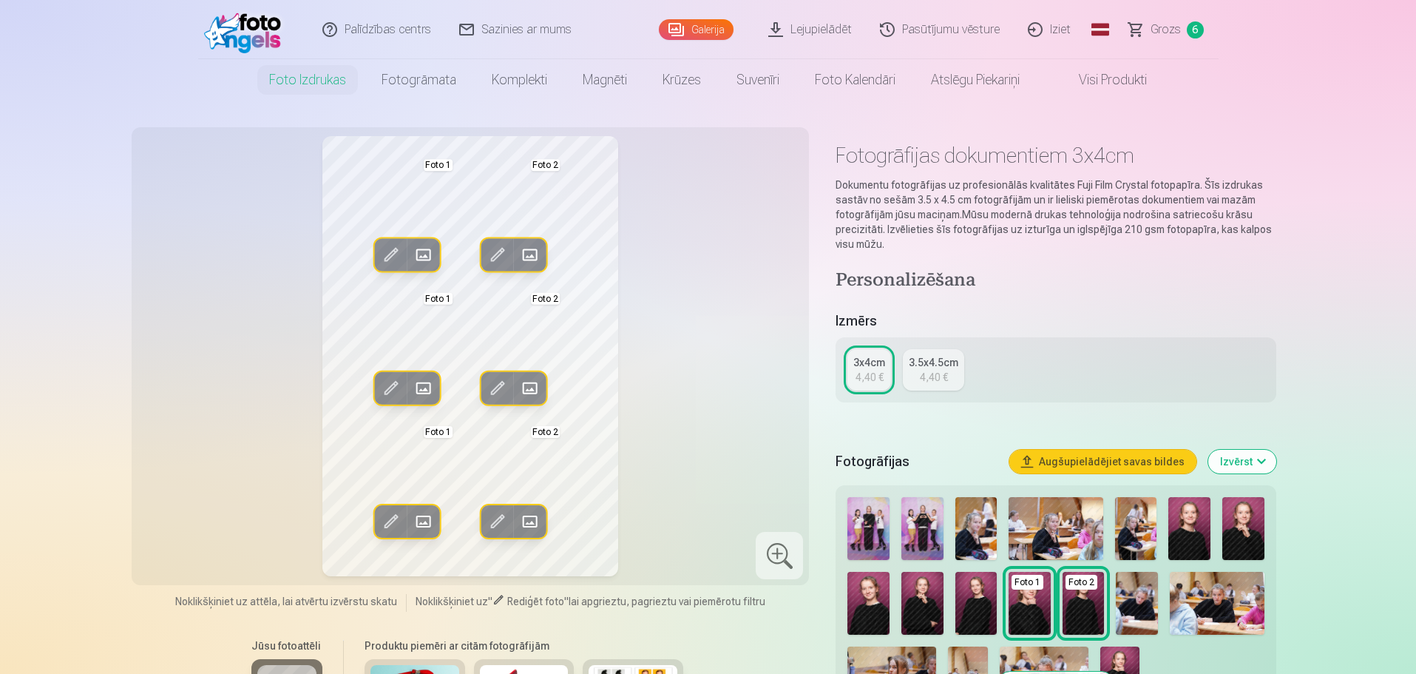
click at [491, 248] on span at bounding box center [498, 255] width 24 height 24
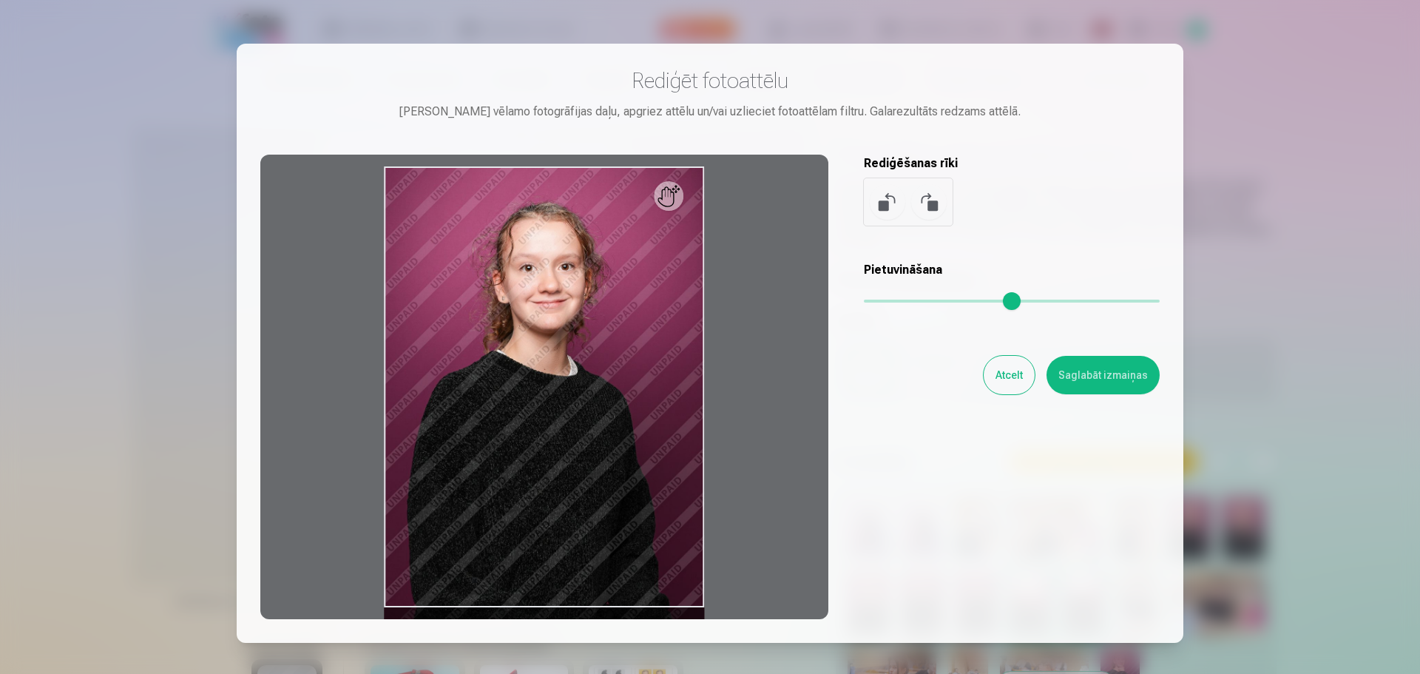
click at [886, 299] on input "range" at bounding box center [1012, 300] width 296 height 3
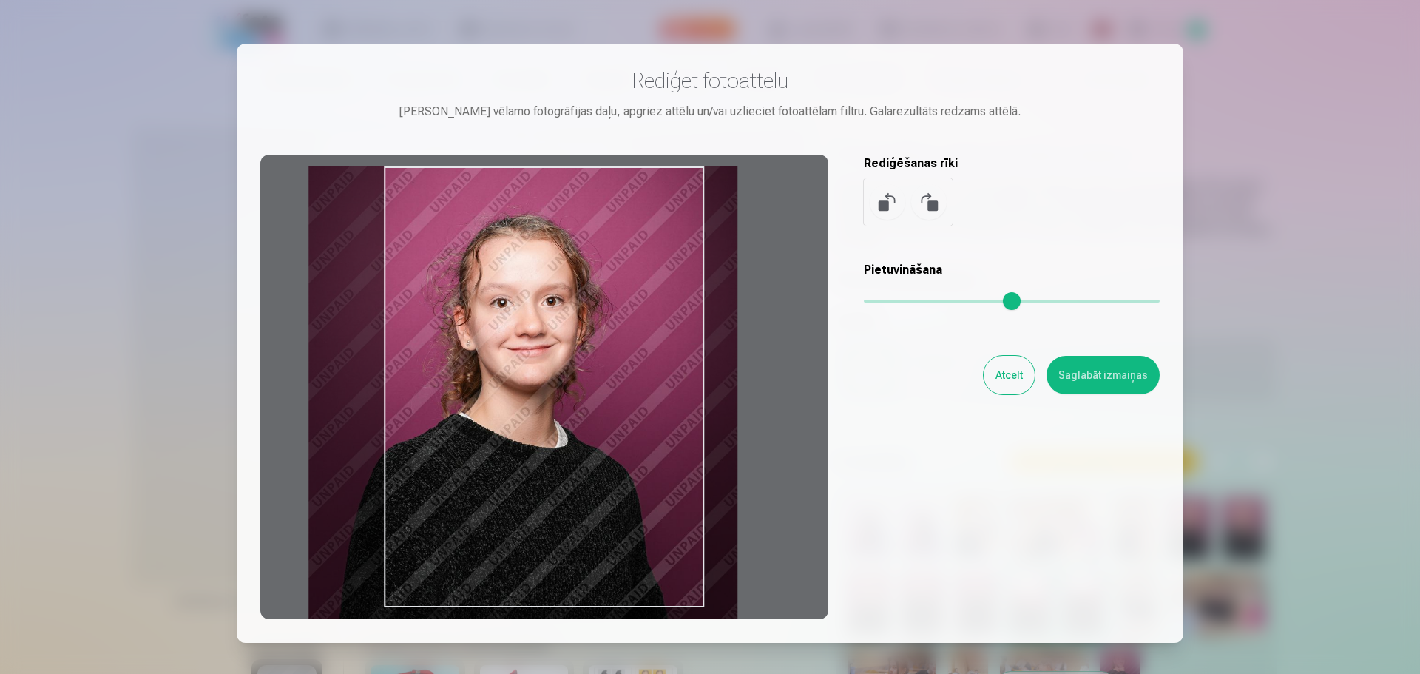
drag, startPoint x: 640, startPoint y: 433, endPoint x: 564, endPoint y: 443, distance: 76.0
click at [564, 443] on div at bounding box center [544, 387] width 568 height 464
type input "****"
click at [1096, 366] on button "Saglabāt izmaiņas" at bounding box center [1102, 375] width 113 height 38
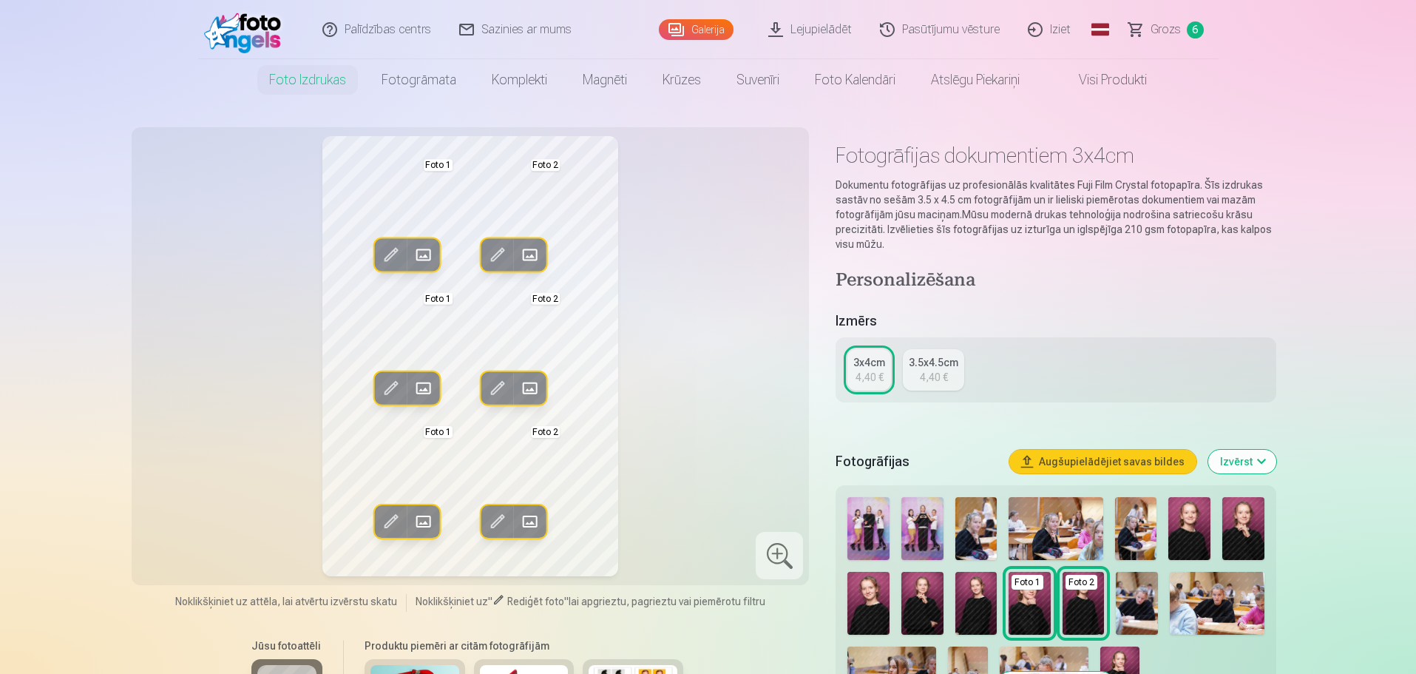
click at [501, 516] on span at bounding box center [498, 521] width 24 height 24
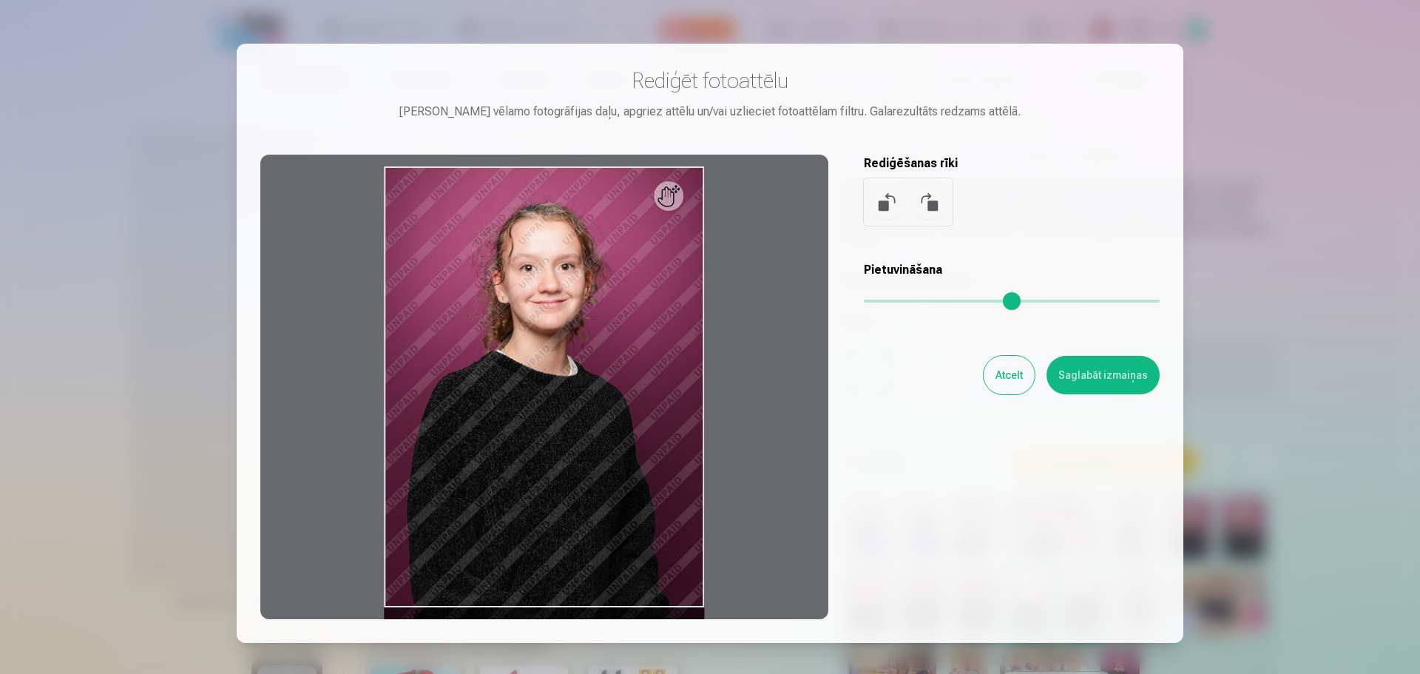
click at [938, 455] on div "Rediģēt fotoattēlu Pietuvini vēlamo fotogrāfijas daļu, apgriez attēlu un/vai uz…" at bounding box center [709, 343] width 899 height 552
click at [881, 299] on input "range" at bounding box center [1012, 300] width 296 height 3
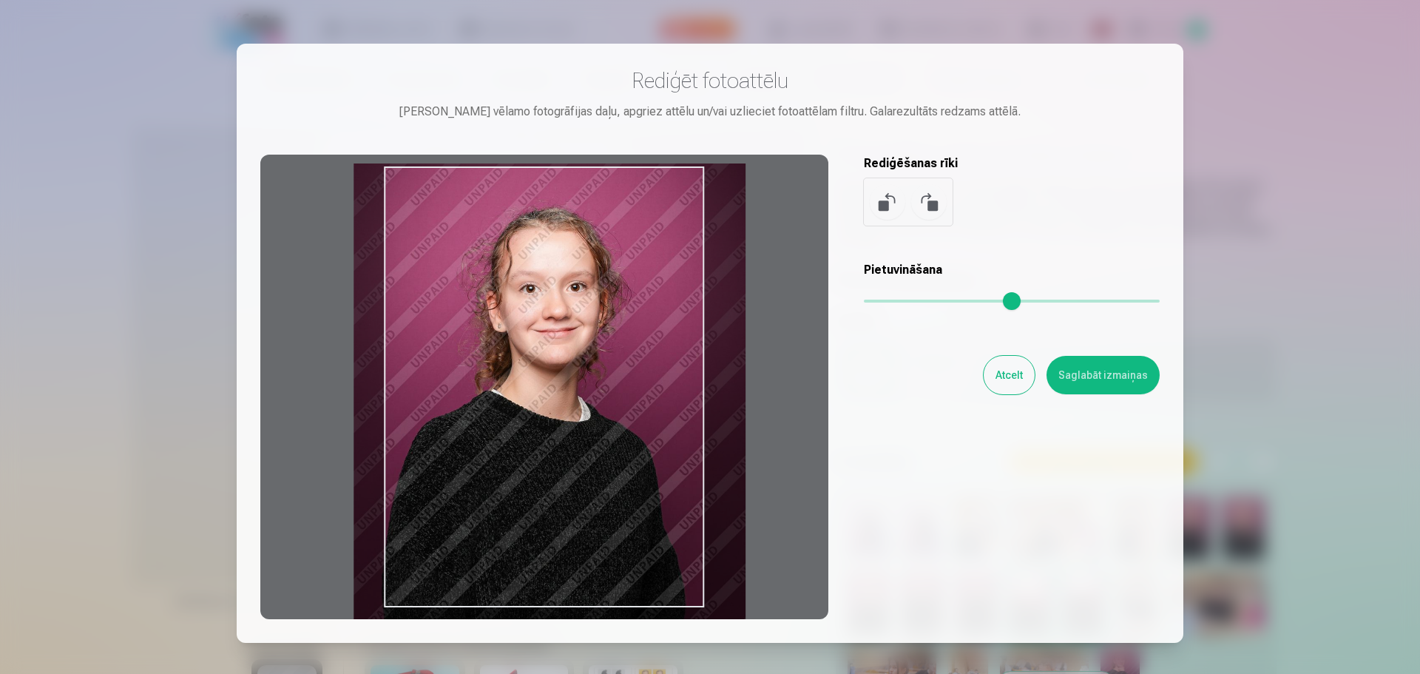
type input "****"
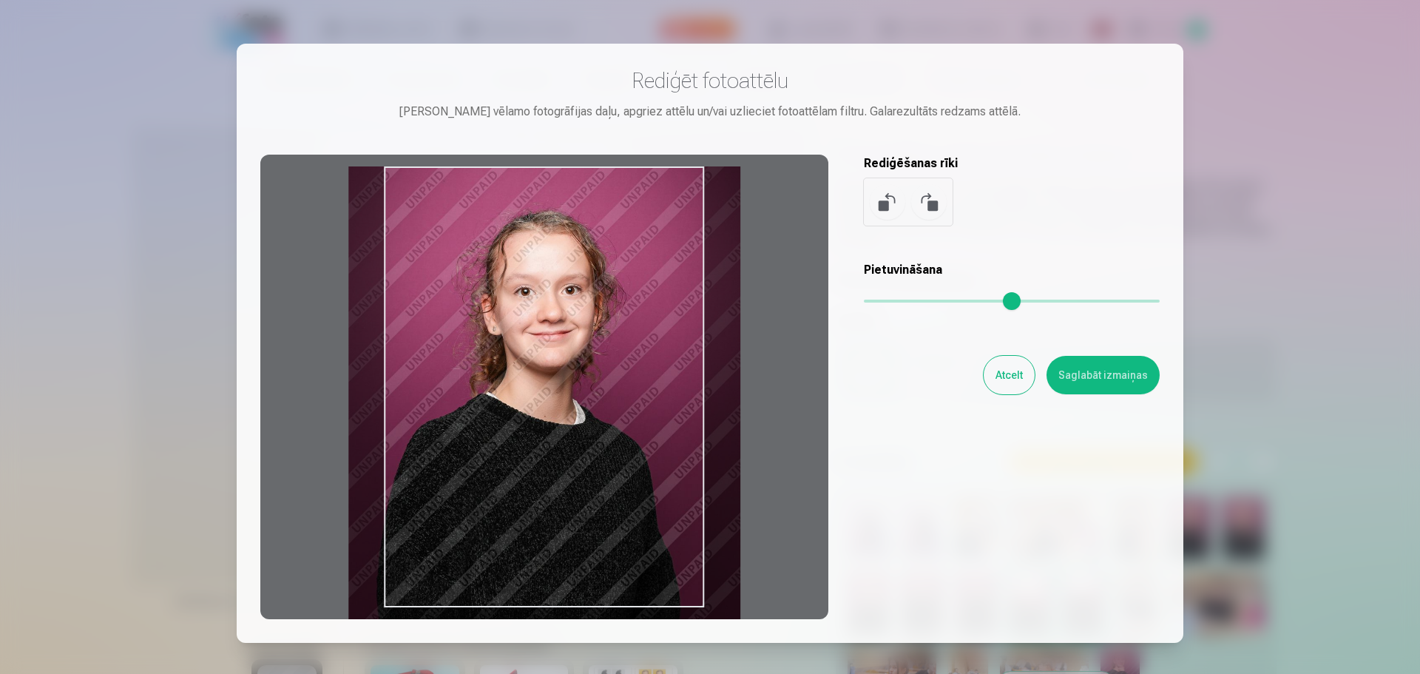
drag, startPoint x: 638, startPoint y: 443, endPoint x: 604, endPoint y: 442, distance: 34.0
click at [604, 442] on div at bounding box center [544, 387] width 568 height 464
click at [1096, 382] on button "Saglabāt izmaiņas" at bounding box center [1102, 375] width 113 height 38
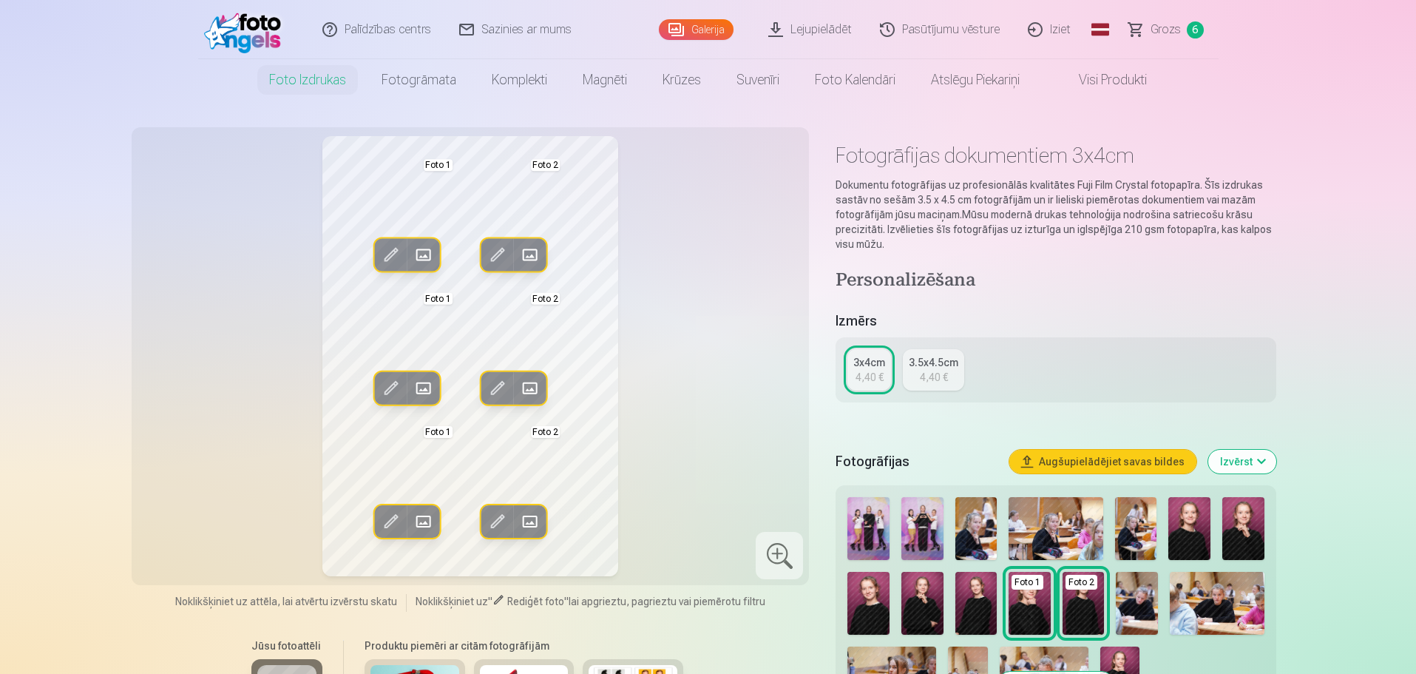
click at [389, 525] on span at bounding box center [391, 521] width 24 height 24
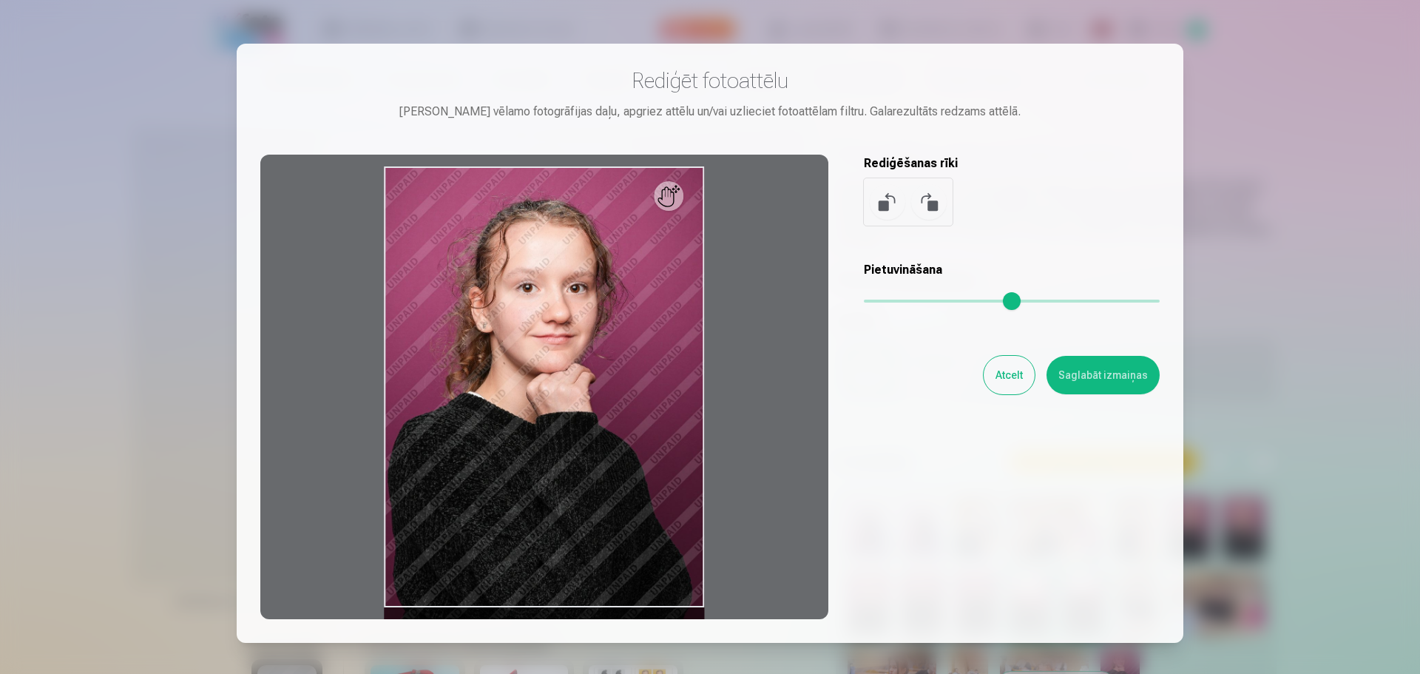
click at [1082, 371] on button "Saglabāt izmaiņas" at bounding box center [1102, 375] width 113 height 38
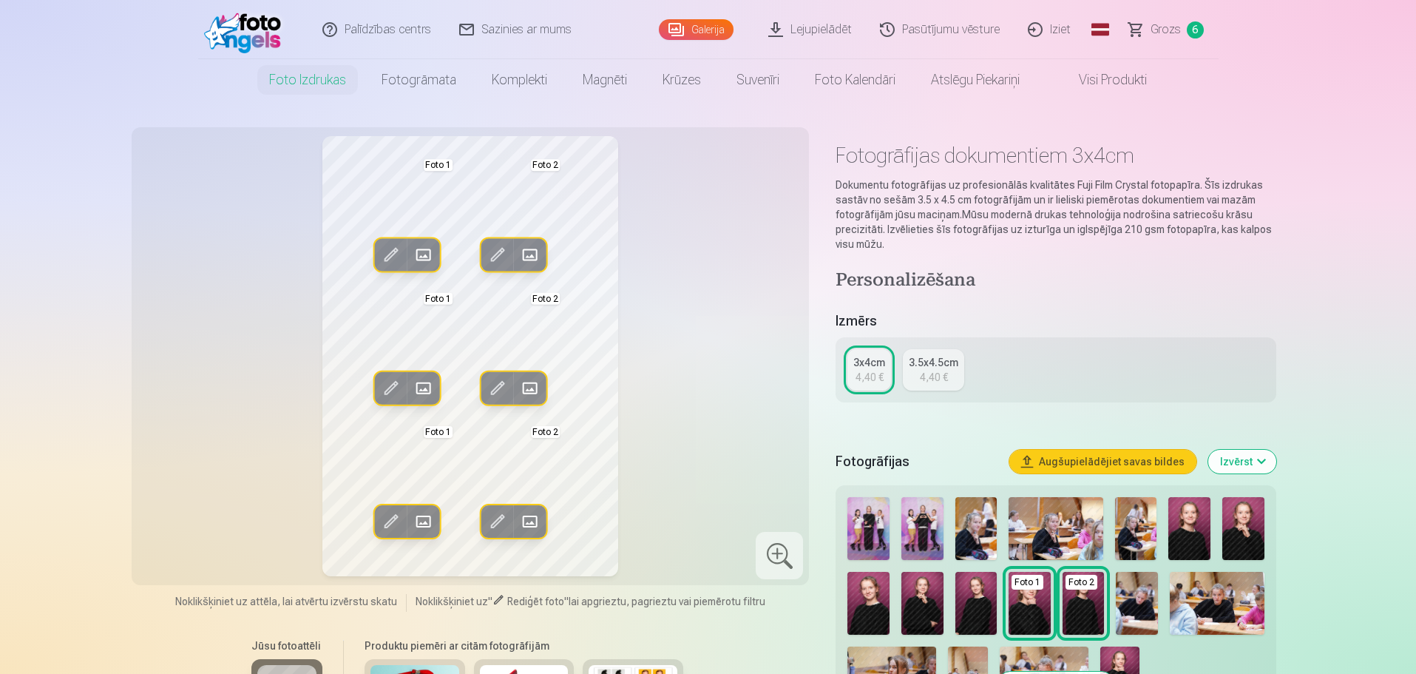
click at [382, 387] on span at bounding box center [391, 388] width 24 height 24
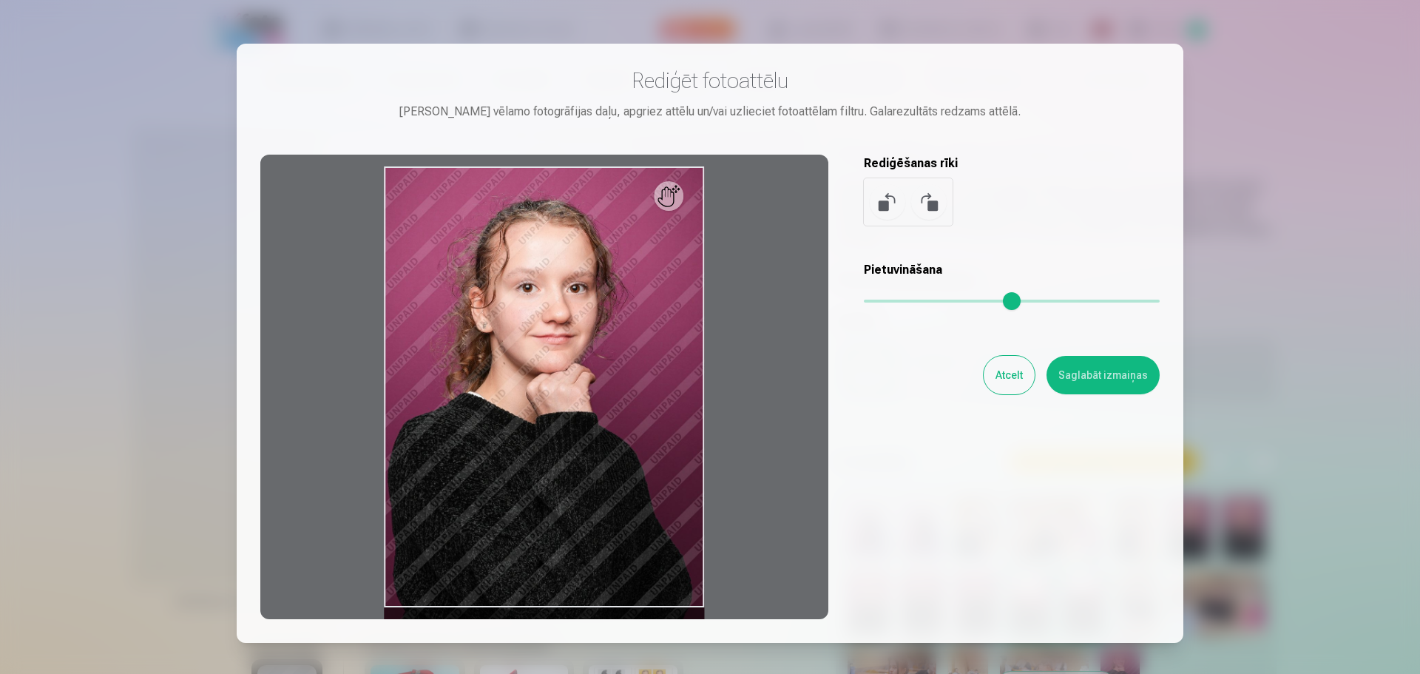
click at [885, 301] on input "range" at bounding box center [1012, 300] width 296 height 3
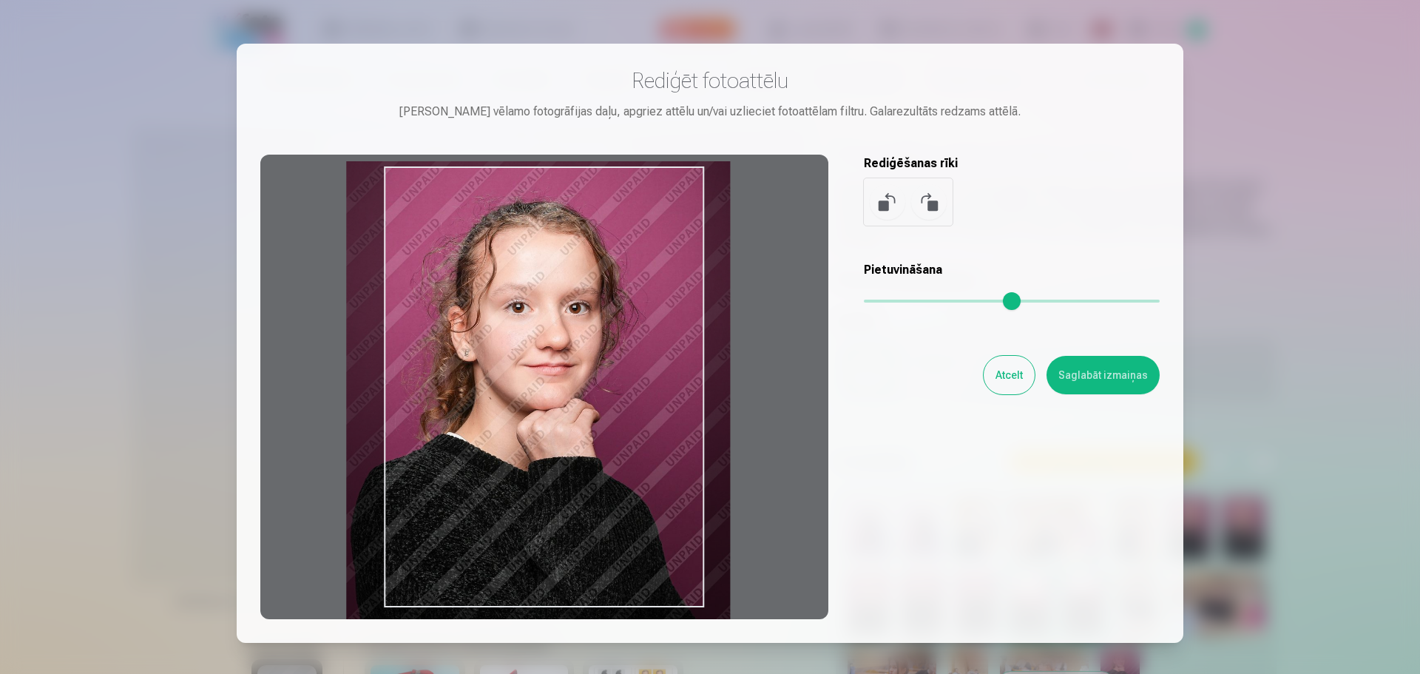
type input "****"
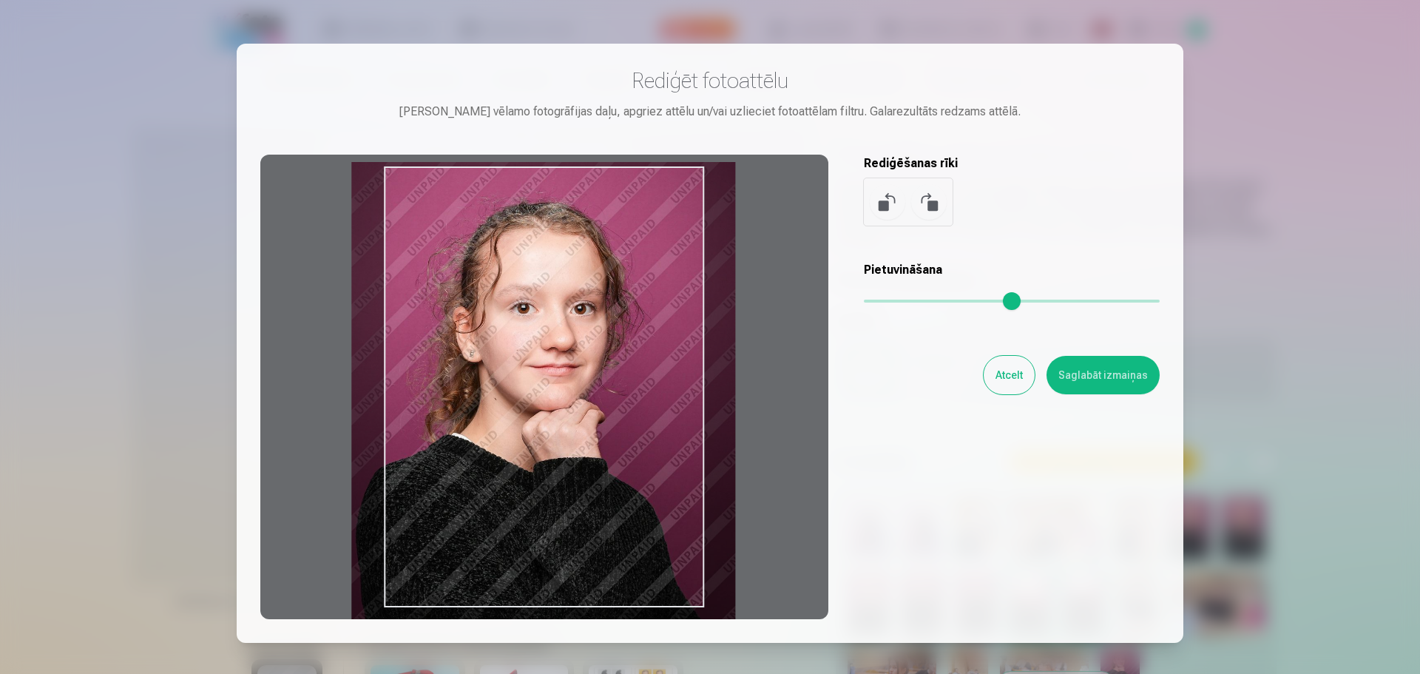
drag, startPoint x: 631, startPoint y: 525, endPoint x: 600, endPoint y: 522, distance: 31.2
click at [600, 522] on div at bounding box center [544, 387] width 568 height 464
click at [1108, 367] on button "Saglabāt izmaiņas" at bounding box center [1102, 375] width 113 height 38
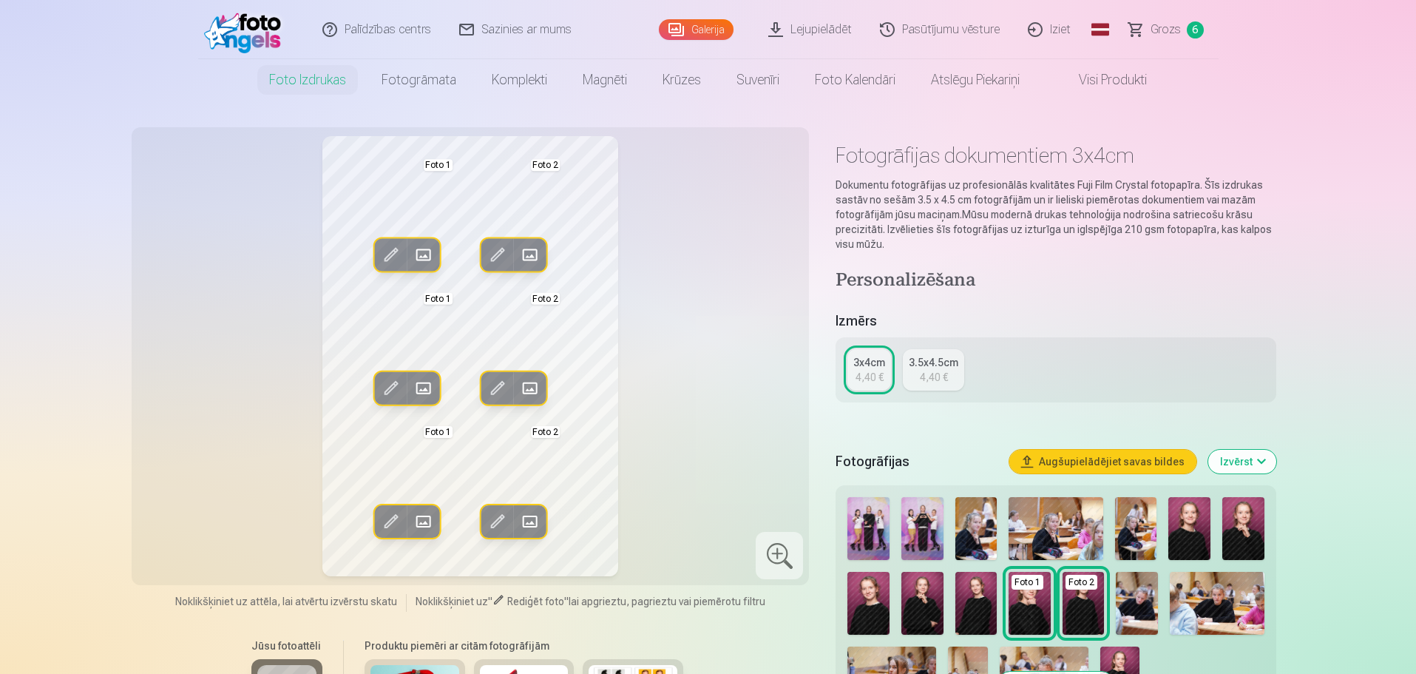
click at [389, 257] on span at bounding box center [391, 255] width 24 height 24
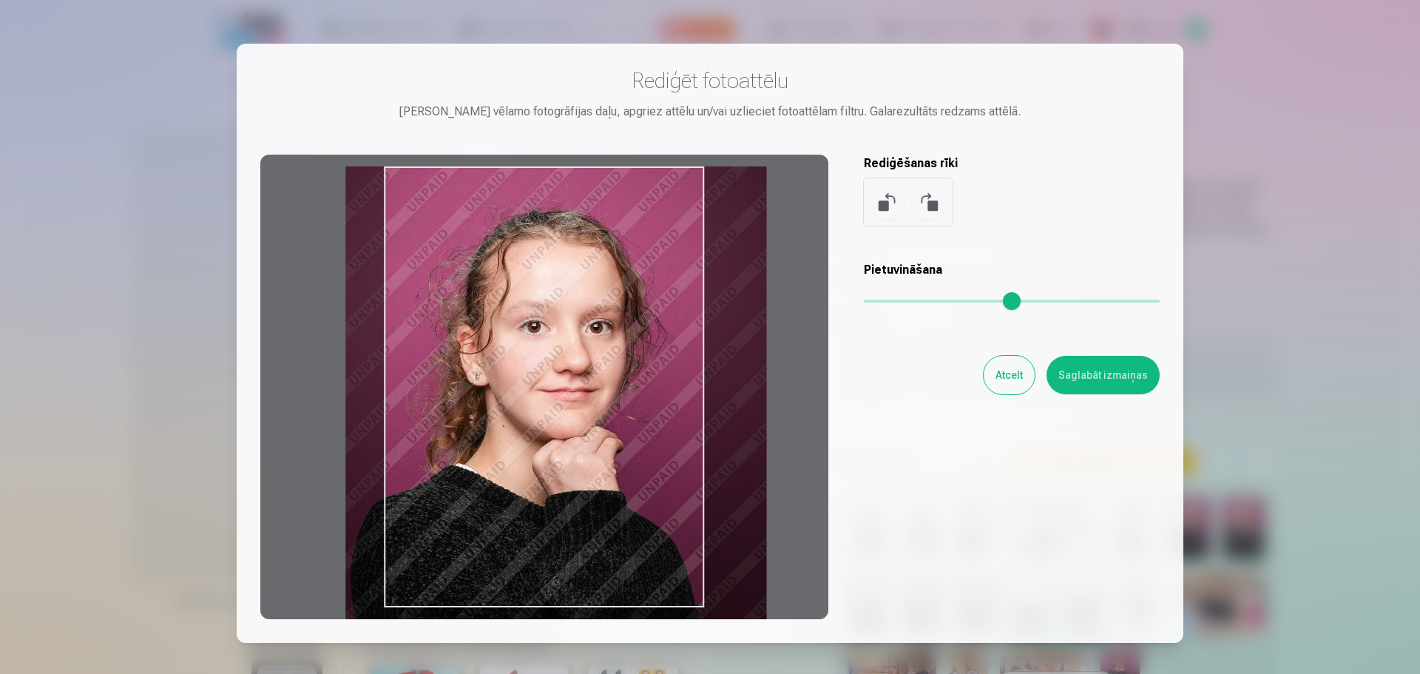
type input "****"
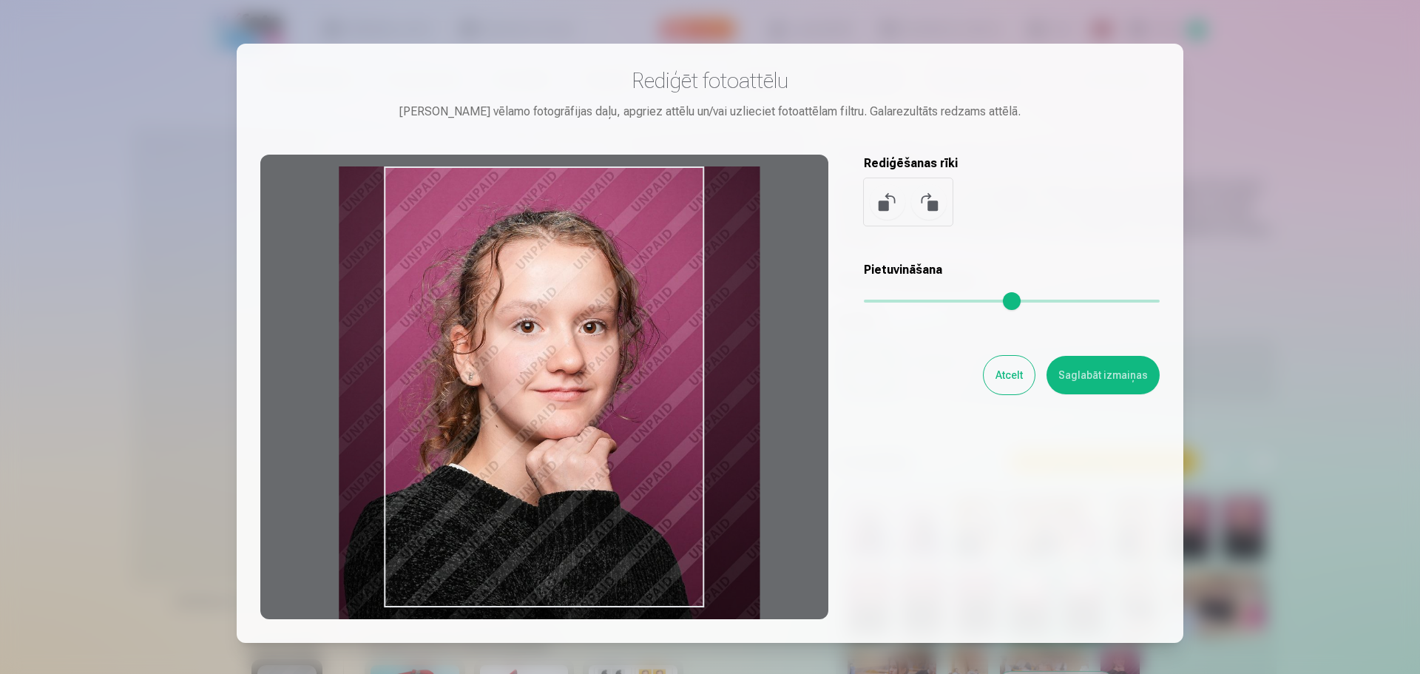
drag, startPoint x: 585, startPoint y: 345, endPoint x: 575, endPoint y: 370, distance: 26.9
click at [575, 370] on div at bounding box center [544, 387] width 568 height 464
click at [1080, 374] on button "Saglabāt izmaiņas" at bounding box center [1102, 375] width 113 height 38
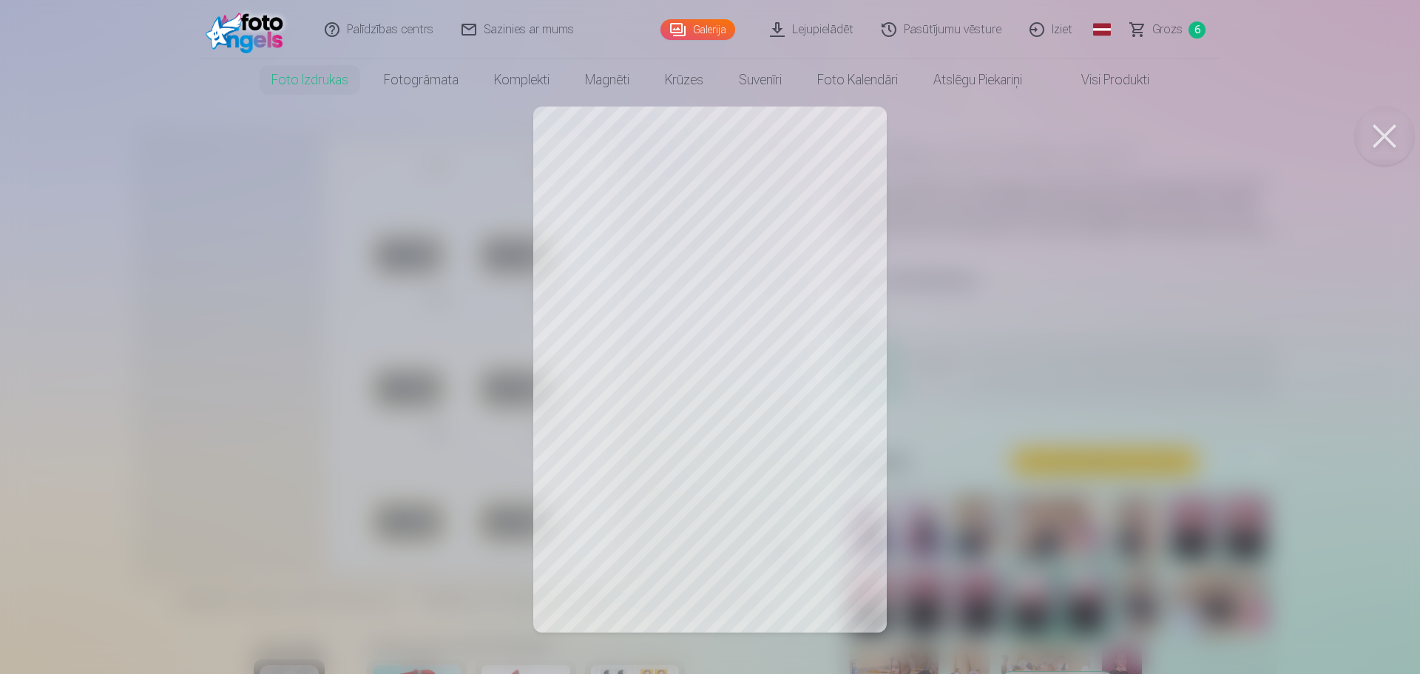
drag, startPoint x: 1391, startPoint y: 143, endPoint x: 1383, endPoint y: 142, distance: 8.3
click at [1391, 143] on button at bounding box center [1383, 135] width 59 height 59
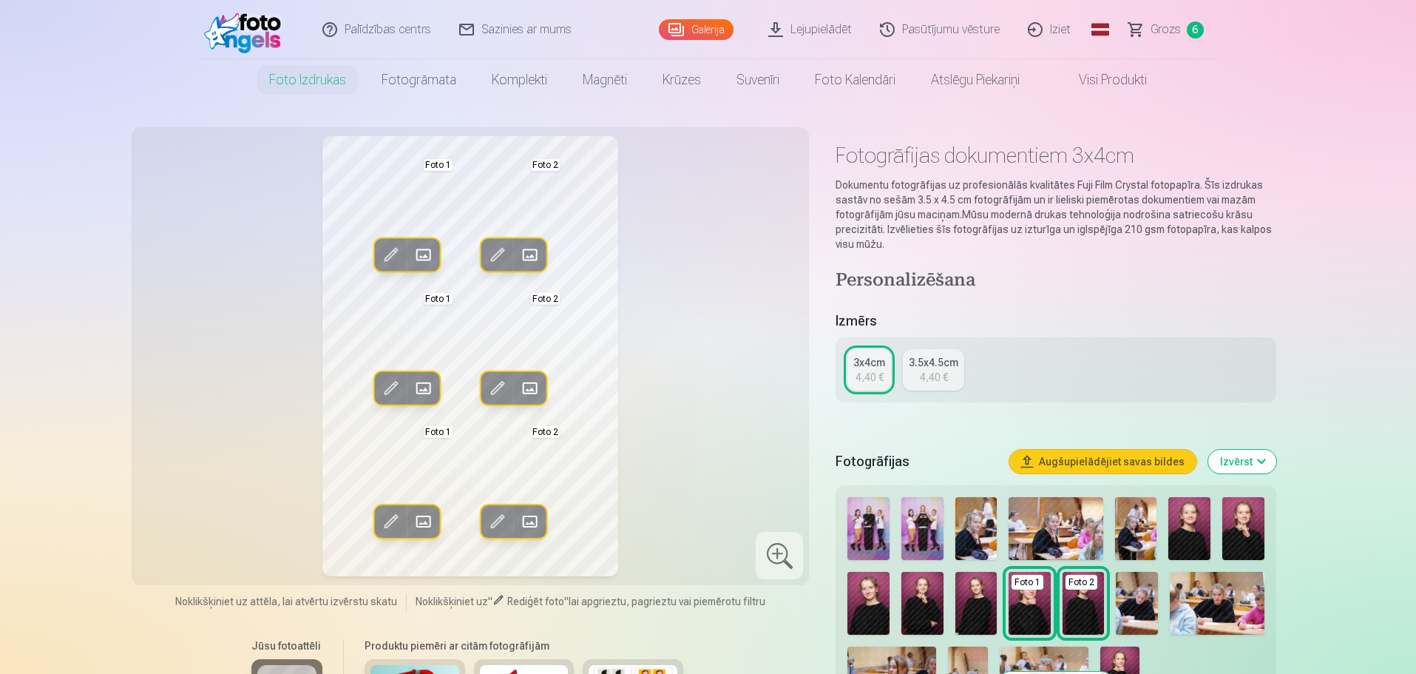
click at [393, 389] on span at bounding box center [391, 388] width 24 height 24
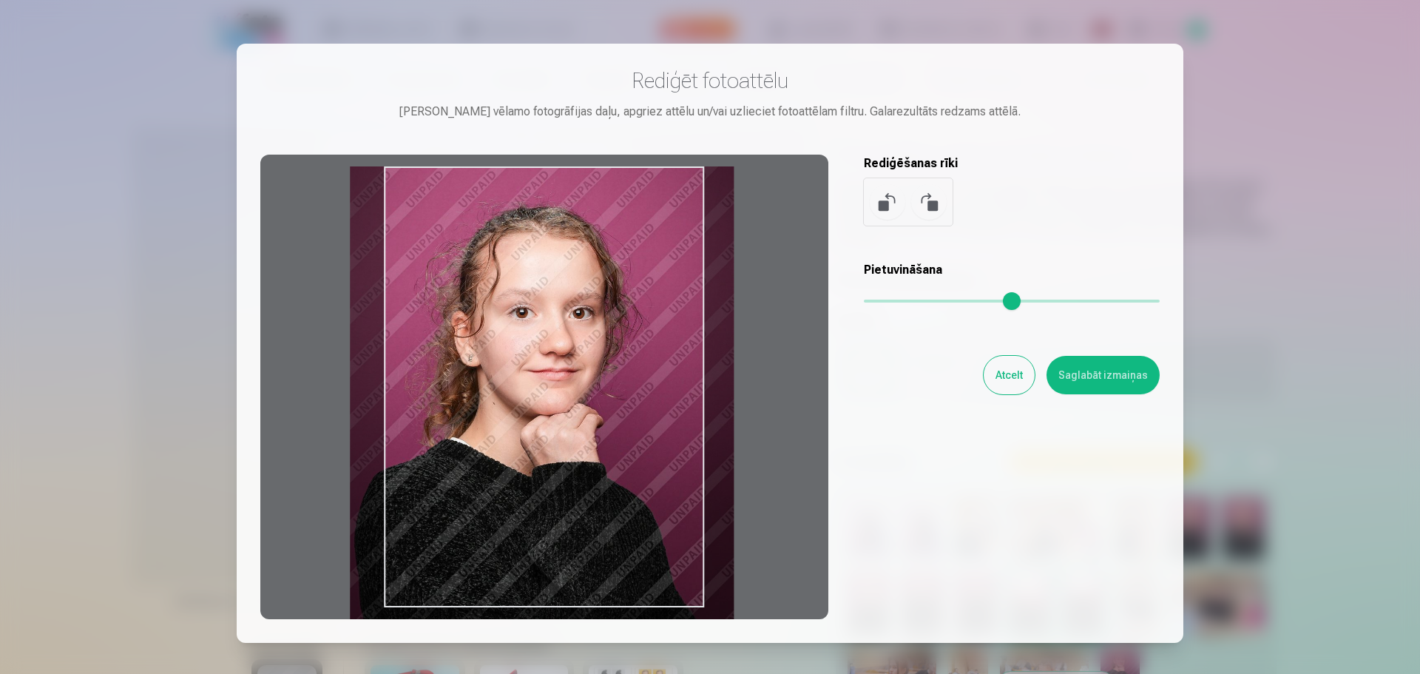
click at [575, 342] on div at bounding box center [544, 387] width 568 height 464
type input "****"
click at [1111, 359] on button "Saglabāt izmaiņas" at bounding box center [1102, 375] width 113 height 38
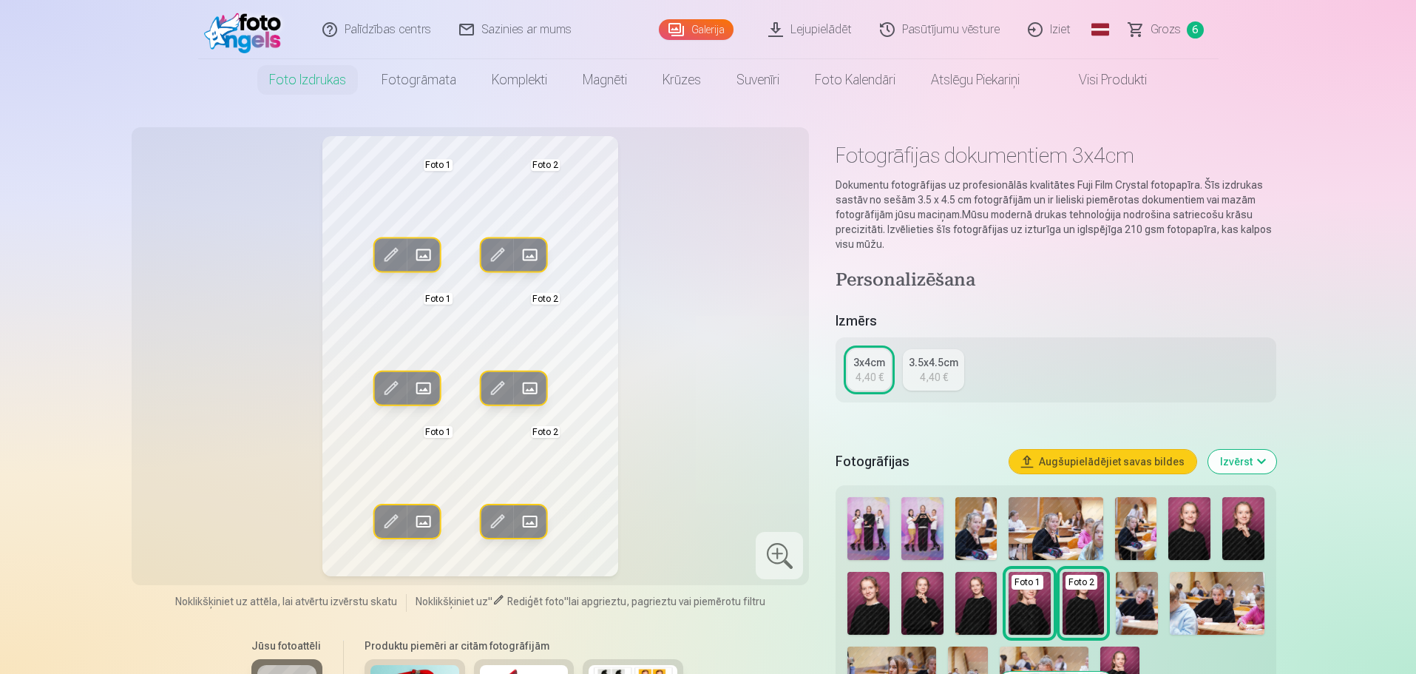
click at [384, 523] on span at bounding box center [391, 521] width 24 height 24
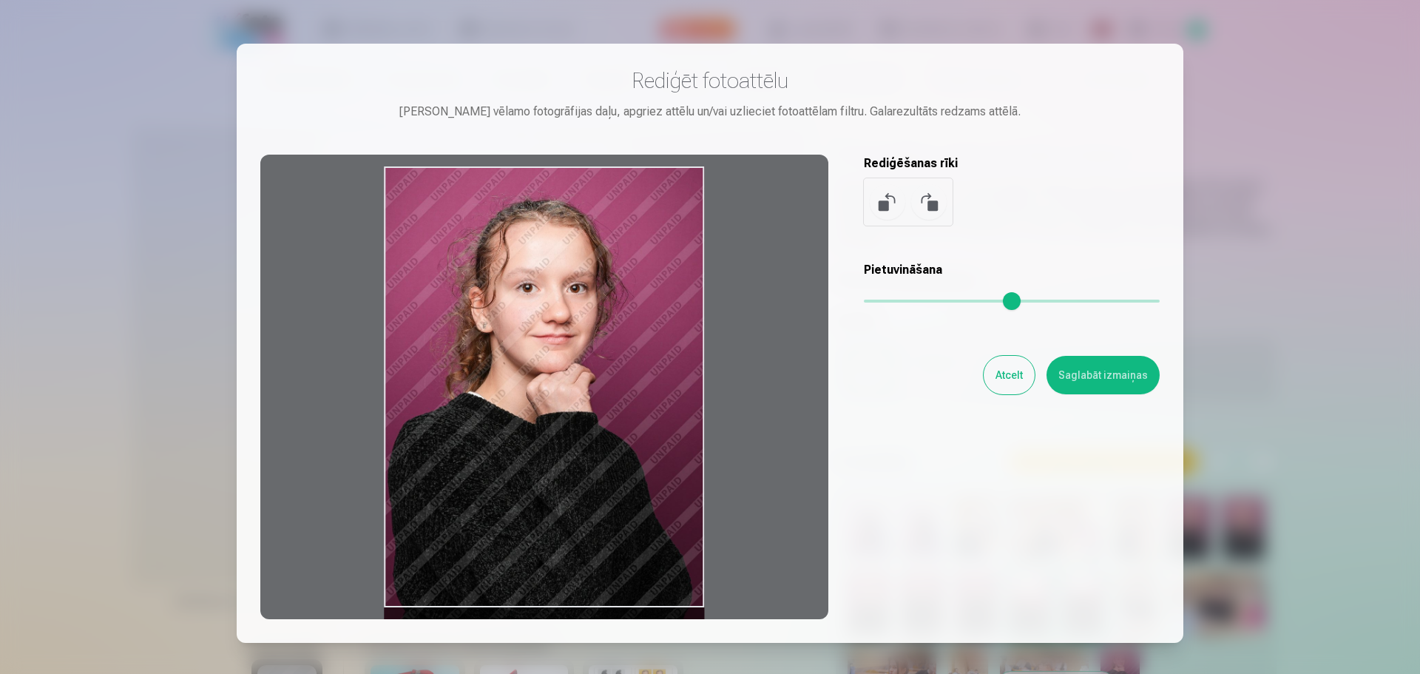
drag, startPoint x: 572, startPoint y: 336, endPoint x: 567, endPoint y: 353, distance: 17.8
click at [567, 353] on div at bounding box center [544, 387] width 568 height 464
click at [1105, 374] on button "Saglabāt izmaiņas" at bounding box center [1102, 375] width 113 height 38
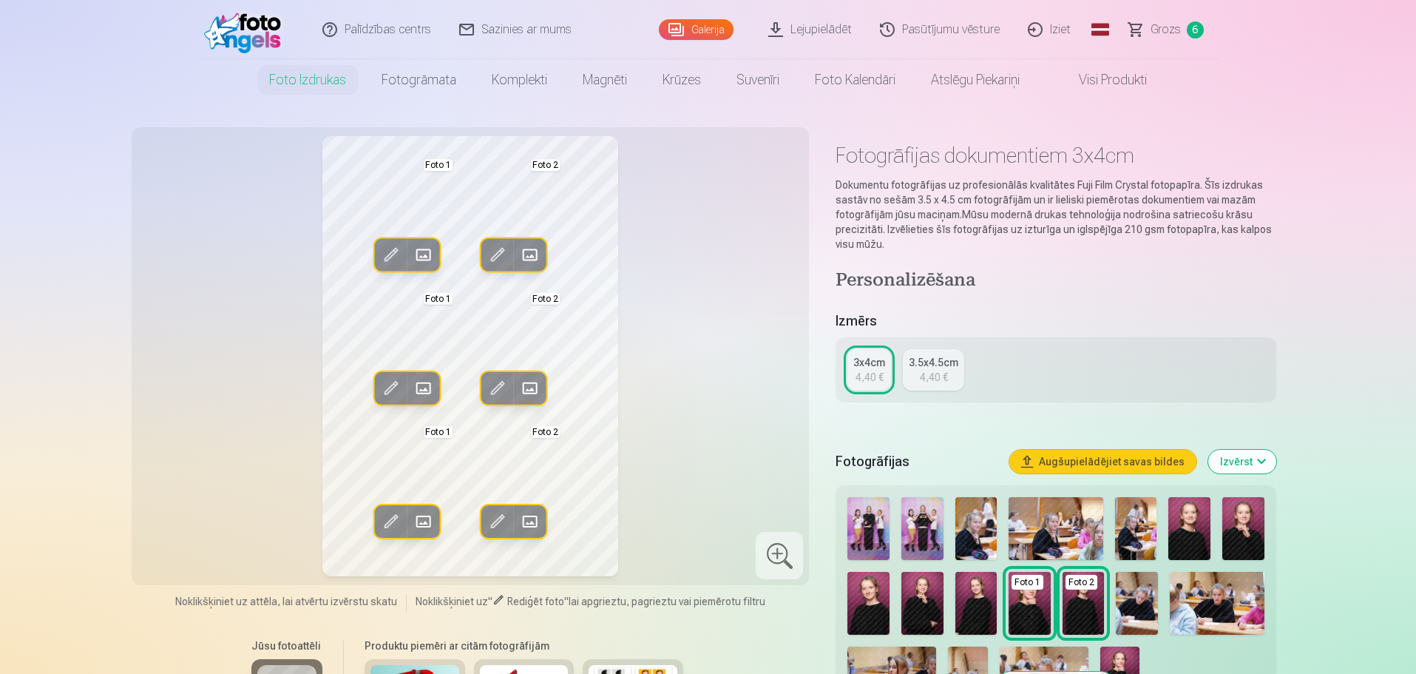
click at [495, 250] on span at bounding box center [498, 255] width 24 height 24
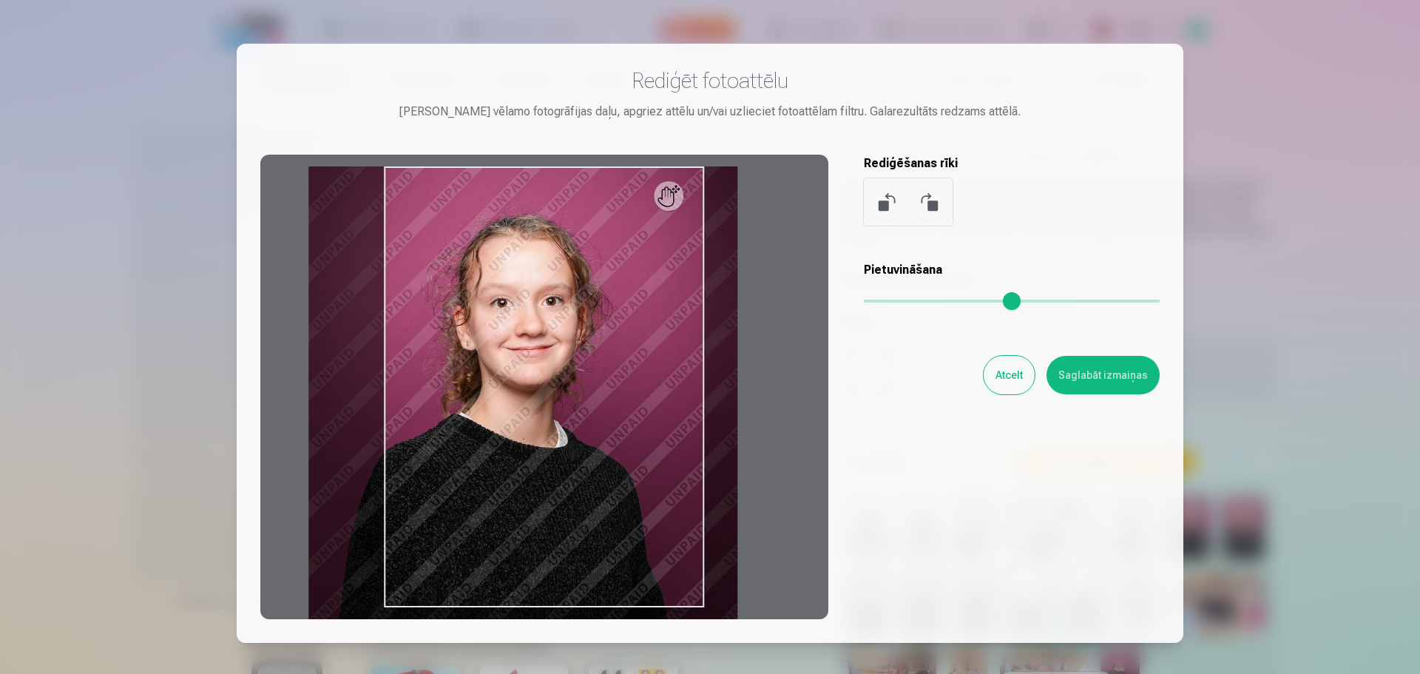
click at [1113, 376] on button "Saglabāt izmaiņas" at bounding box center [1102, 375] width 113 height 38
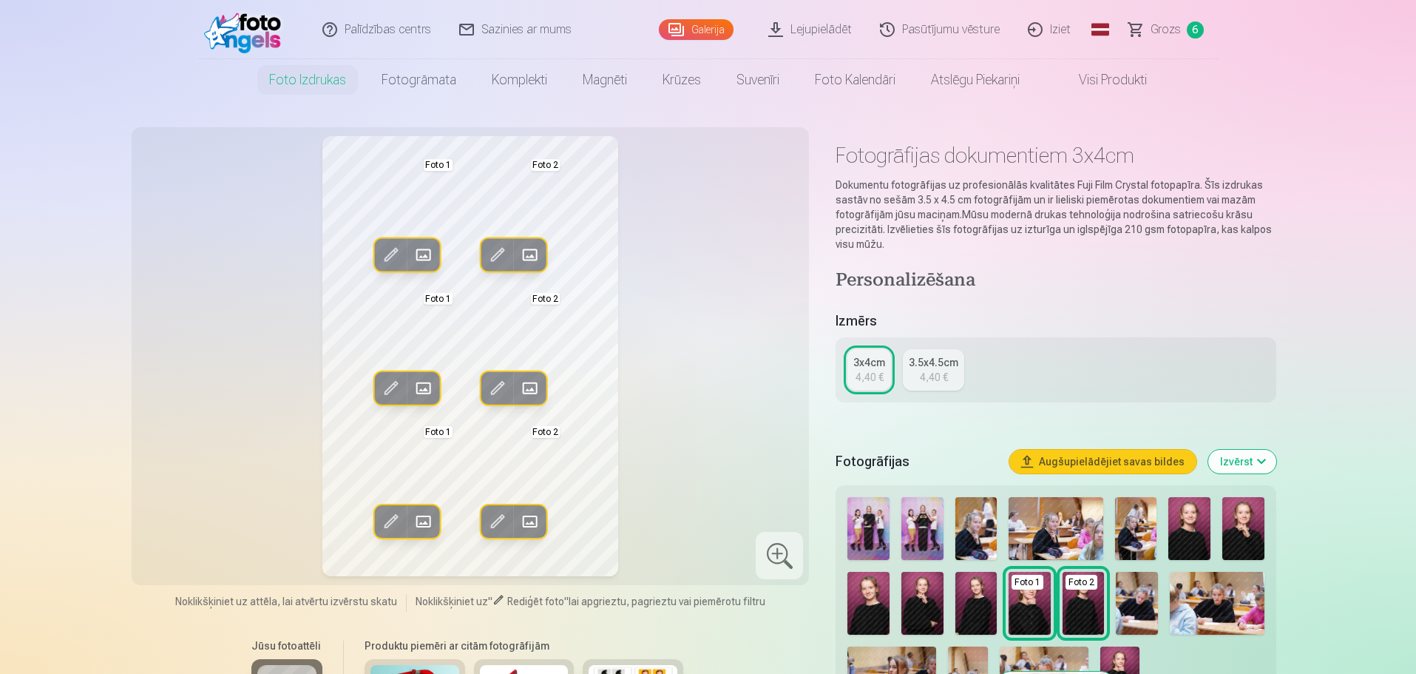
click at [486, 387] on span at bounding box center [498, 388] width 24 height 24
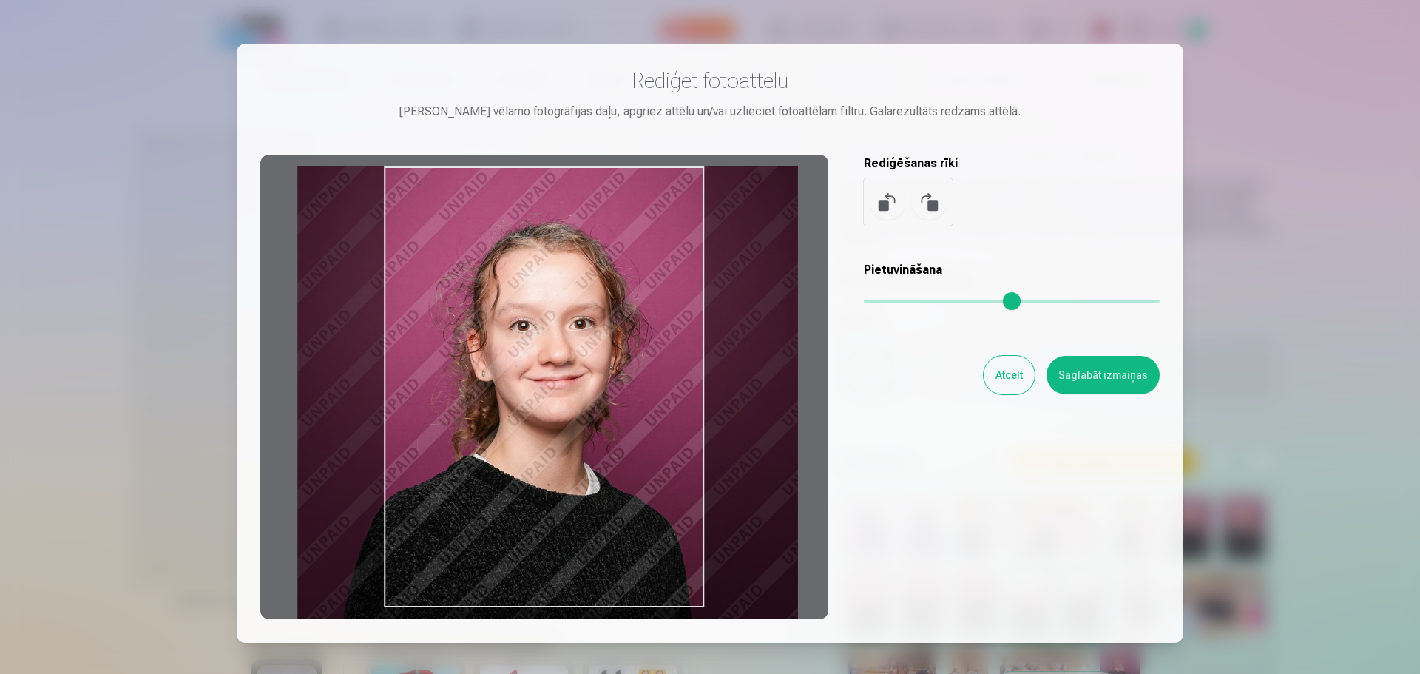
drag, startPoint x: 629, startPoint y: 363, endPoint x: 635, endPoint y: 379, distance: 17.3
click at [635, 379] on div at bounding box center [544, 387] width 568 height 464
click at [1120, 376] on button "Saglabāt izmaiņas" at bounding box center [1102, 375] width 113 height 38
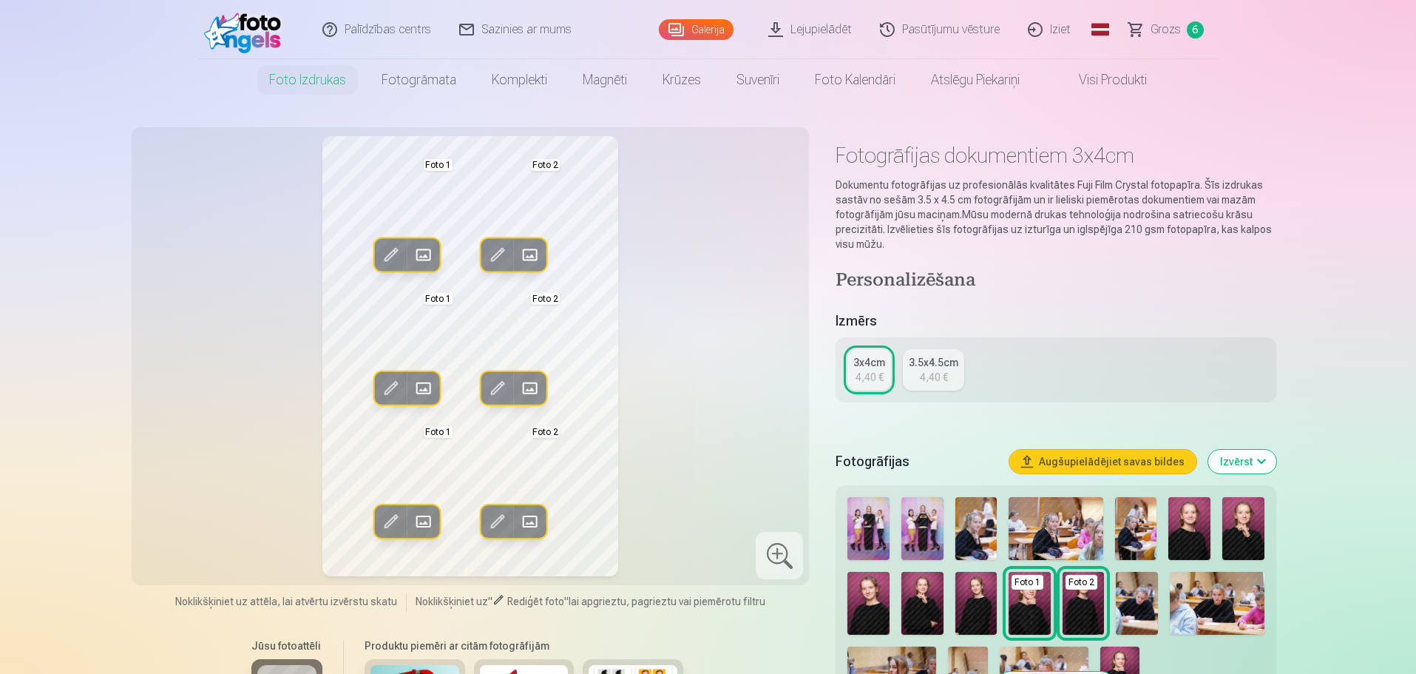
click at [489, 521] on span at bounding box center [498, 521] width 24 height 24
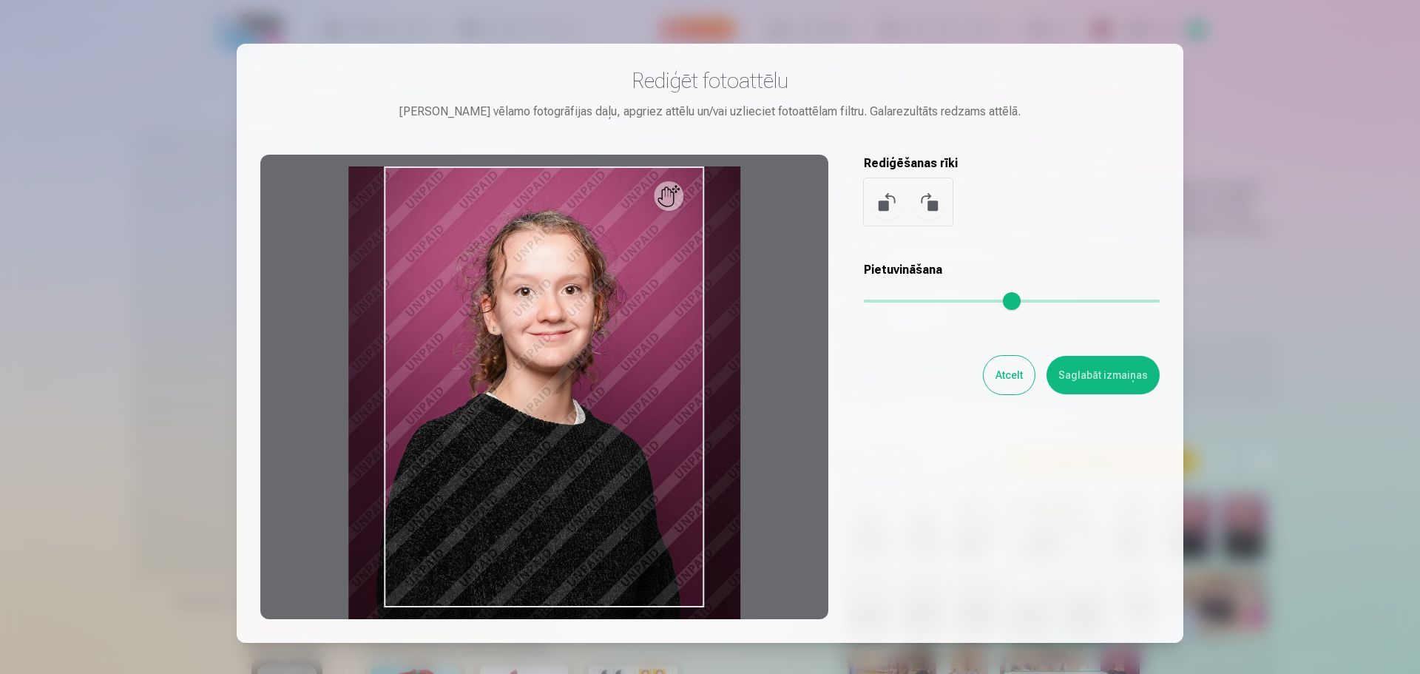
click at [626, 422] on div at bounding box center [544, 387] width 568 height 464
click at [1092, 371] on button "Saglabāt izmaiņas" at bounding box center [1102, 375] width 113 height 38
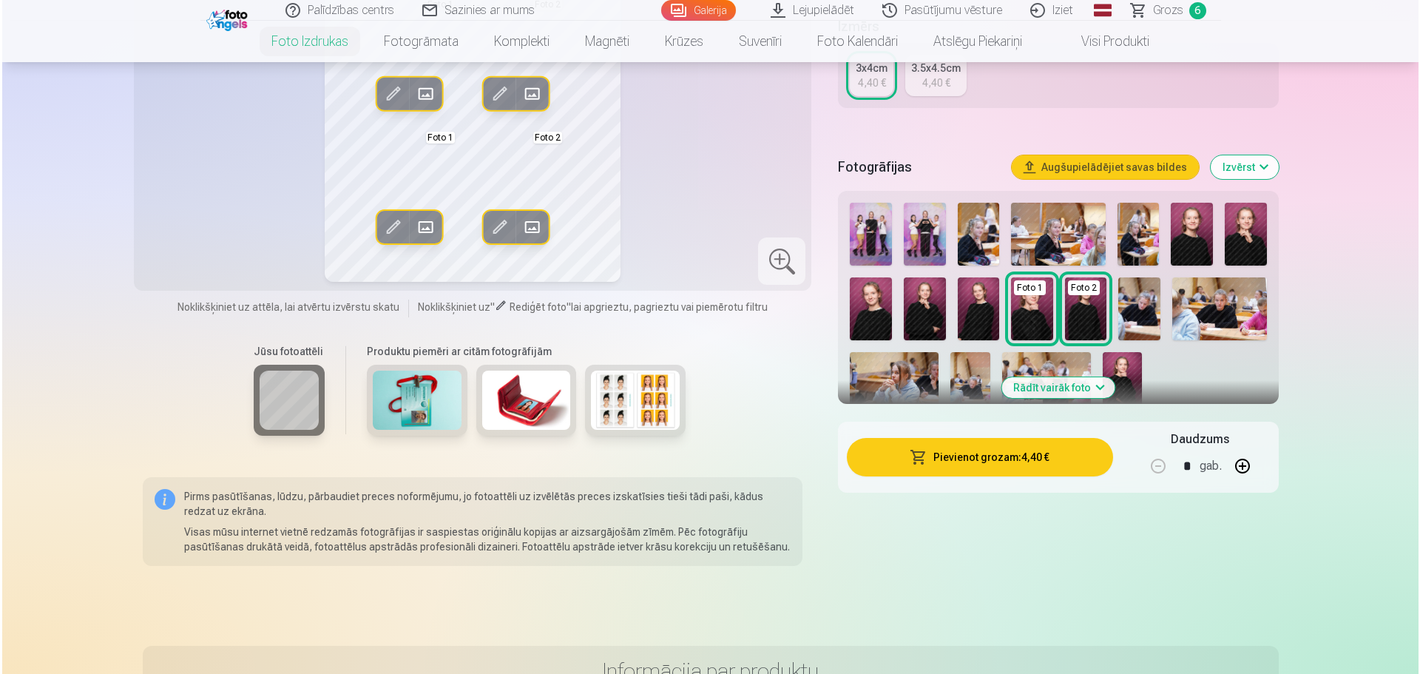
scroll to position [296, 0]
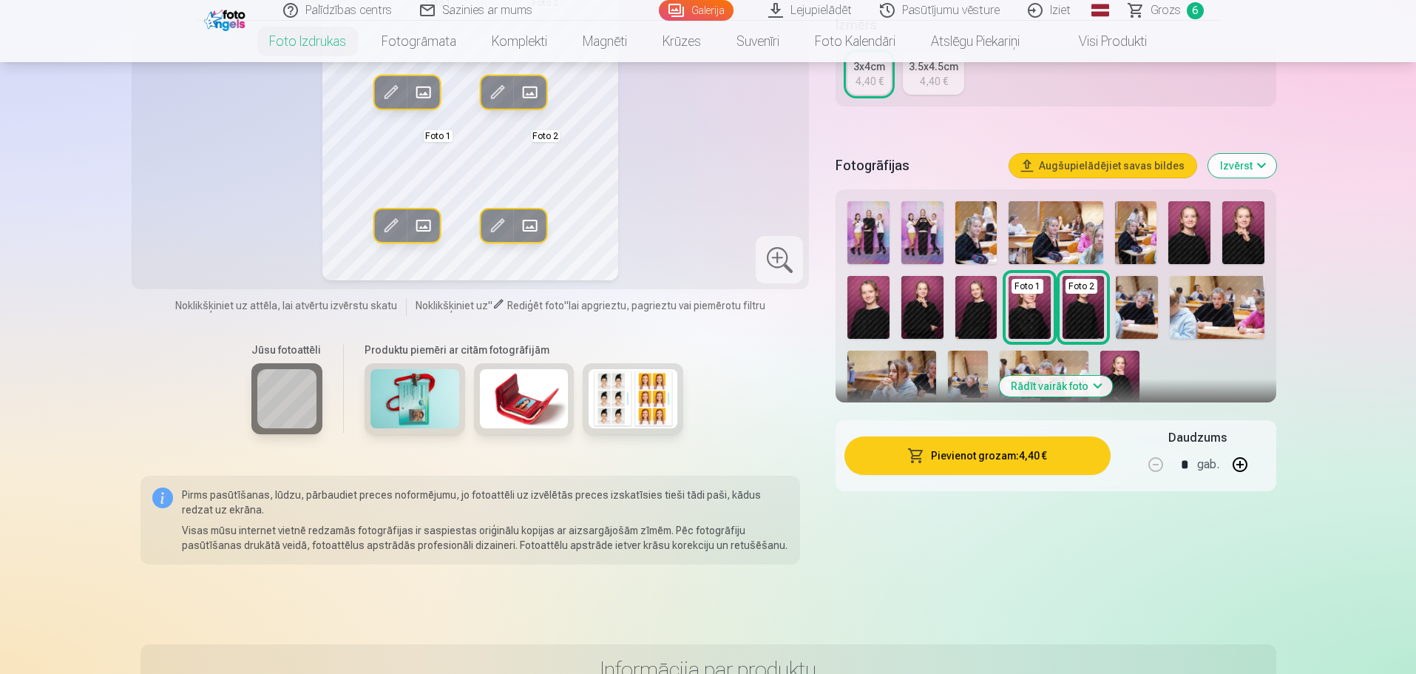
click at [966, 461] on button "Pievienot grozam : 4,40 €" at bounding box center [976, 455] width 265 height 38
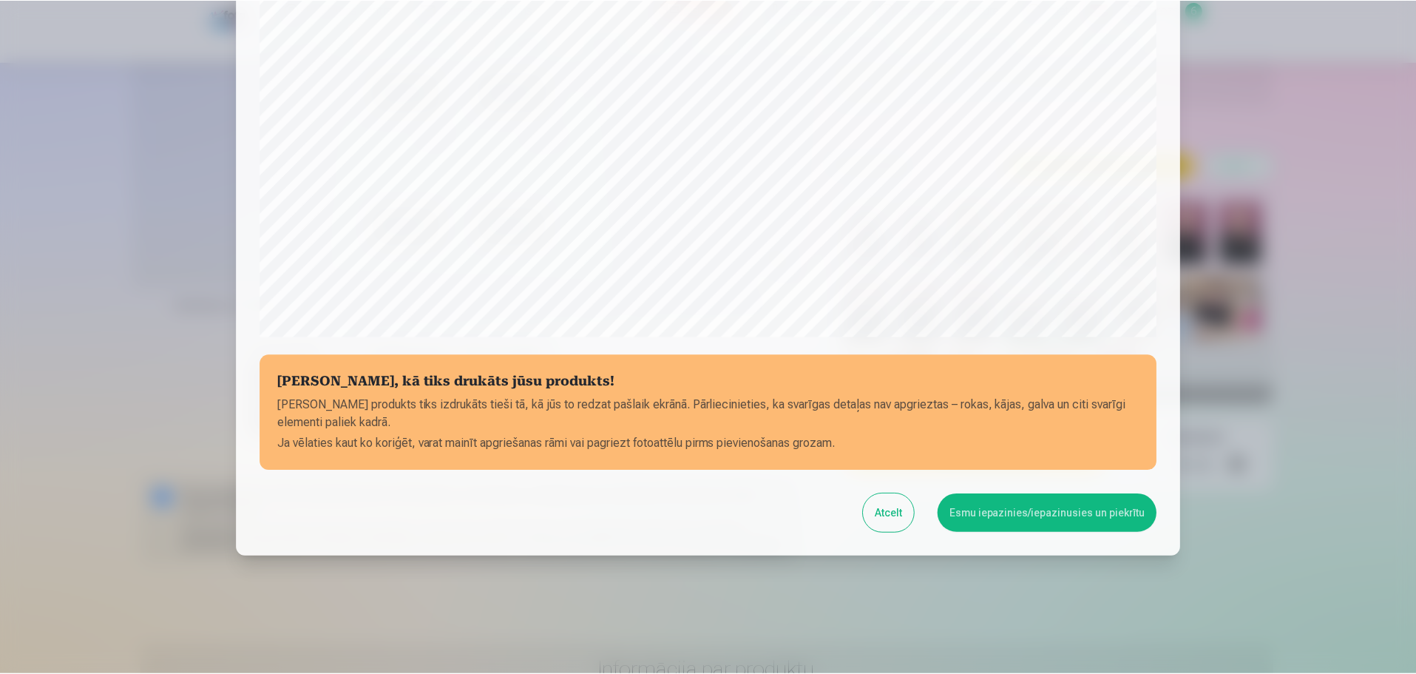
scroll to position [391, 0]
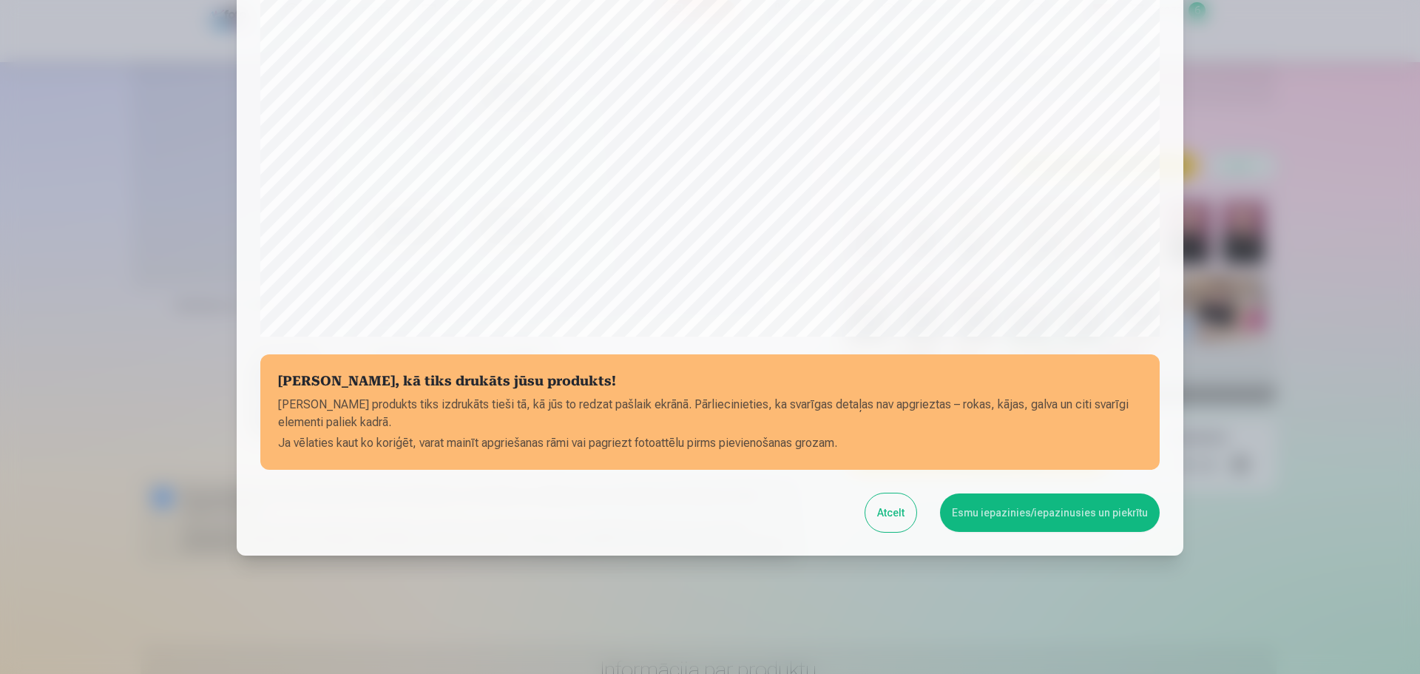
click at [1090, 515] on button "Esmu iepazinies/iepazinusies un piekrītu" at bounding box center [1050, 512] width 220 height 38
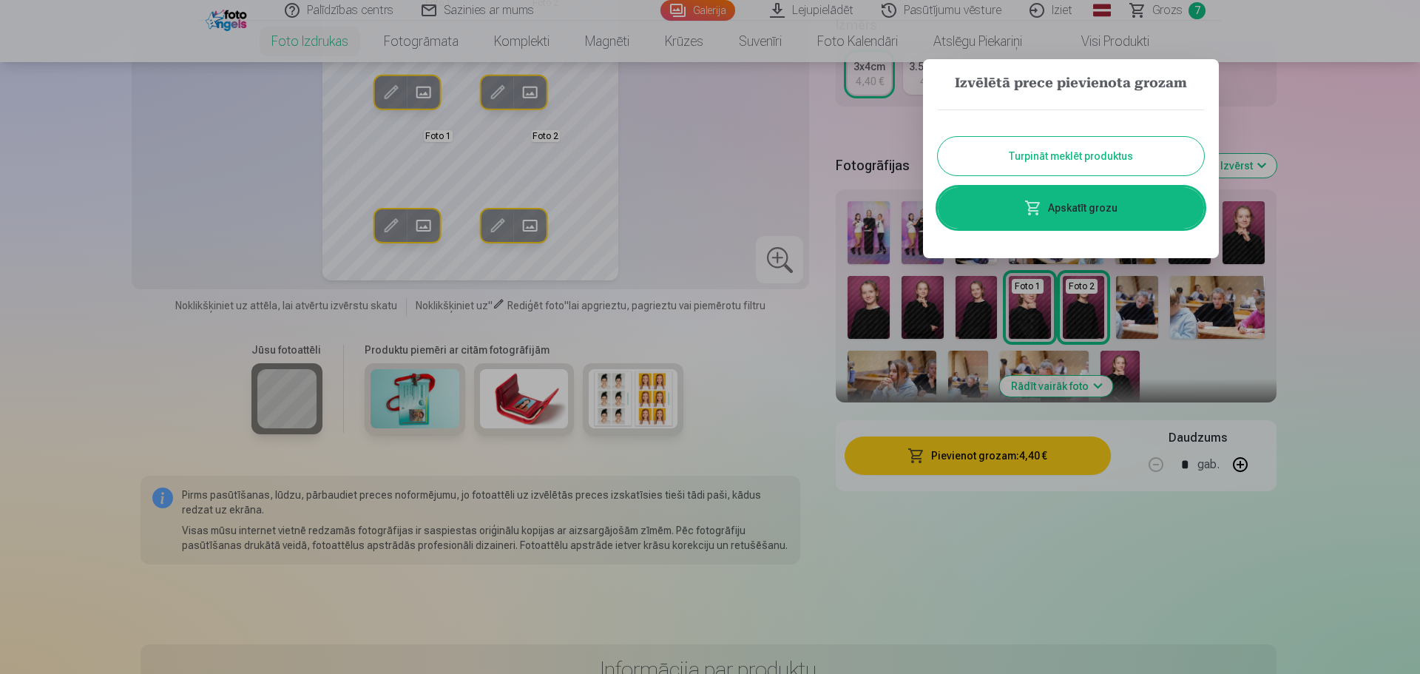
click at [1078, 209] on link "Apskatīt grozu" at bounding box center [1070, 207] width 266 height 41
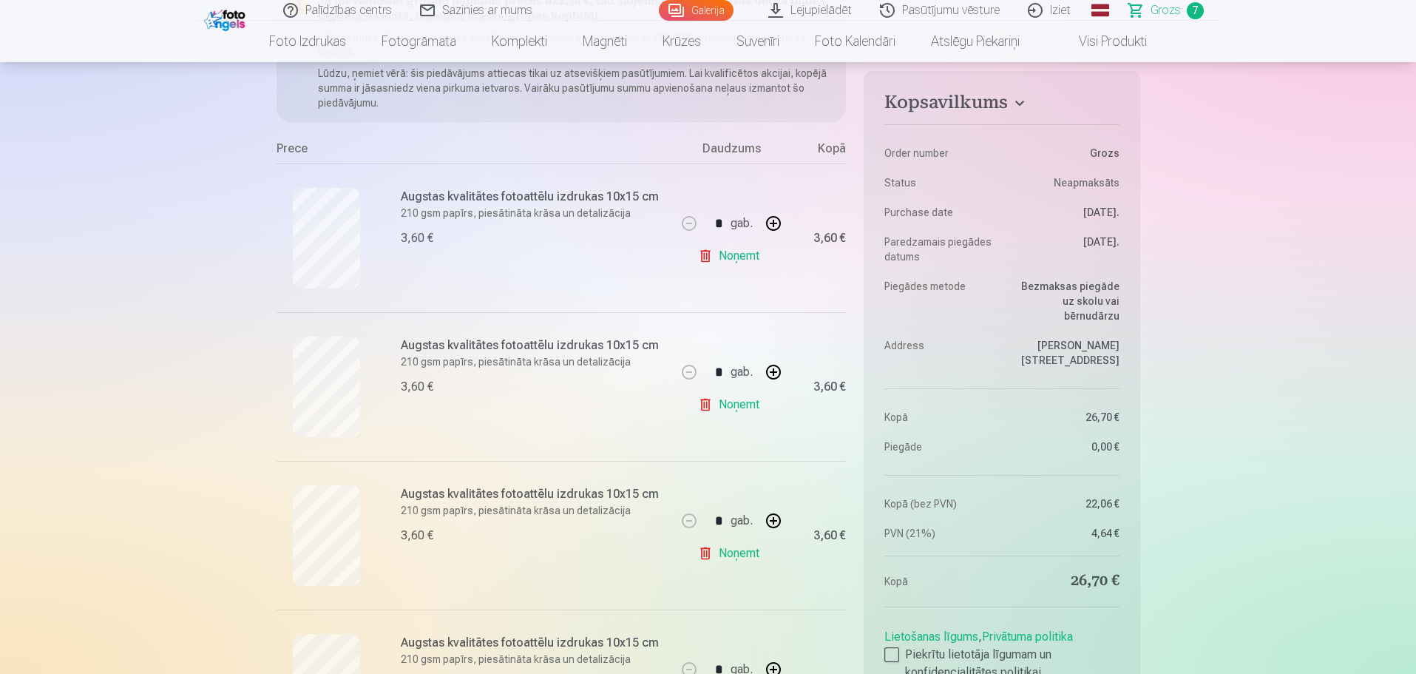
scroll to position [296, 0]
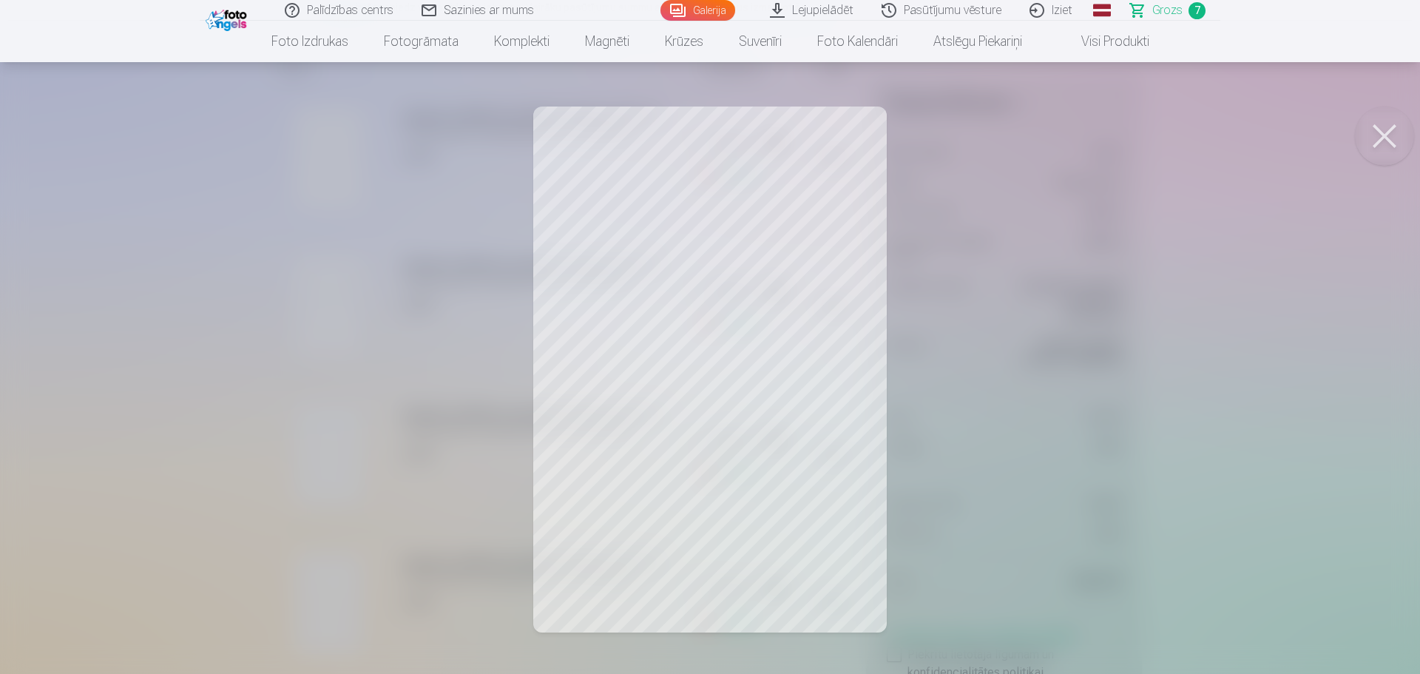
drag, startPoint x: 1382, startPoint y: 123, endPoint x: 620, endPoint y: 335, distance: 790.5
click at [1381, 123] on button at bounding box center [1383, 135] width 59 height 59
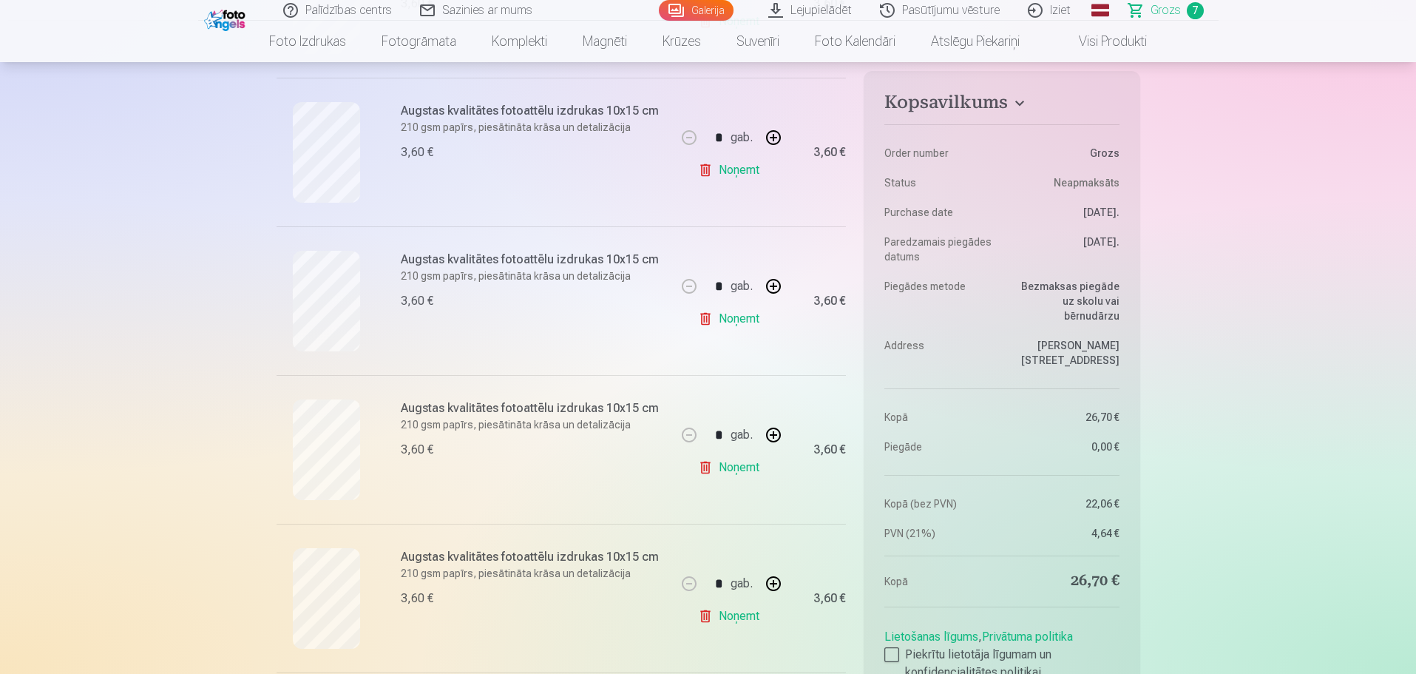
scroll to position [444, 0]
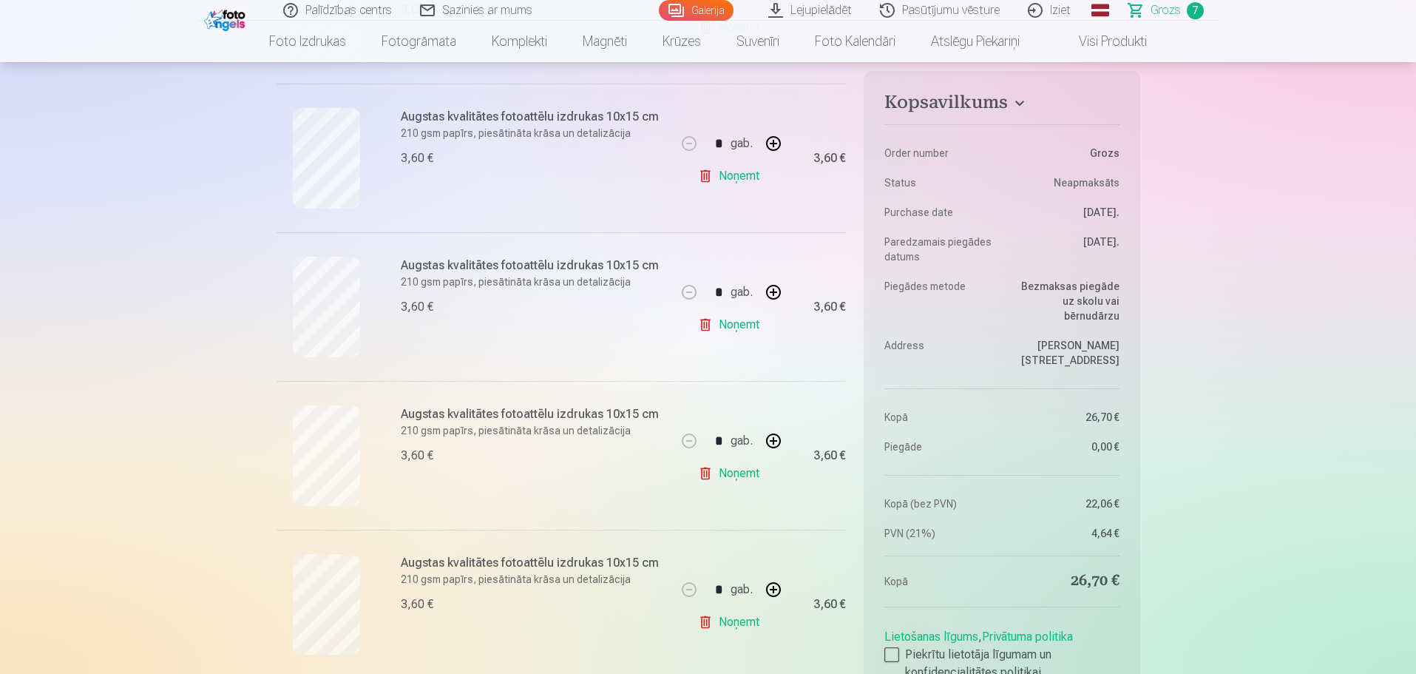
click at [492, 116] on h6 "Augstas kvalitātes fotoattēlu izdrukas 10x15 cm" at bounding box center [534, 117] width 267 height 18
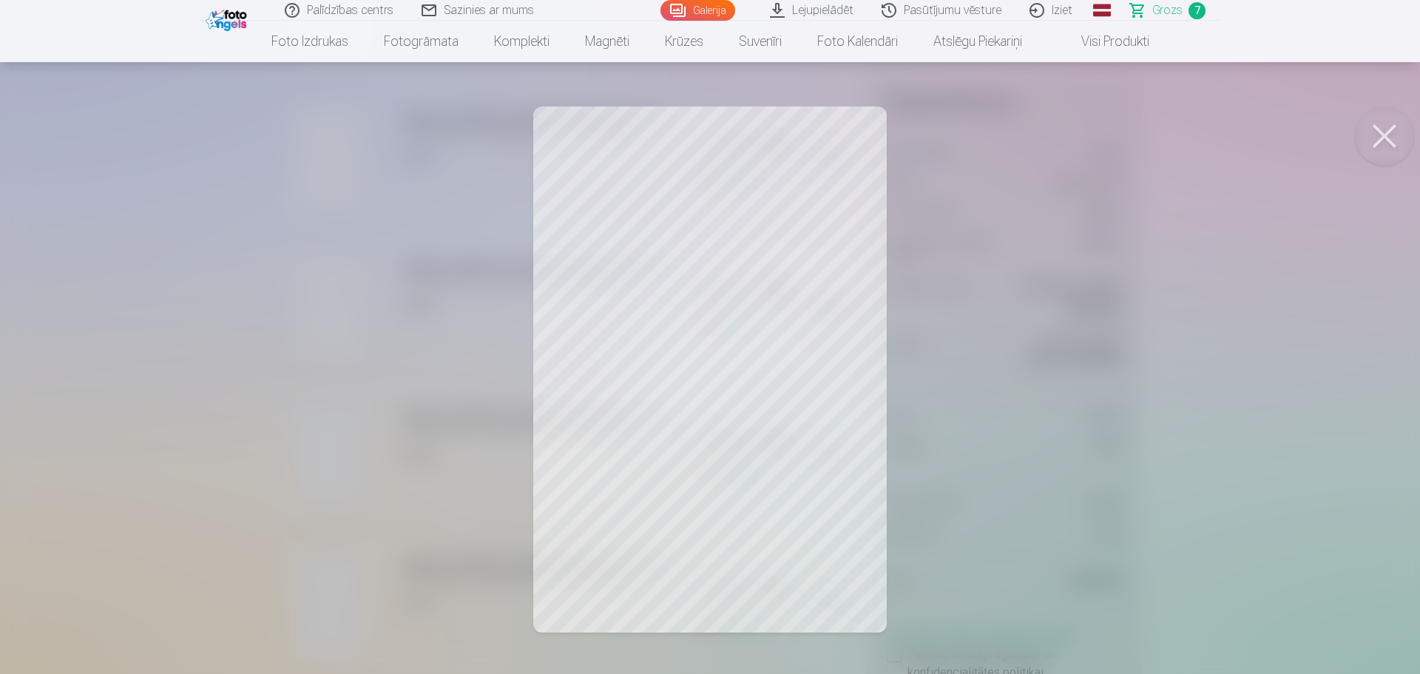
click at [1376, 138] on button at bounding box center [1383, 135] width 59 height 59
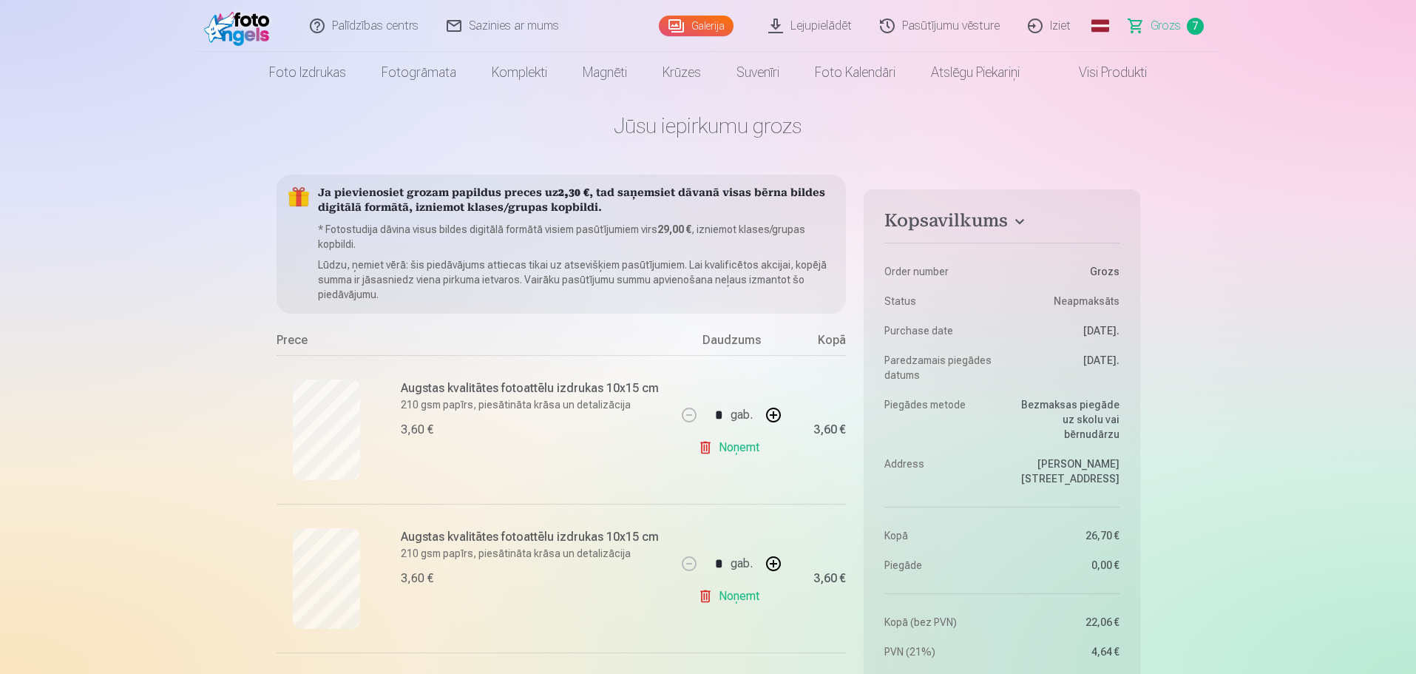
scroll to position [0, 0]
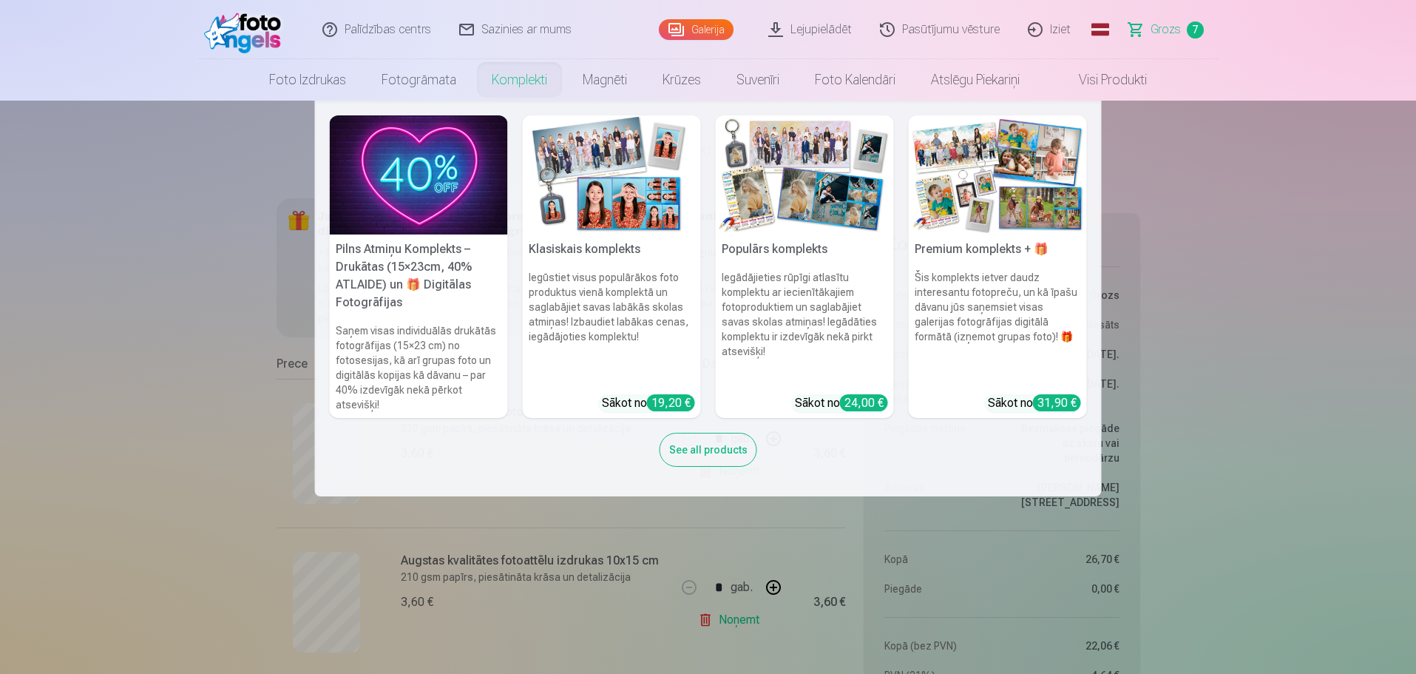
click at [1257, 308] on nav "Pilns Atmiņu Komplekts – Drukātas (15×23cm, 40% ATLAIDE) un 🎁 Digitālas Fotogrā…" at bounding box center [708, 299] width 1416 height 396
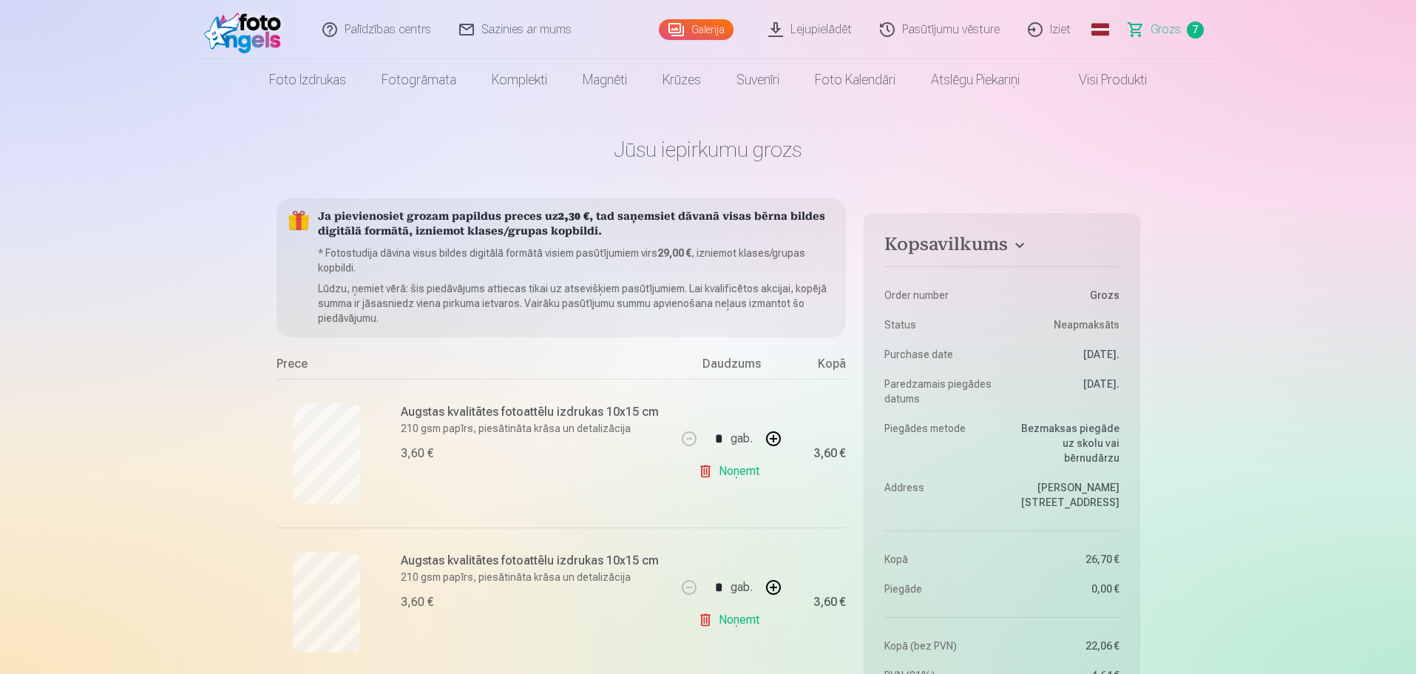
click at [1113, 84] on link "Visi produkti" at bounding box center [1100, 79] width 127 height 41
drag, startPoint x: 616, startPoint y: 151, endPoint x: 826, endPoint y: 153, distance: 210.0
click at [826, 153] on h1 "Jūsu iepirkumu grozs" at bounding box center [709, 149] width 864 height 27
click at [826, 154] on h1 "Jūsu iepirkumu grozs" at bounding box center [709, 149] width 864 height 27
drag, startPoint x: 826, startPoint y: 154, endPoint x: 632, endPoint y: 140, distance: 194.2
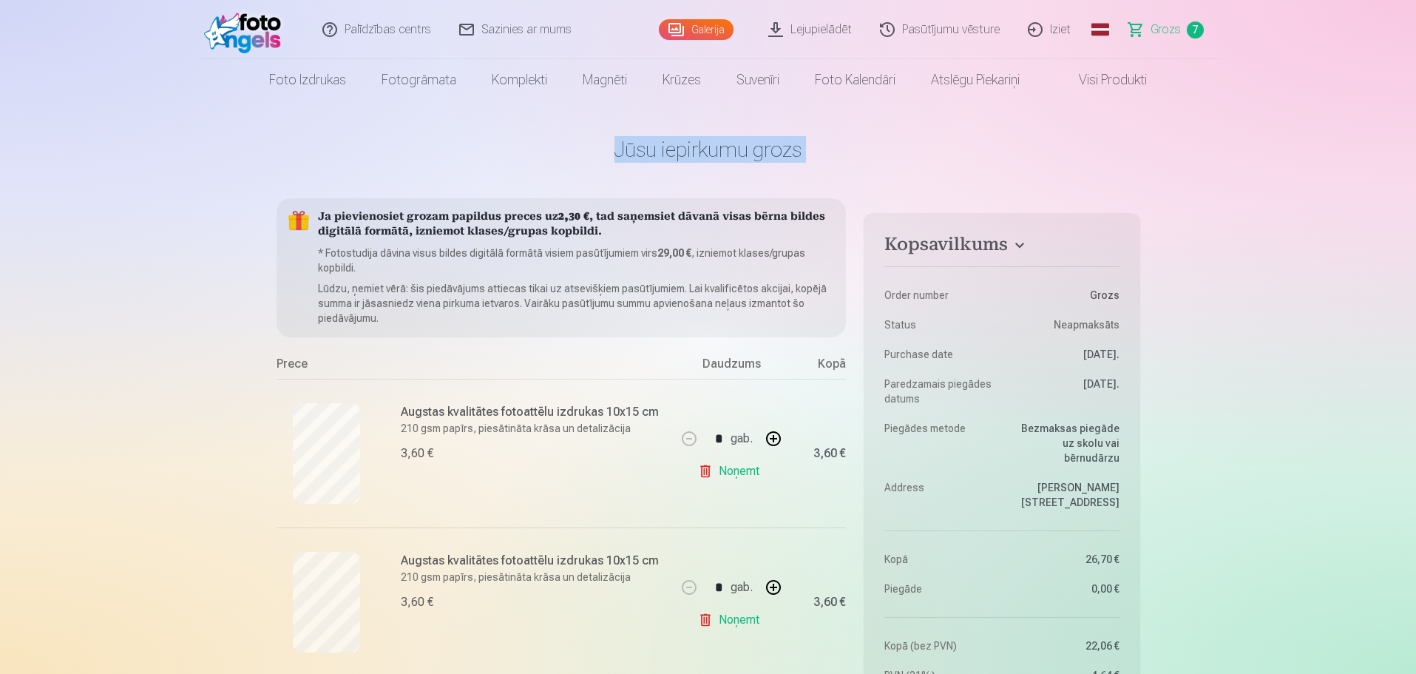
click at [632, 140] on h1 "Jūsu iepirkumu grozs" at bounding box center [709, 149] width 864 height 27
drag, startPoint x: 614, startPoint y: 150, endPoint x: 798, endPoint y: 152, distance: 183.4
click at [798, 152] on h1 "Jūsu iepirkumu grozs" at bounding box center [709, 149] width 864 height 27
click at [796, 154] on h1 "Jūsu iepirkumu grozs" at bounding box center [709, 149] width 864 height 27
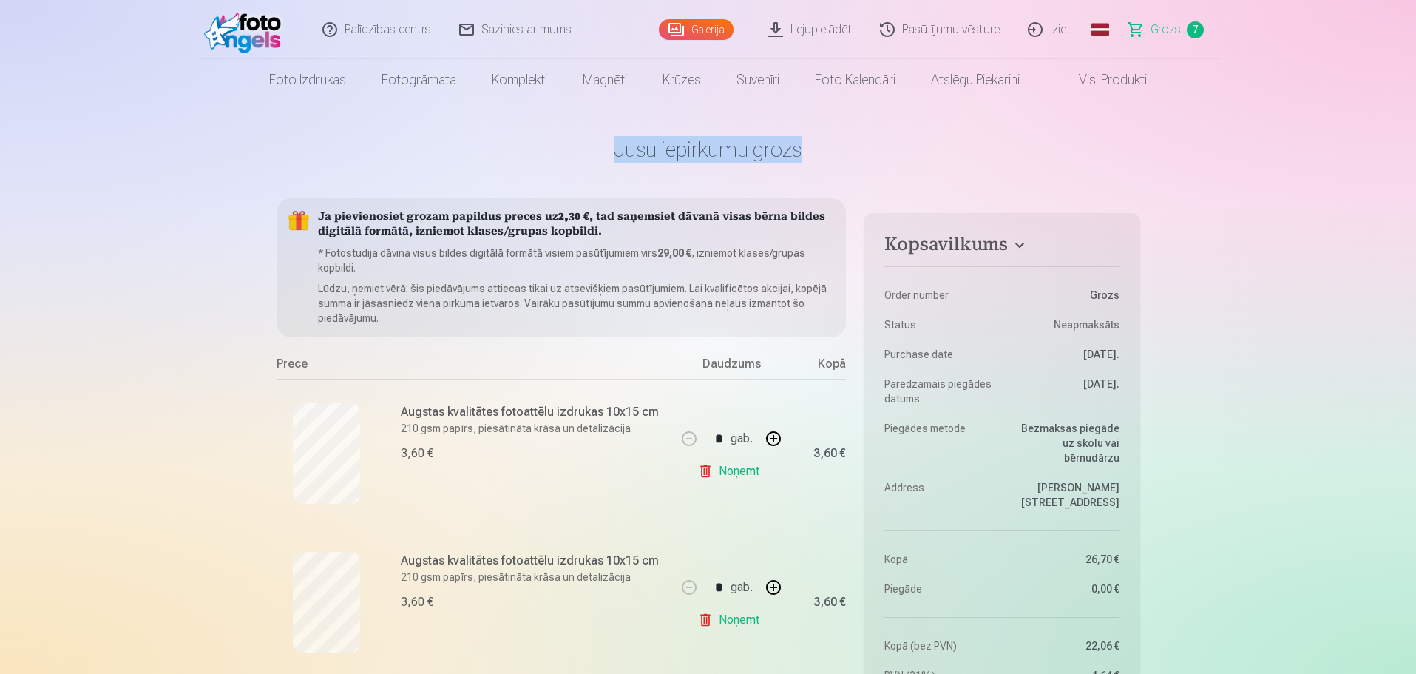
drag, startPoint x: 804, startPoint y: 152, endPoint x: 611, endPoint y: 156, distance: 193.7
click at [611, 156] on h1 "Jūsu iepirkumu grozs" at bounding box center [709, 149] width 864 height 27
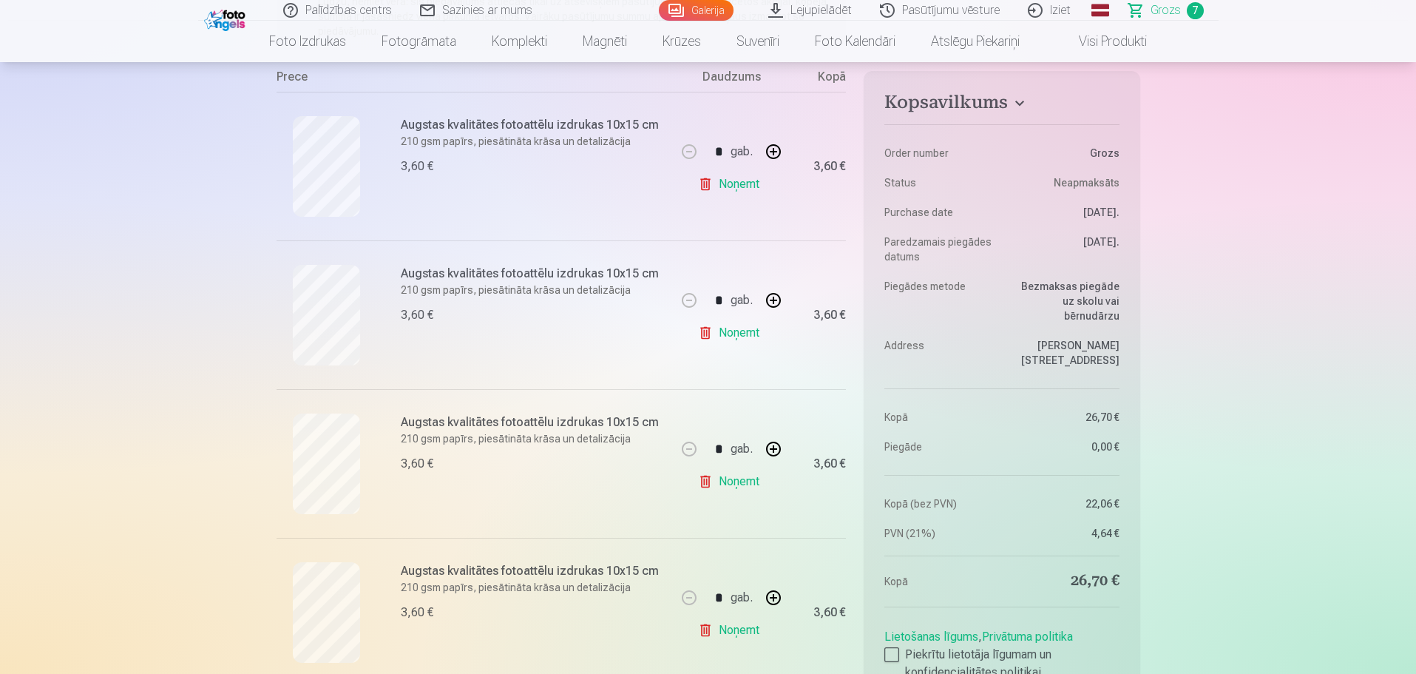
scroll to position [296, 0]
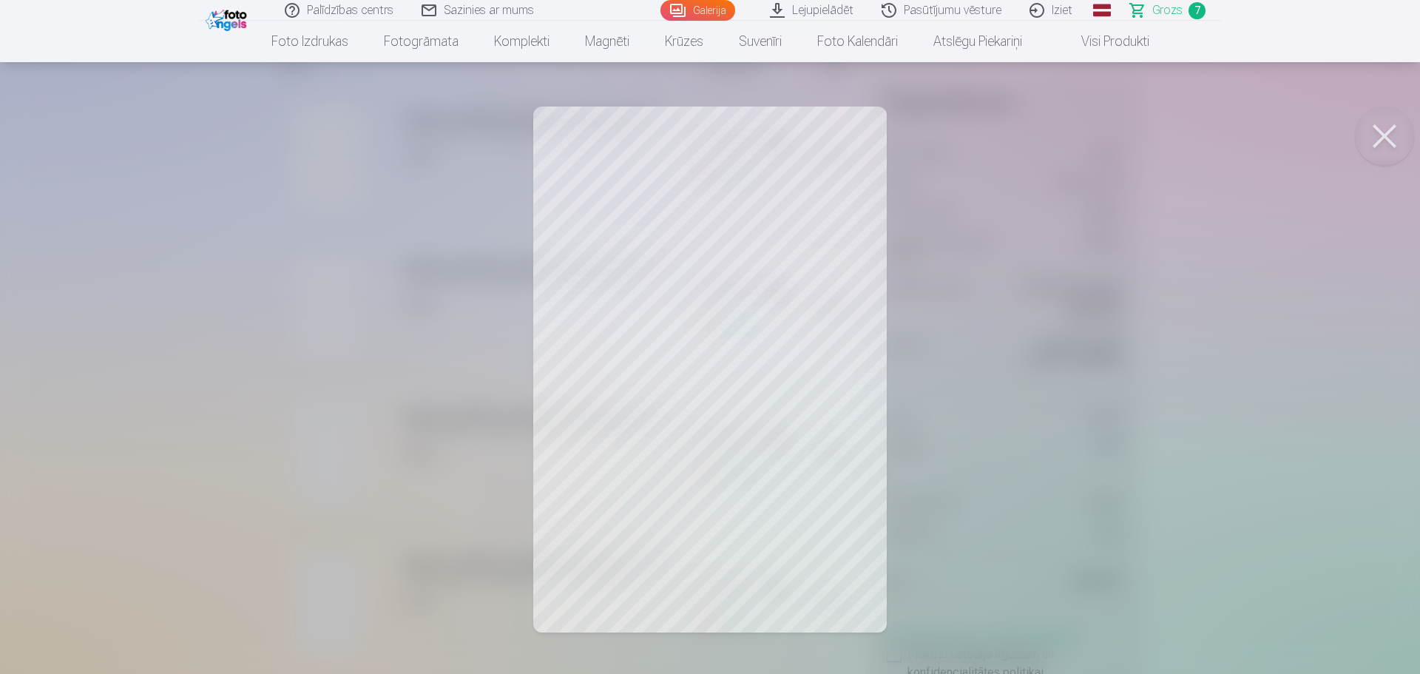
click at [699, 363] on div at bounding box center [710, 337] width 1420 height 674
click at [1387, 129] on button at bounding box center [1383, 135] width 59 height 59
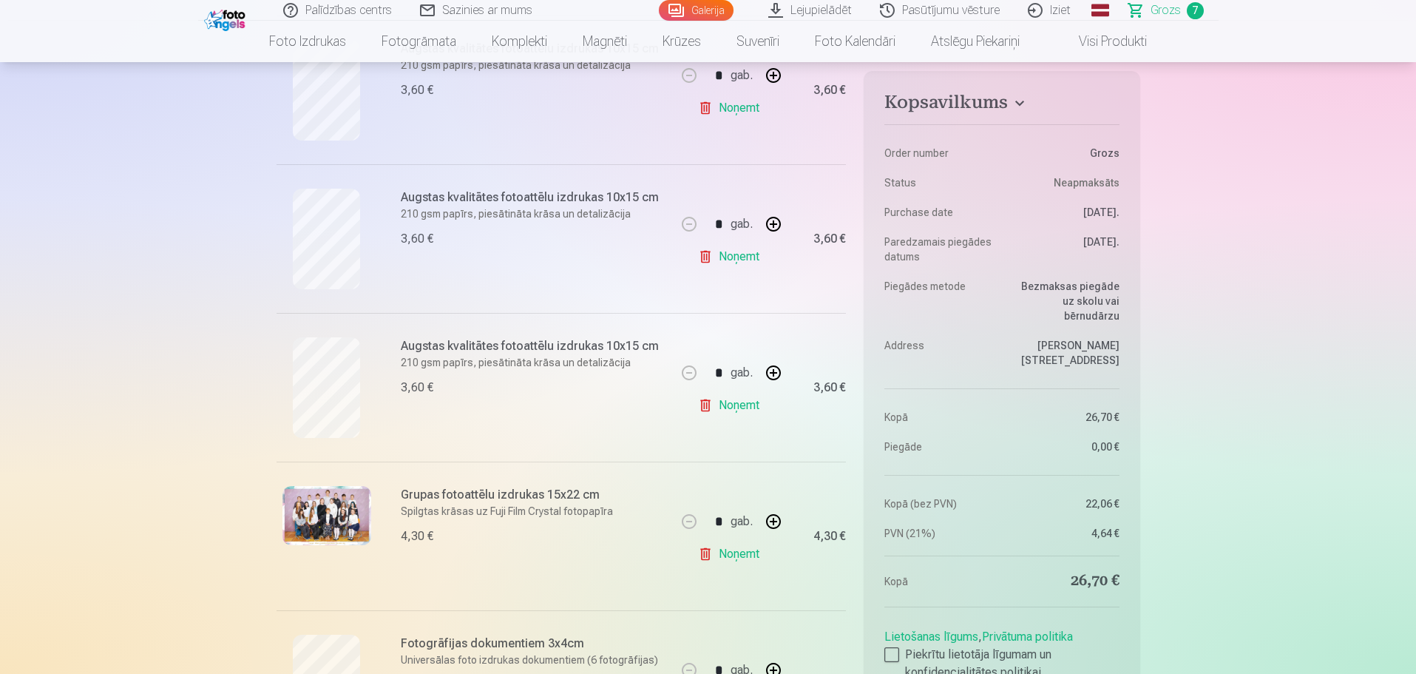
scroll to position [591, 0]
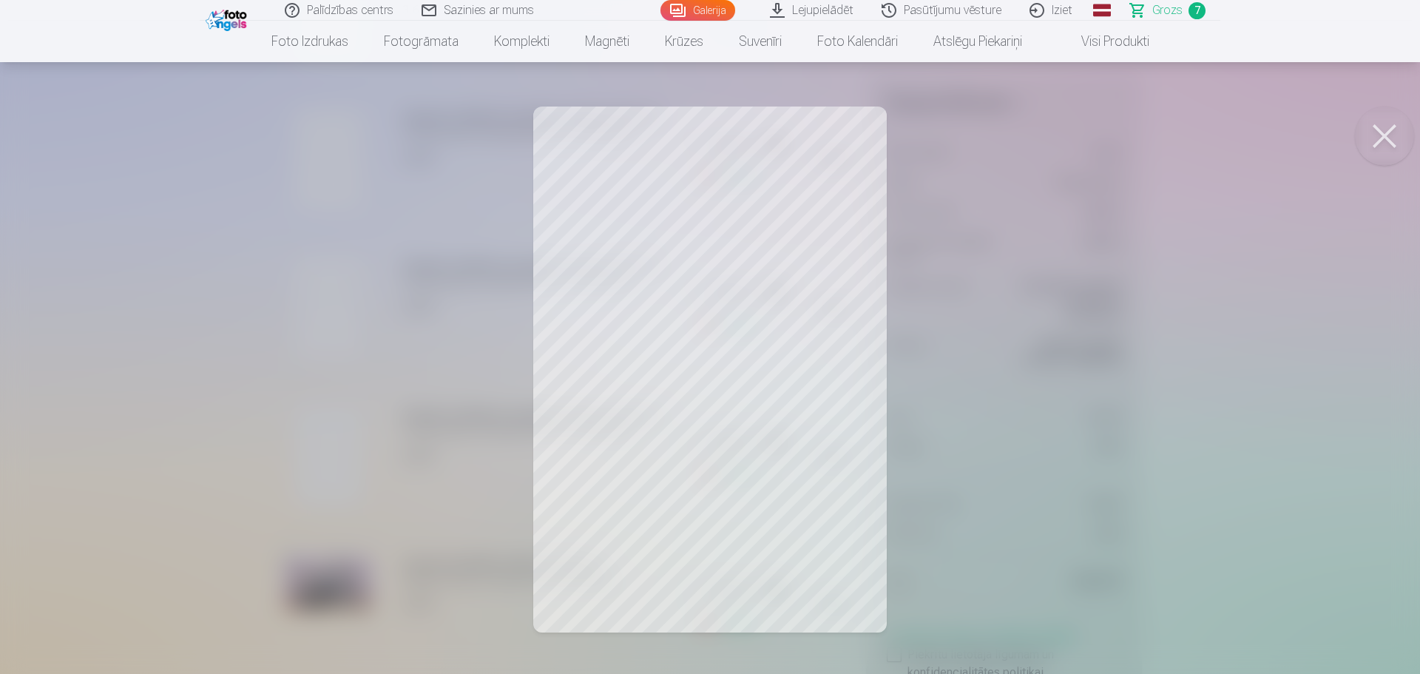
click at [1383, 135] on button at bounding box center [1383, 135] width 59 height 59
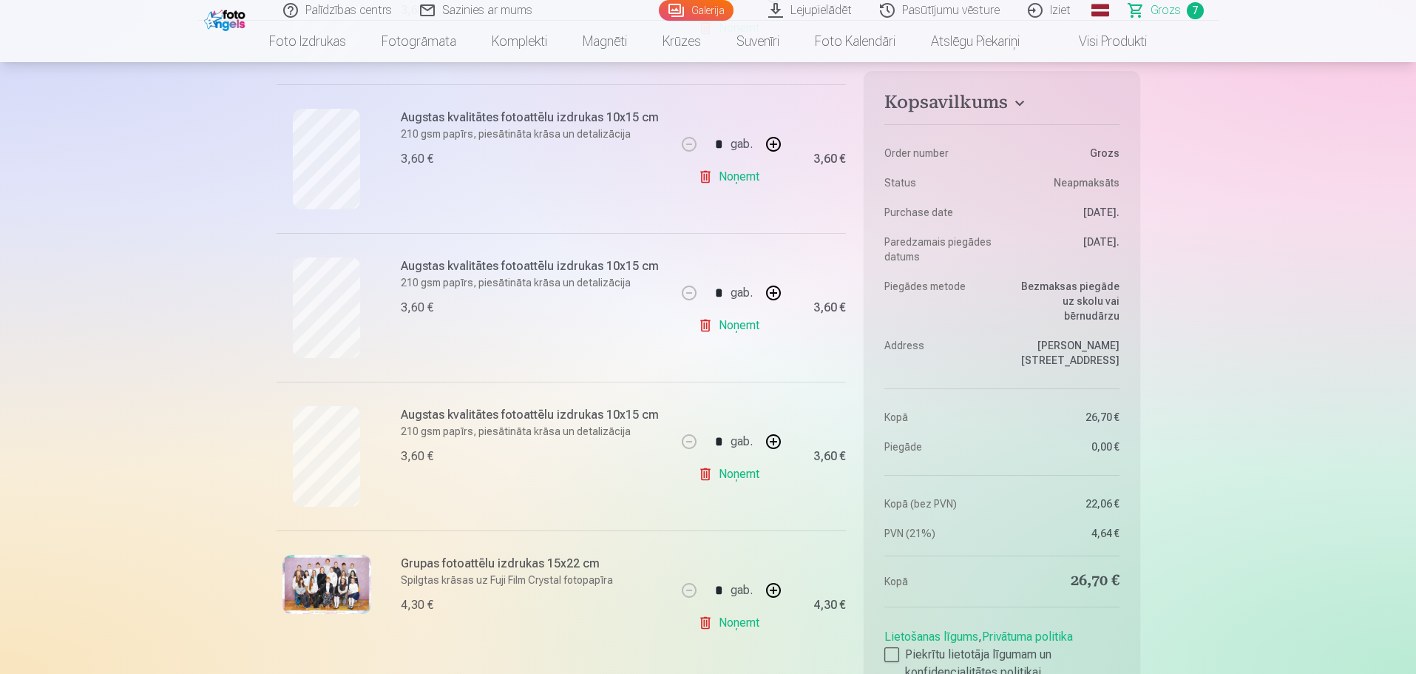
click at [735, 180] on link "Noņemt" at bounding box center [731, 177] width 67 height 30
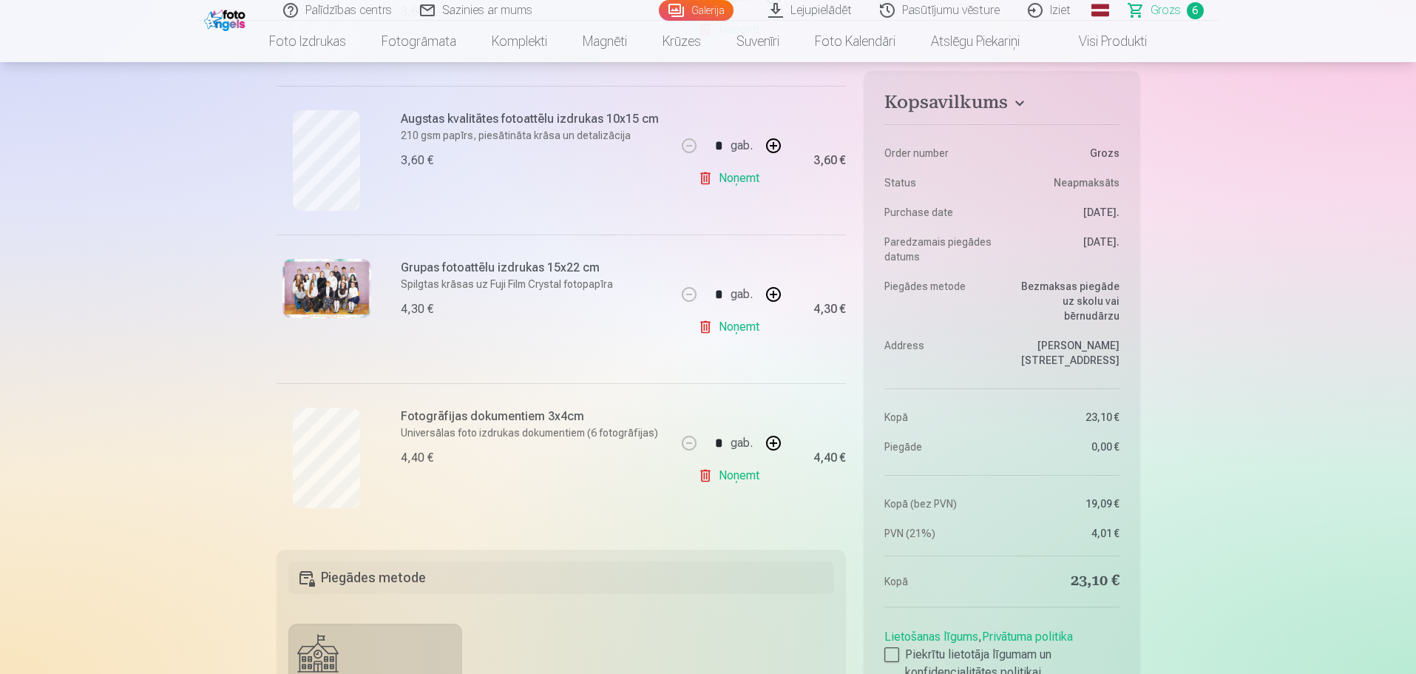
scroll to position [518, 0]
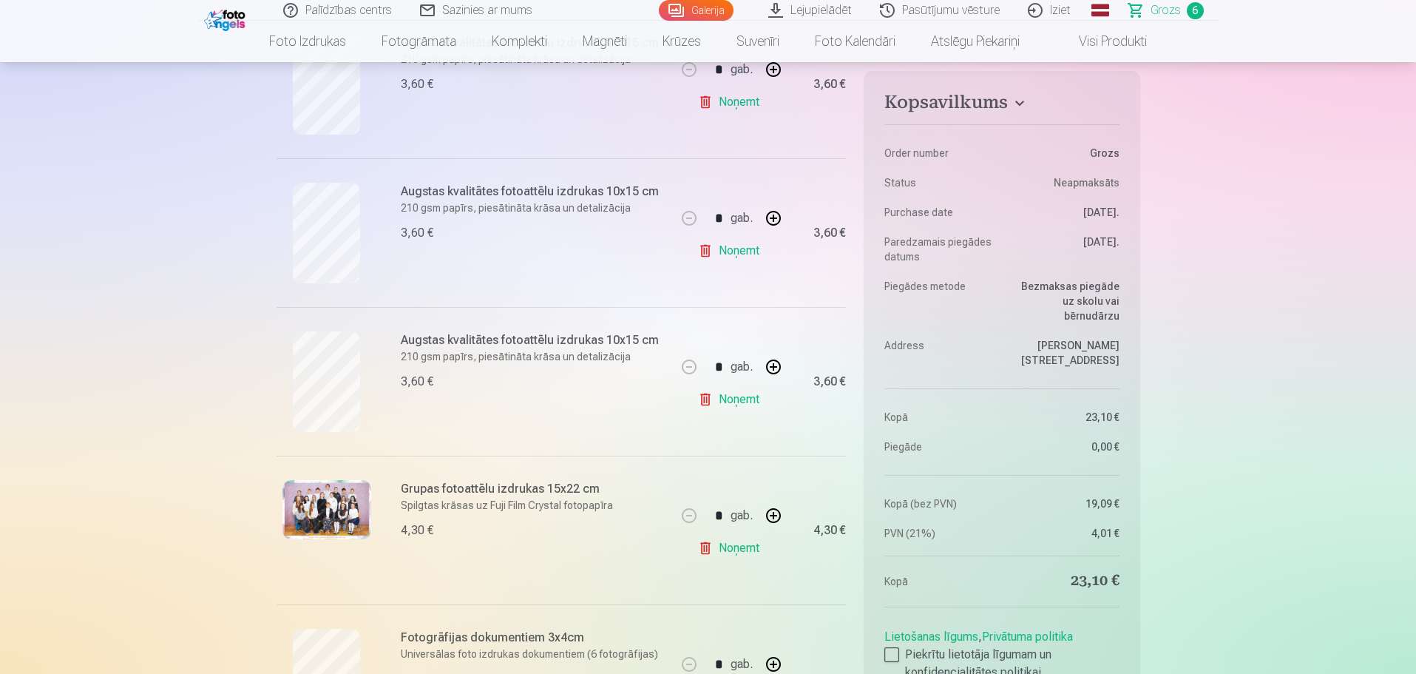
click at [754, 248] on link "Noņemt" at bounding box center [731, 251] width 67 height 30
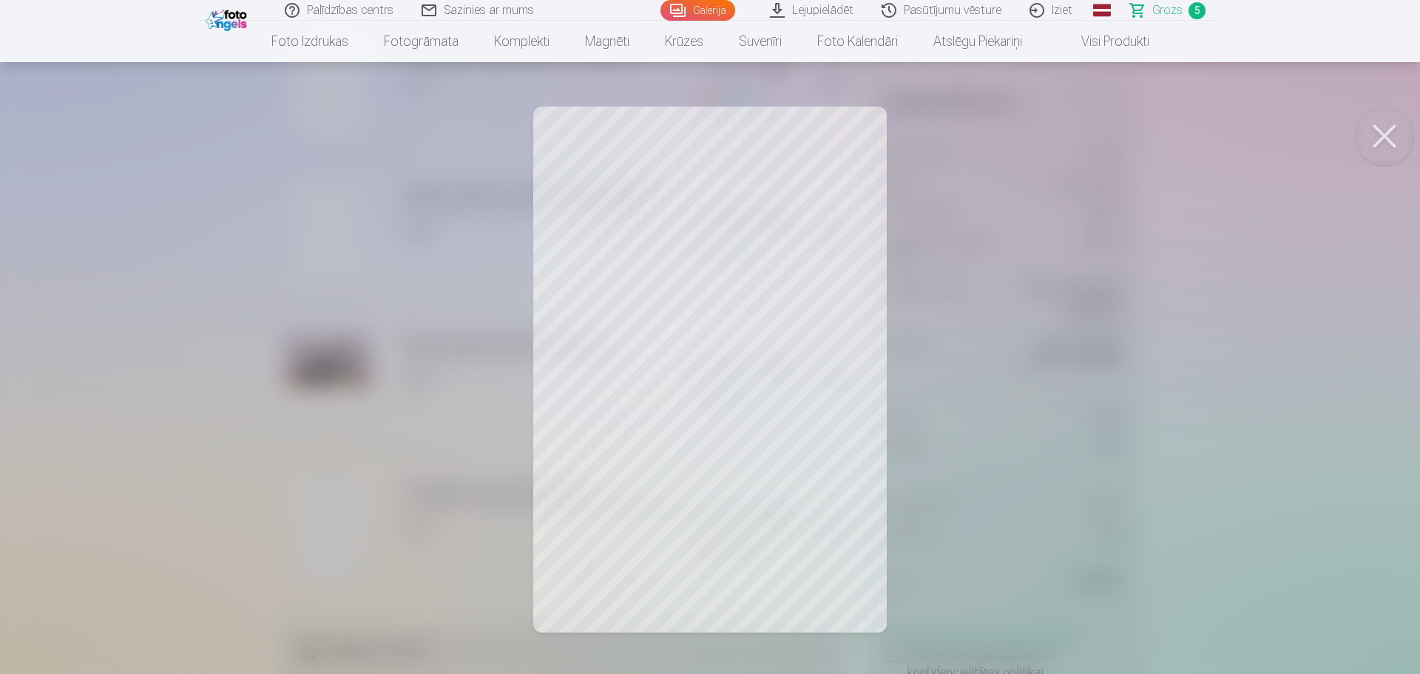
click at [1391, 135] on button at bounding box center [1383, 135] width 59 height 59
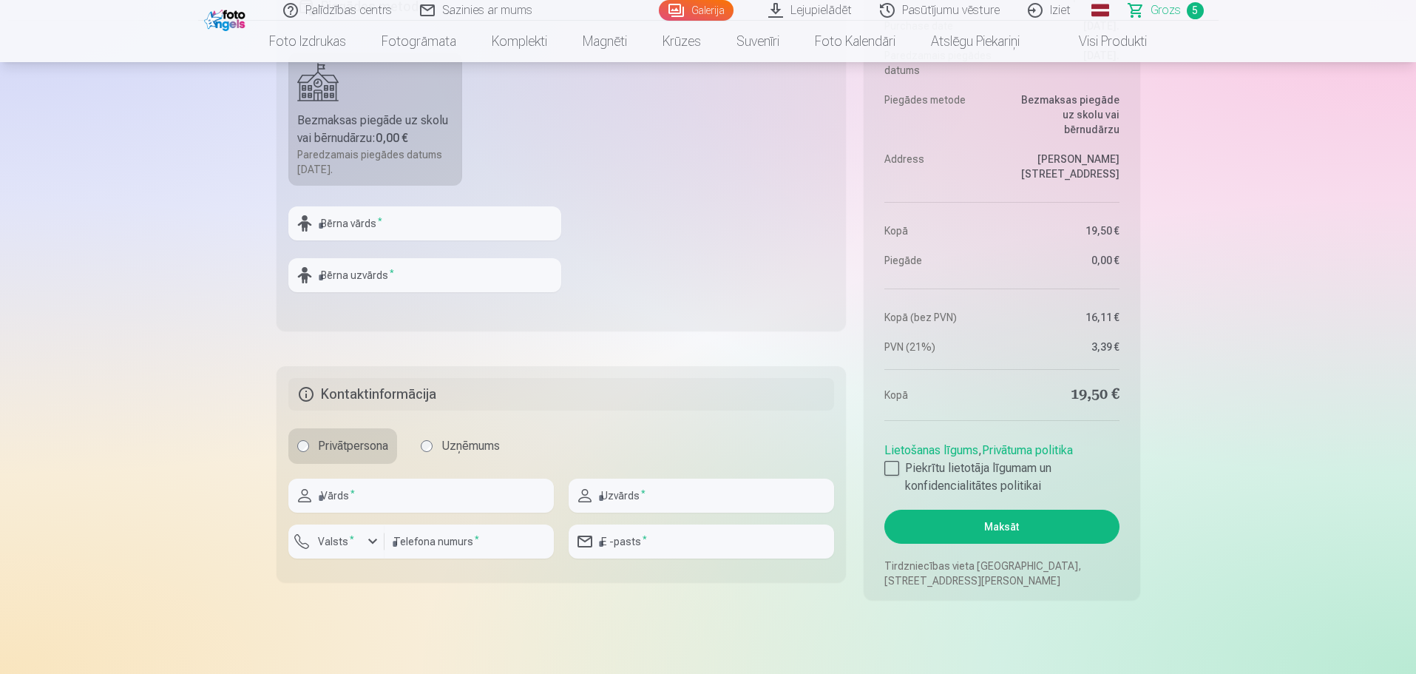
scroll to position [1183, 0]
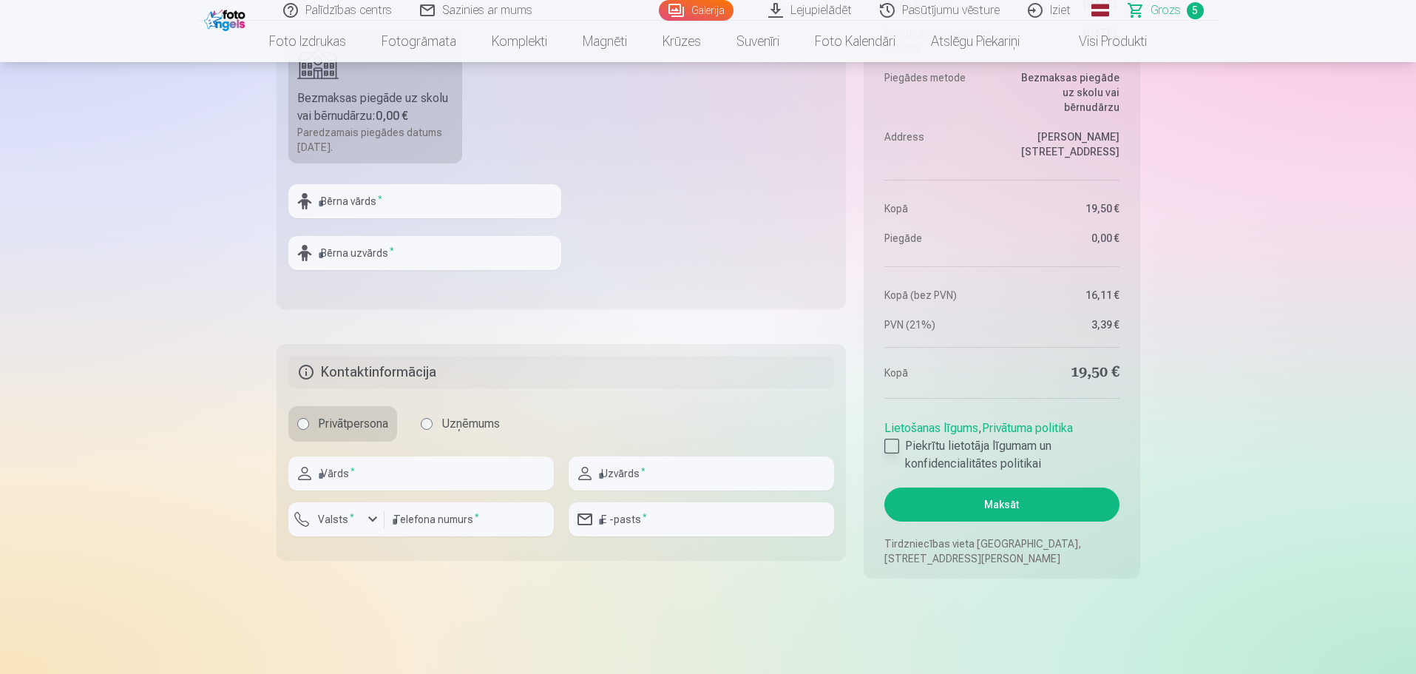
click at [895, 445] on div at bounding box center [891, 445] width 15 height 15
click at [366, 199] on input "text" at bounding box center [424, 201] width 273 height 34
type input "**********"
click at [349, 259] on input "text" at bounding box center [424, 253] width 273 height 34
type input "*******"
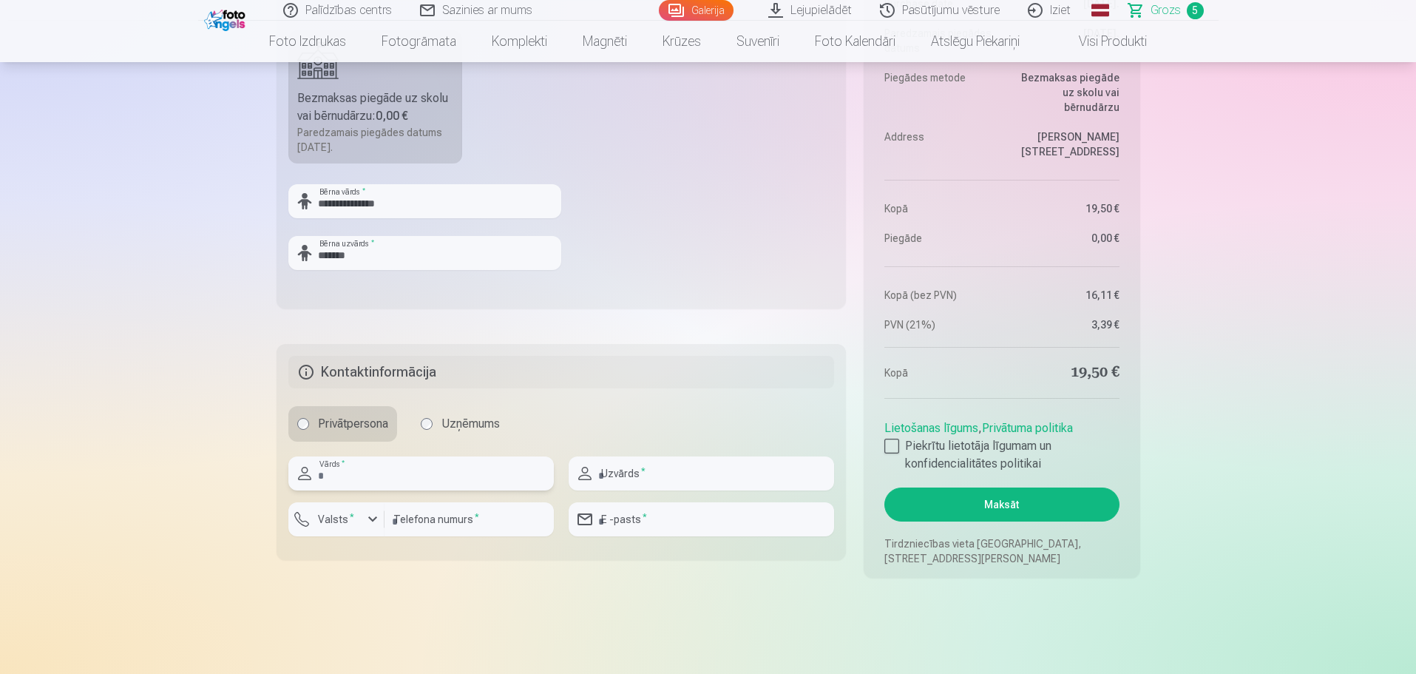
click at [420, 477] on input "text" at bounding box center [420, 473] width 265 height 34
type input "*****"
click at [651, 478] on input "text" at bounding box center [701, 473] width 265 height 34
type input "******"
click at [433, 521] on input "number" at bounding box center [468, 519] width 169 height 34
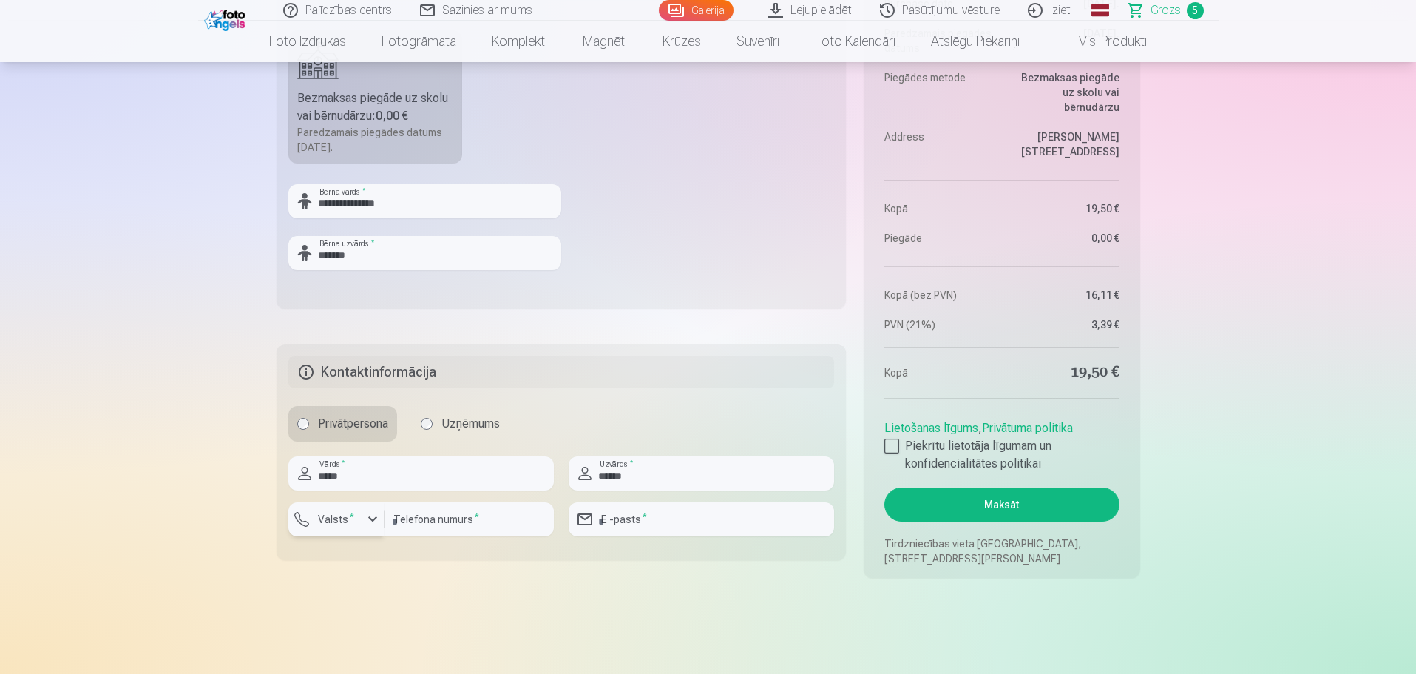
click at [374, 521] on div "button" at bounding box center [373, 519] width 18 height 18
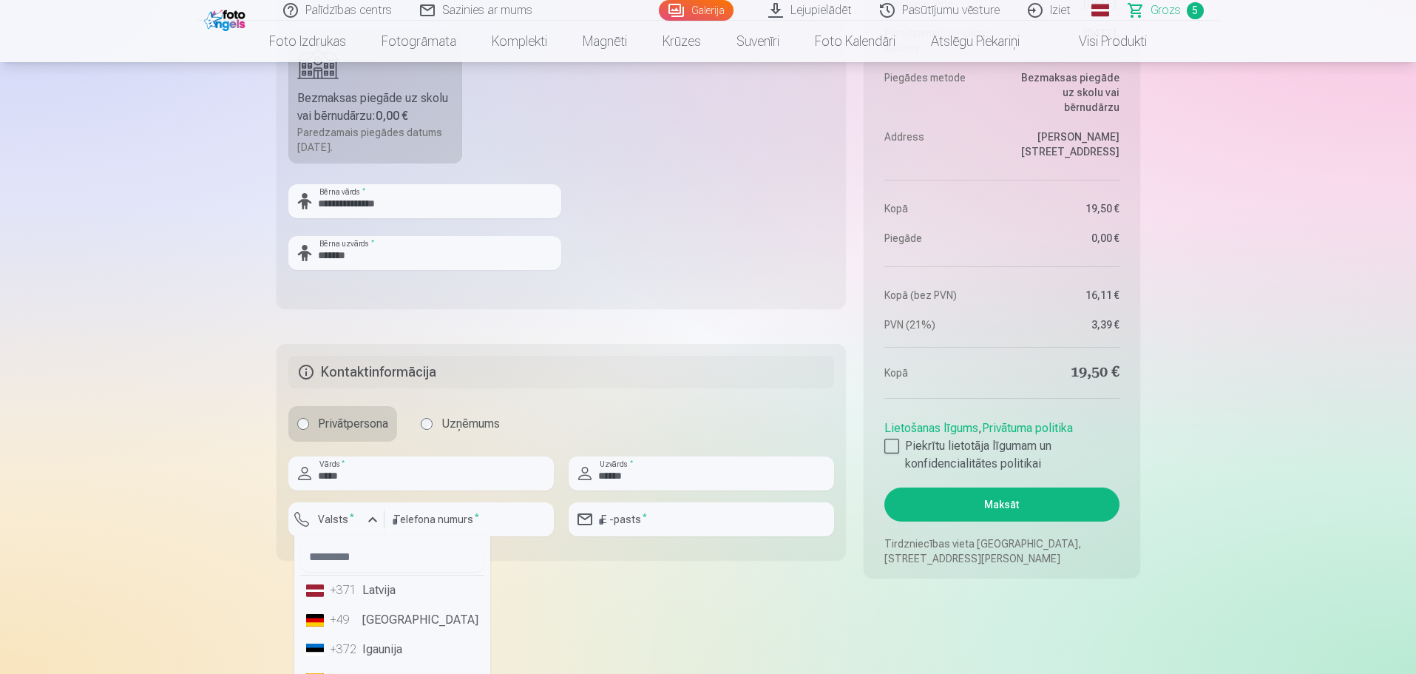
click at [371, 589] on li "+371 Latvija" at bounding box center [392, 590] width 184 height 30
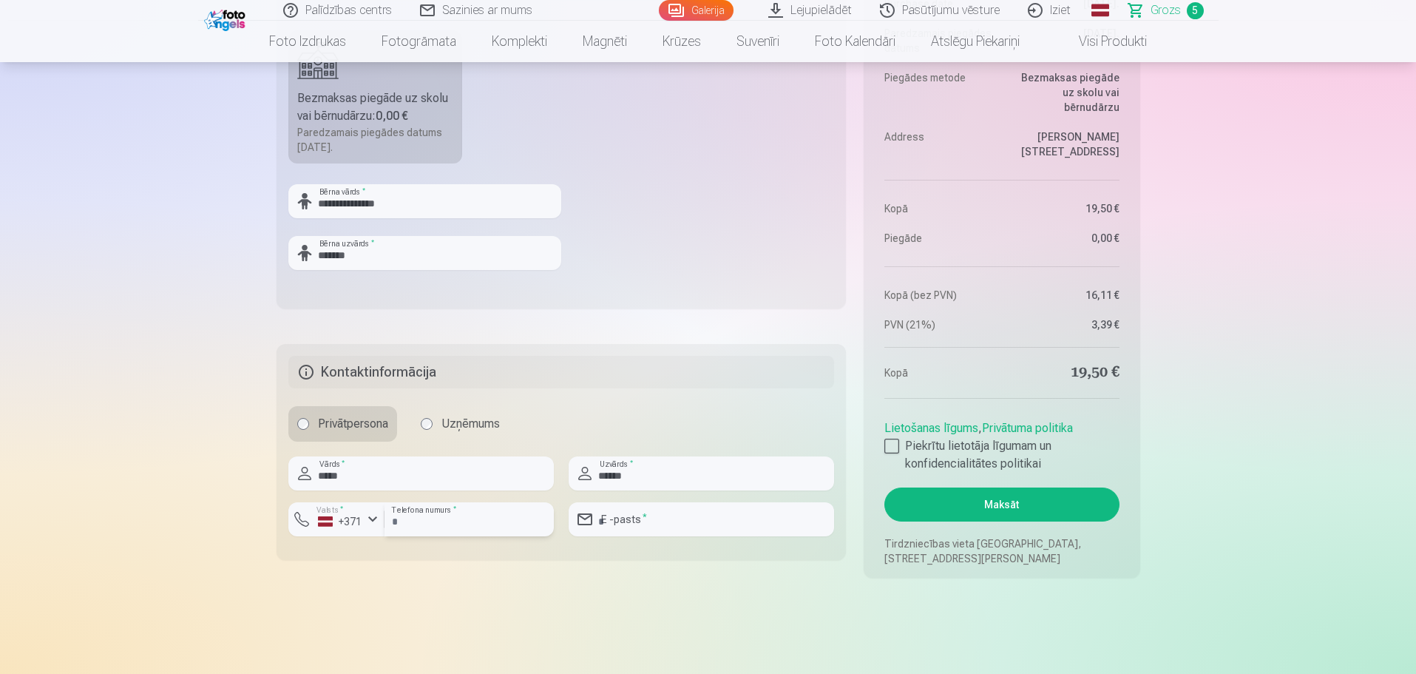
click at [430, 520] on input "number" at bounding box center [468, 519] width 169 height 34
click at [433, 521] on input "number" at bounding box center [468, 519] width 169 height 34
type input "********"
click at [679, 523] on input "email" at bounding box center [701, 519] width 265 height 34
type input "**********"
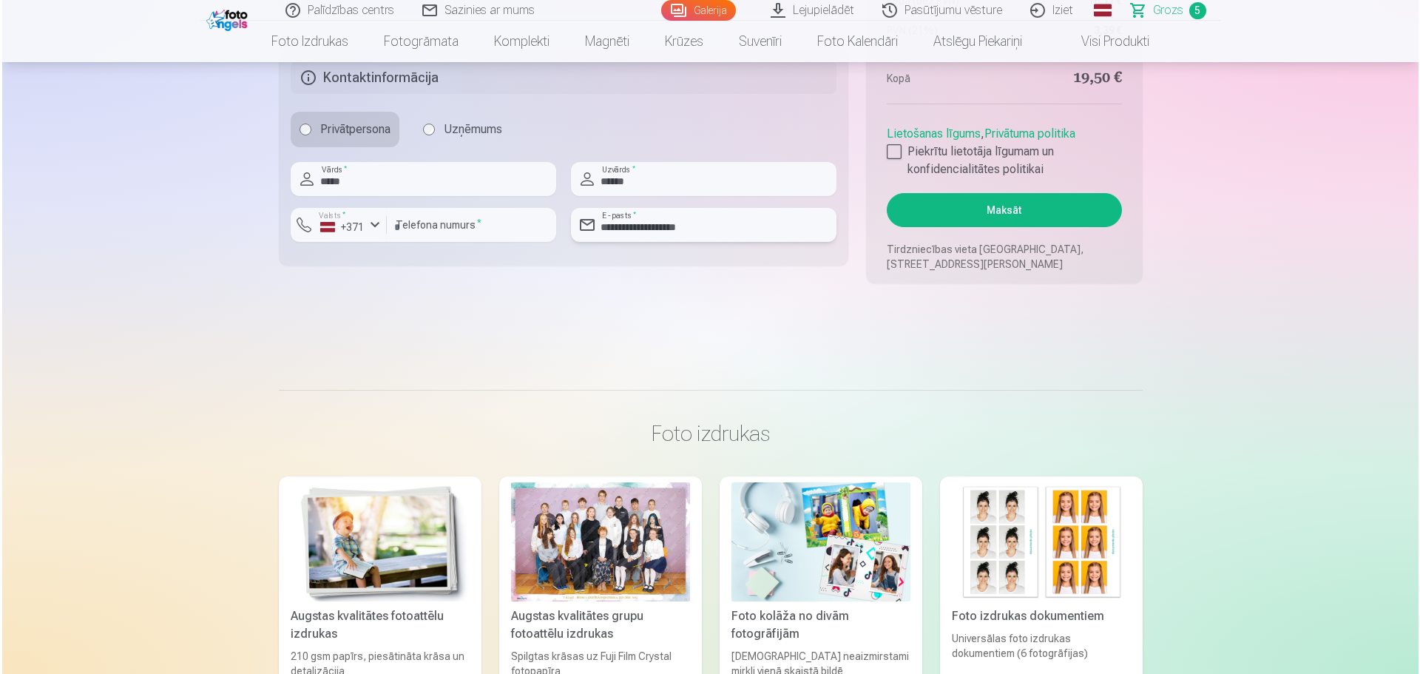
scroll to position [1479, 0]
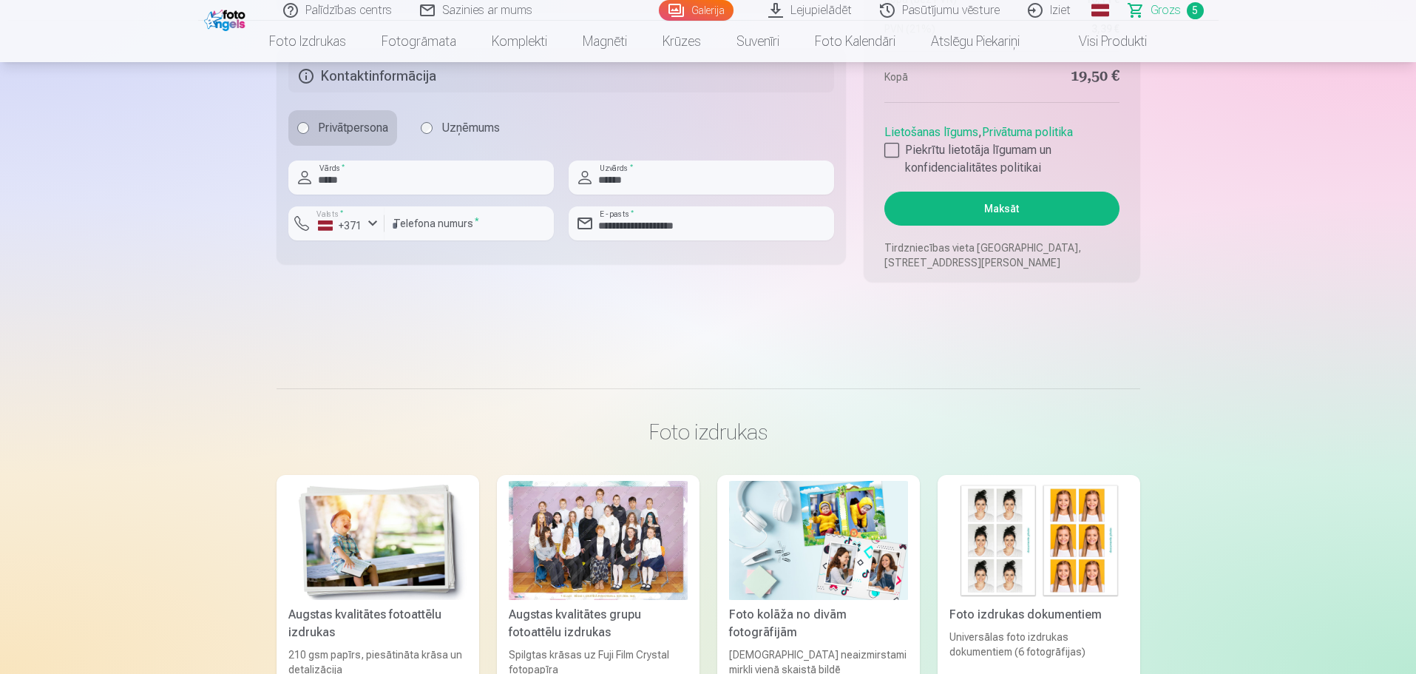
click at [1004, 205] on button "Maksāt" at bounding box center [1001, 208] width 234 height 34
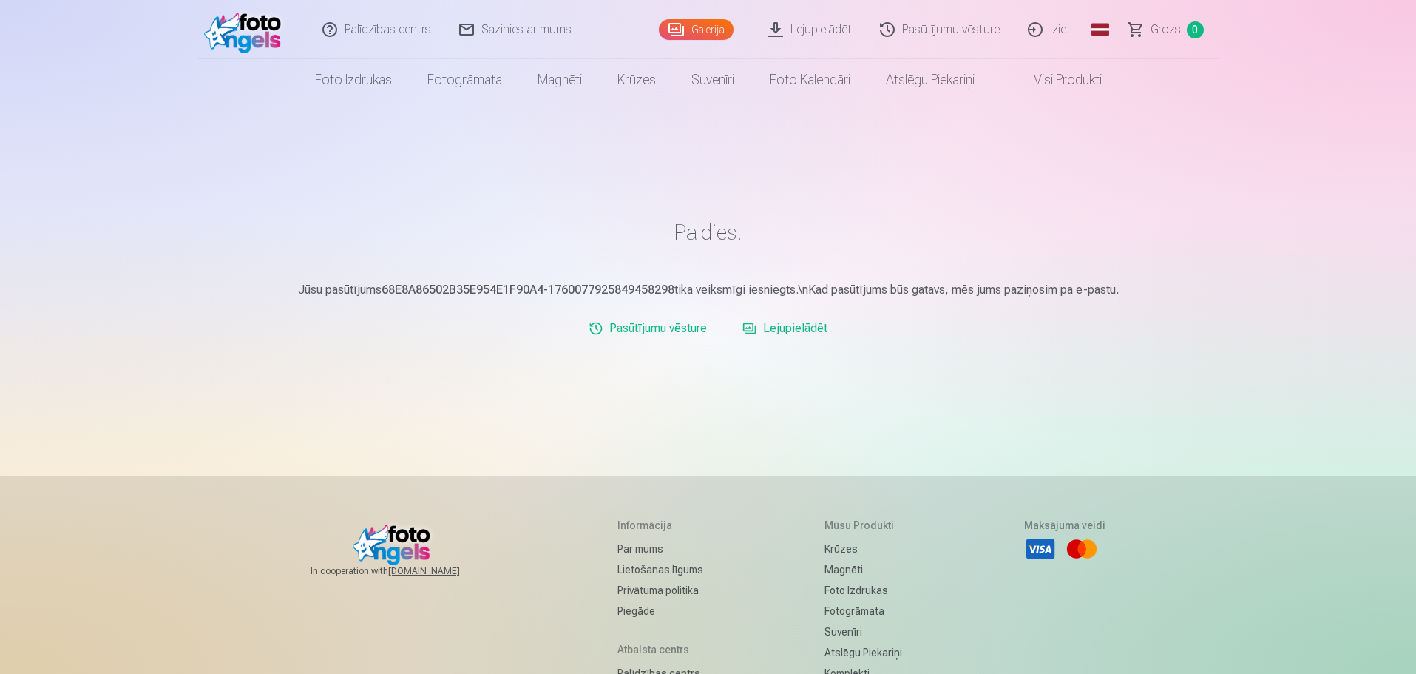
click at [1062, 30] on link "Iziet" at bounding box center [1049, 29] width 71 height 59
